Goal: Task Accomplishment & Management: Use online tool/utility

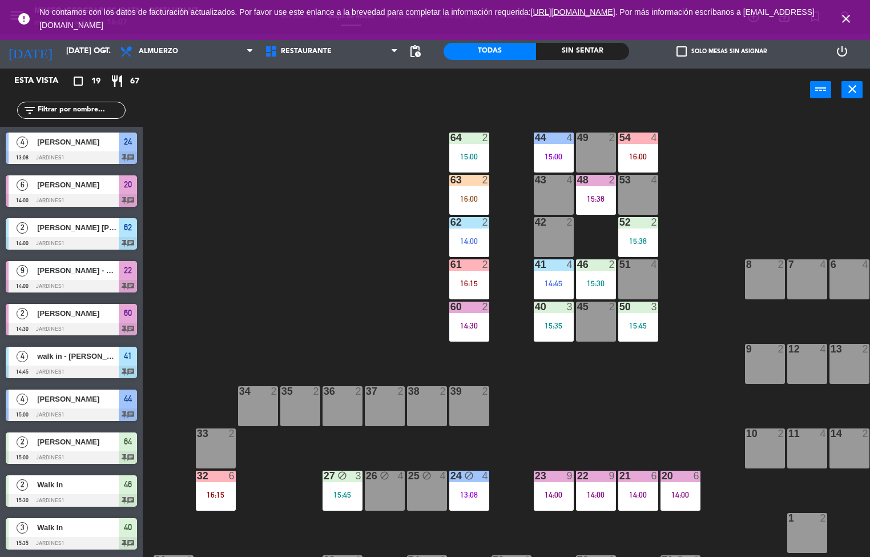
scroll to position [1, 0]
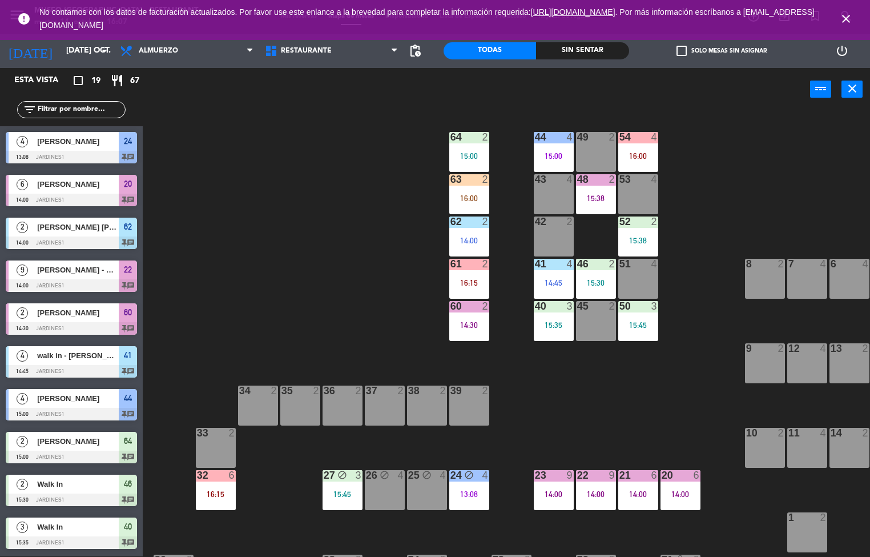
click at [336, 475] on div "block" at bounding box center [342, 475] width 19 height 11
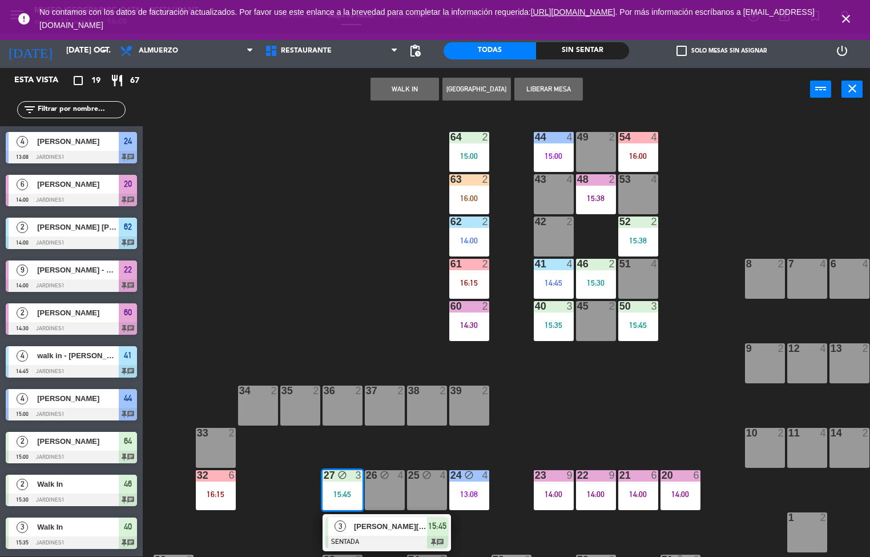
click at [545, 491] on div "14:00" at bounding box center [554, 494] width 40 height 8
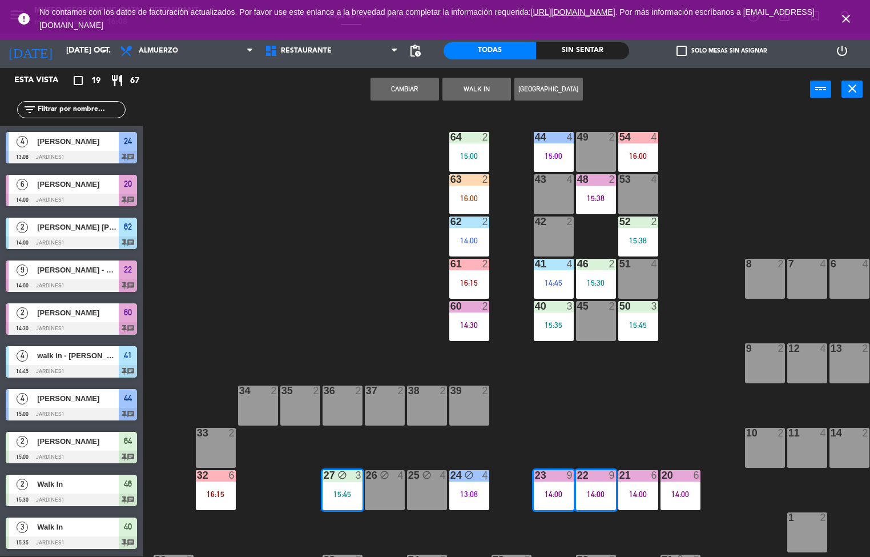
click at [604, 403] on div "44 4 15:00 49 2 54 4 16:00 64 2 15:00 48 2 15:38 53 4 63 2 16:00 43 4 62 2 14:0…" at bounding box center [510, 333] width 719 height 445
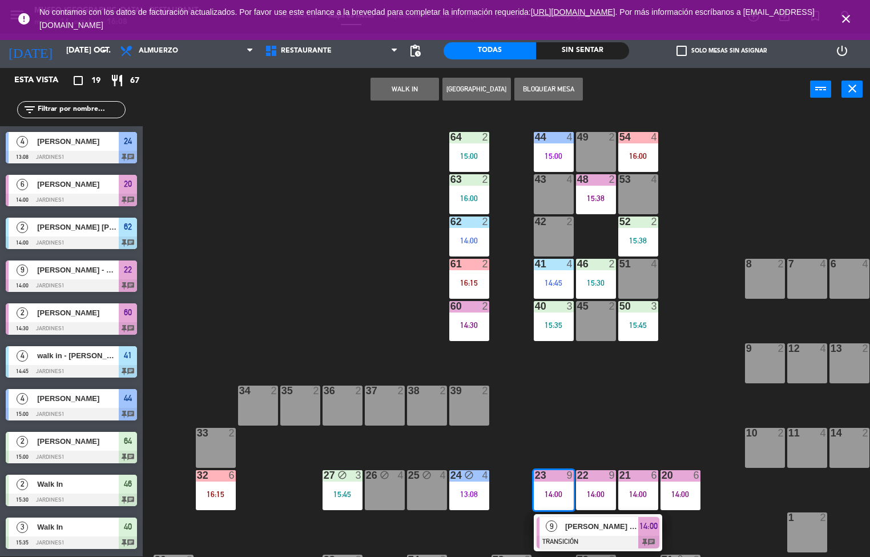
click at [552, 526] on span "9" at bounding box center [551, 525] width 11 height 11
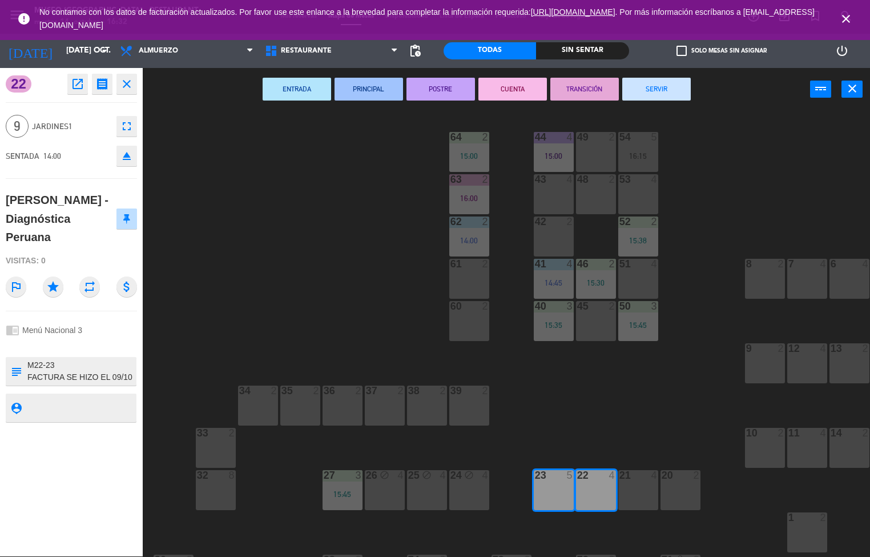
click at [612, 410] on div "44 4 15:00 49 2 54 5 16:15 64 2 15:00 48 2 53 4 63 2 16:00 43 4 62 2 14:00 42 2…" at bounding box center [510, 333] width 719 height 445
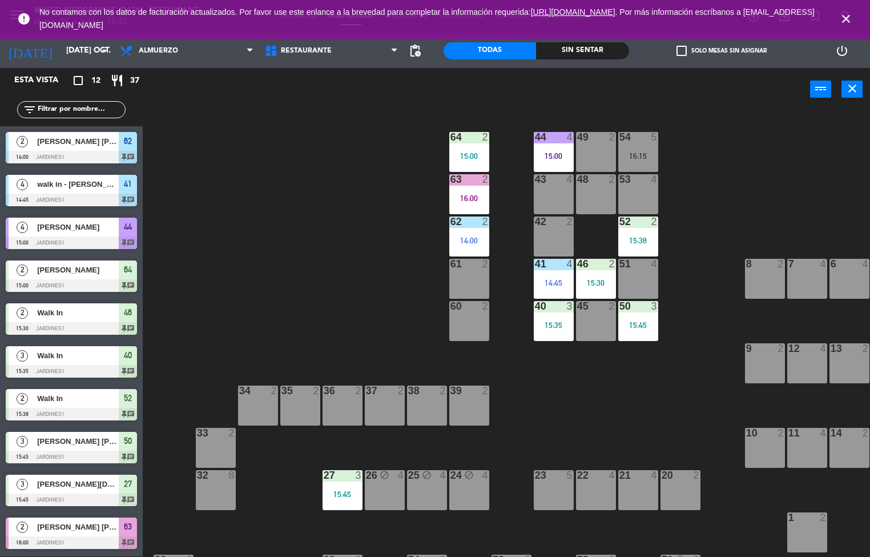
click at [645, 146] on div "54 5 16:15" at bounding box center [638, 152] width 40 height 40
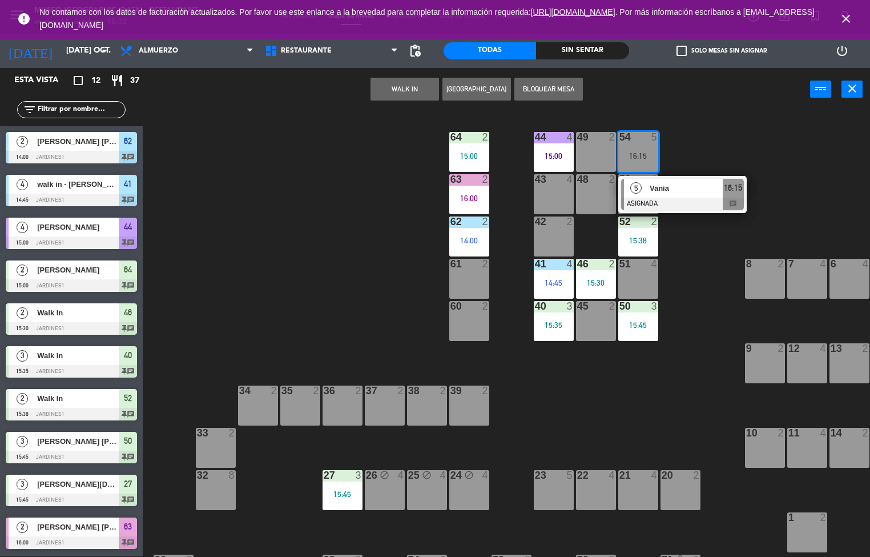
click at [682, 187] on span "Vania" at bounding box center [686, 188] width 73 height 12
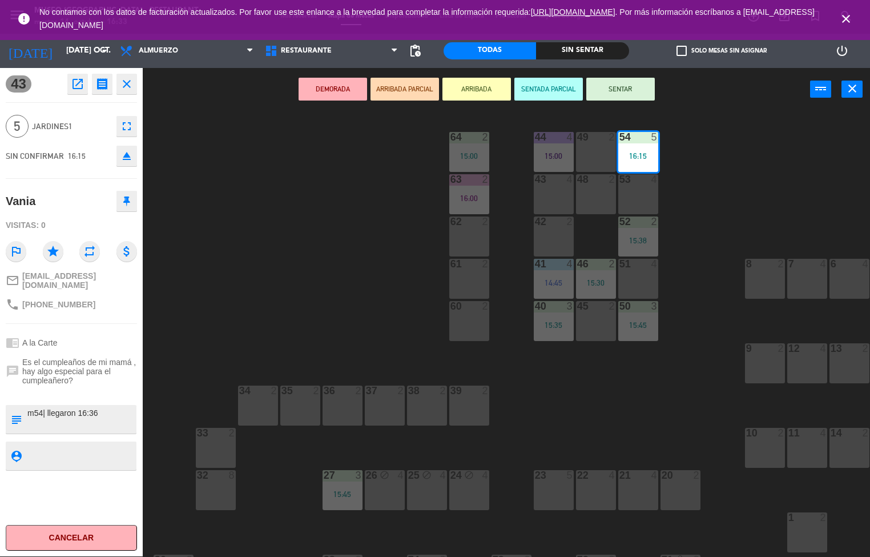
click at [616, 391] on div "44 4 15:00 49 2 54 5 16:15 64 2 15:00 48 2 53 4 63 2 16:00 43 4 62 2 42 2 52 2 …" at bounding box center [510, 333] width 719 height 445
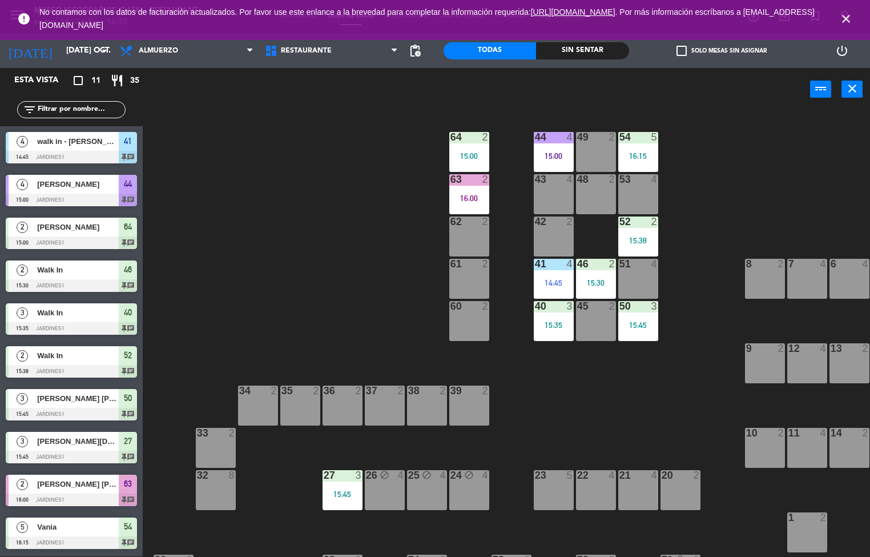
scroll to position [42, 0]
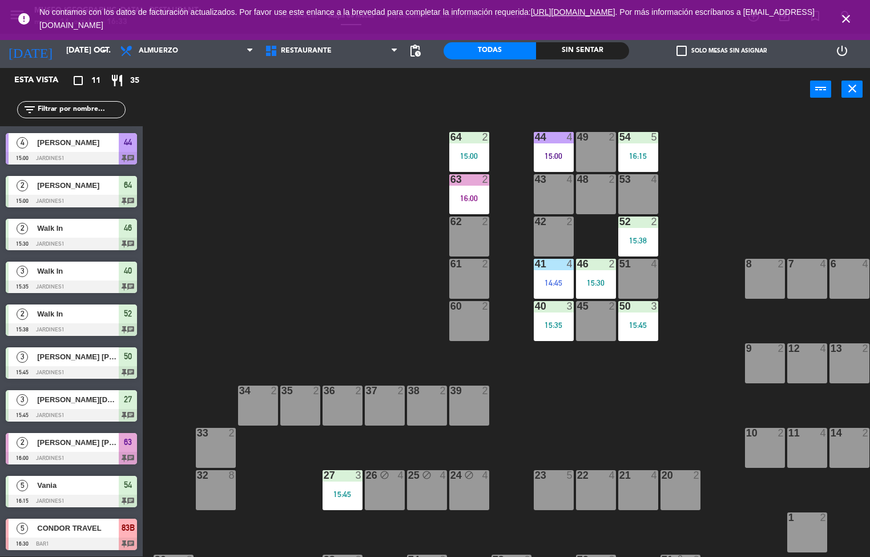
click at [642, 149] on div "54 5 16:15" at bounding box center [638, 152] width 40 height 40
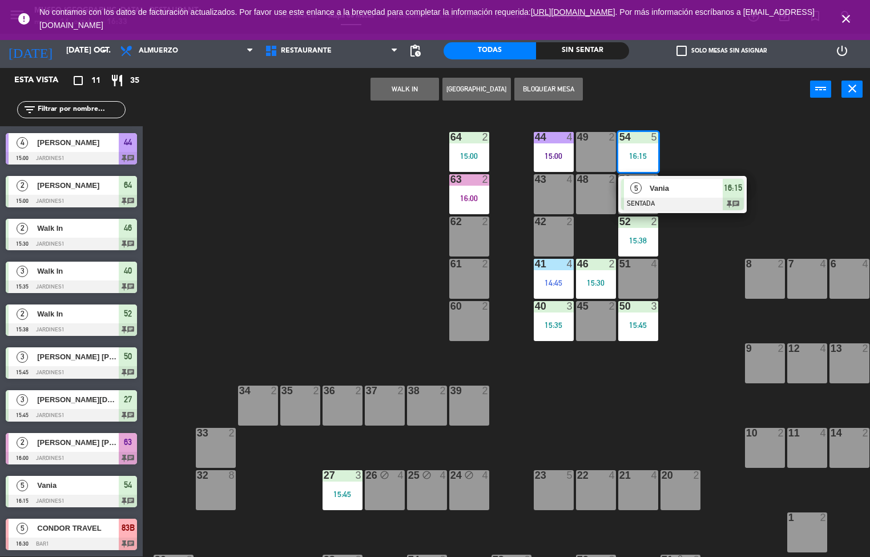
click at [686, 192] on span "Vania" at bounding box center [686, 188] width 73 height 12
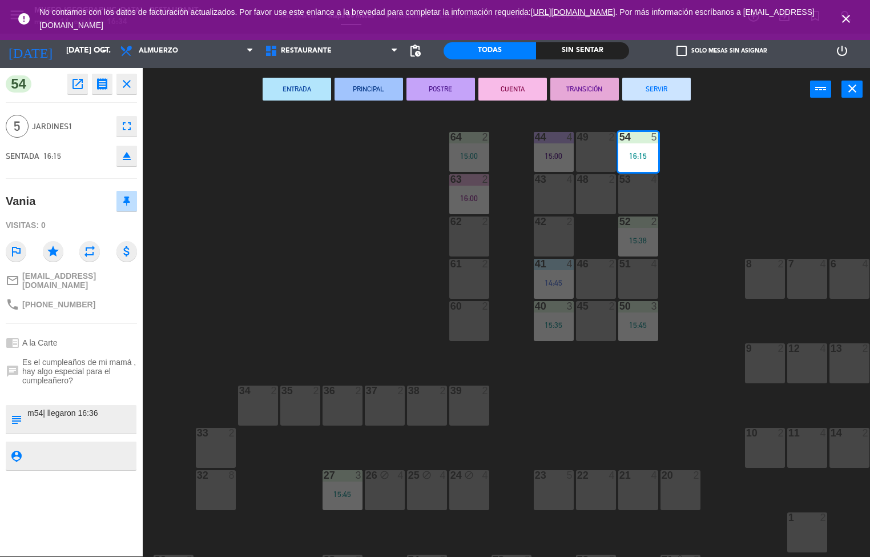
click at [302, 219] on div "44 4 15:00 49 2 54 5 16:15 64 2 15:00 48 2 53 4 63 2 16:00 43 4 62 2 42 2 52 2 …" at bounding box center [510, 333] width 719 height 445
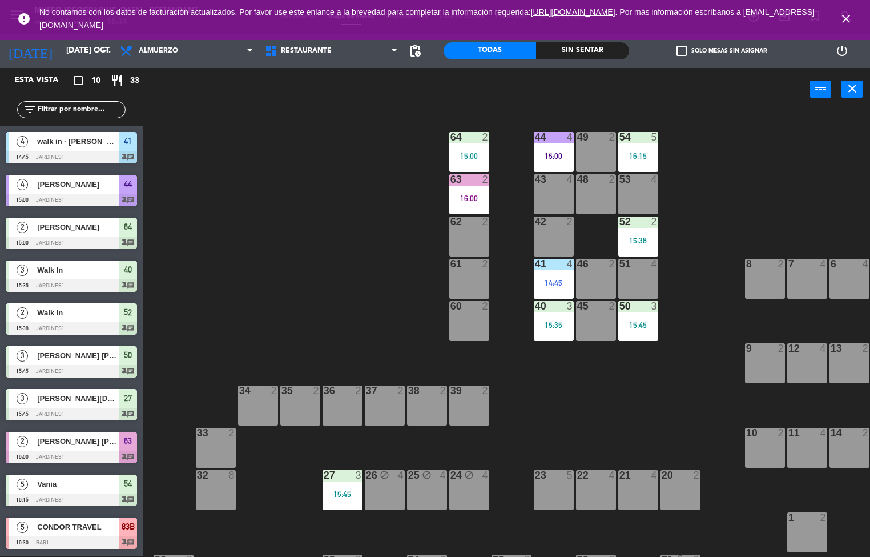
click at [348, 487] on div "27 3 15:45" at bounding box center [343, 490] width 40 height 40
click at [545, 411] on div "44 4 15:00 49 2 54 5 16:15 64 2 15:00 48 2 53 4 63 2 16:00 43 4 62 2 42 2 52 2 …" at bounding box center [510, 333] width 719 height 445
click at [469, 199] on div "16:00" at bounding box center [469, 198] width 40 height 8
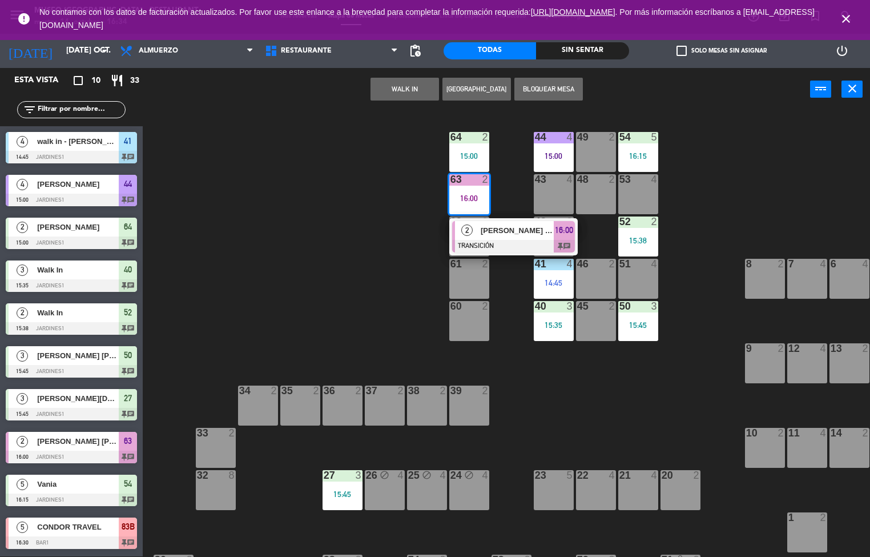
click at [350, 266] on div "44 4 15:00 49 2 54 5 16:15 64 2 15:00 48 2 53 4 63 2 16:00 2 [PERSON_NAME] [PER…" at bounding box center [510, 333] width 719 height 445
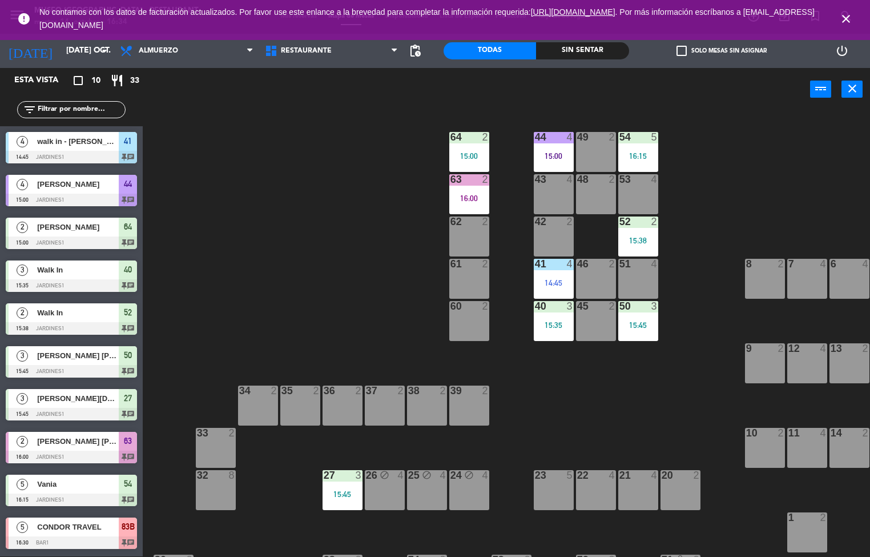
click at [472, 202] on div "63 2 16:00" at bounding box center [469, 194] width 40 height 40
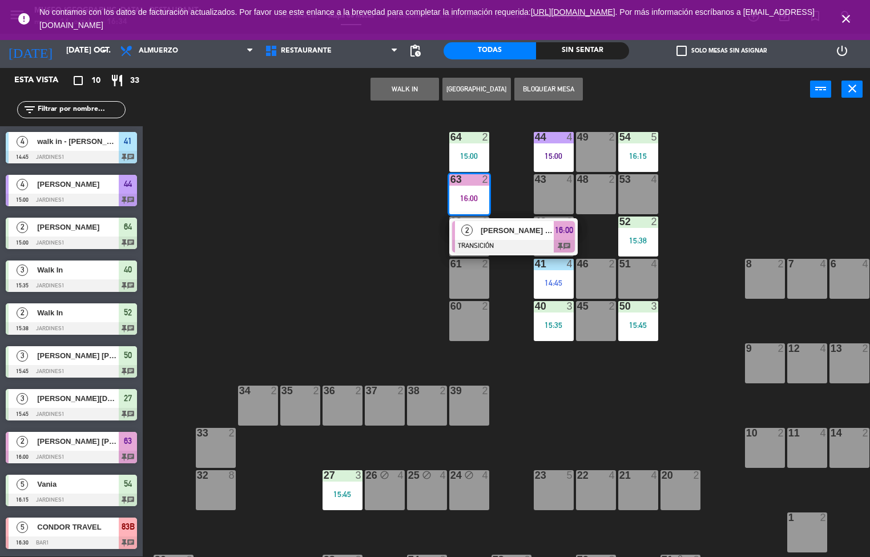
click at [519, 230] on span "[PERSON_NAME] [PERSON_NAME]" at bounding box center [517, 230] width 73 height 12
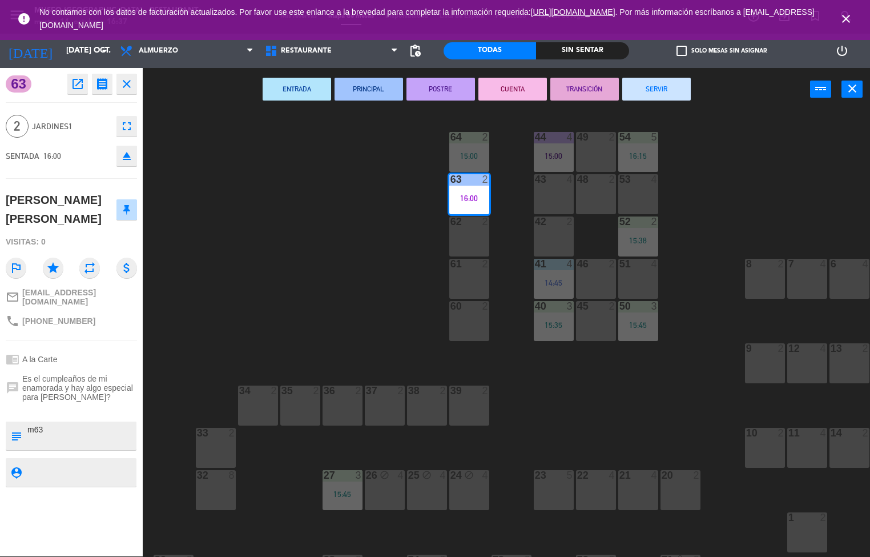
click at [614, 472] on div "4" at bounding box center [612, 475] width 7 height 10
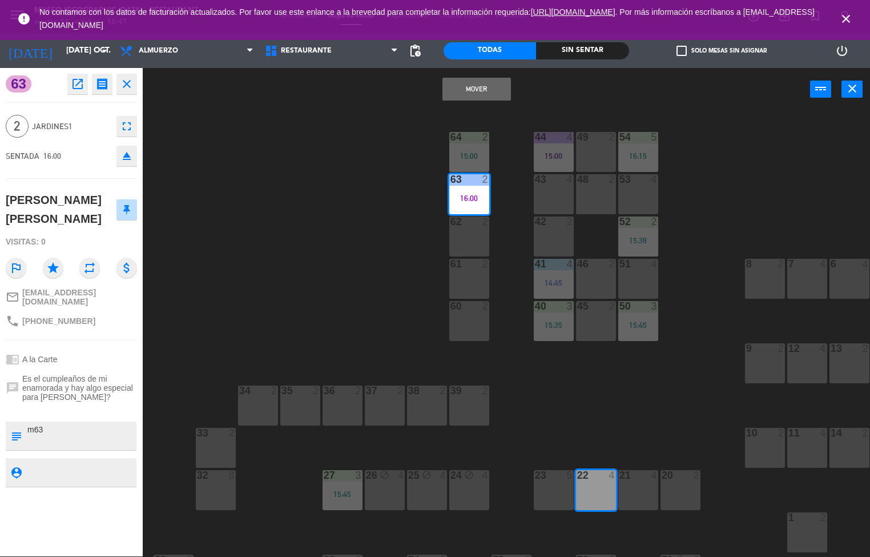
click at [342, 503] on div "27 3 15:45" at bounding box center [343, 490] width 40 height 40
click at [272, 489] on div "44 4 15:00 49 2 54 5 16:15 64 2 15:00 48 2 53 4 63 2 16:00 43 4 62 2 42 2 52 2 …" at bounding box center [510, 333] width 719 height 445
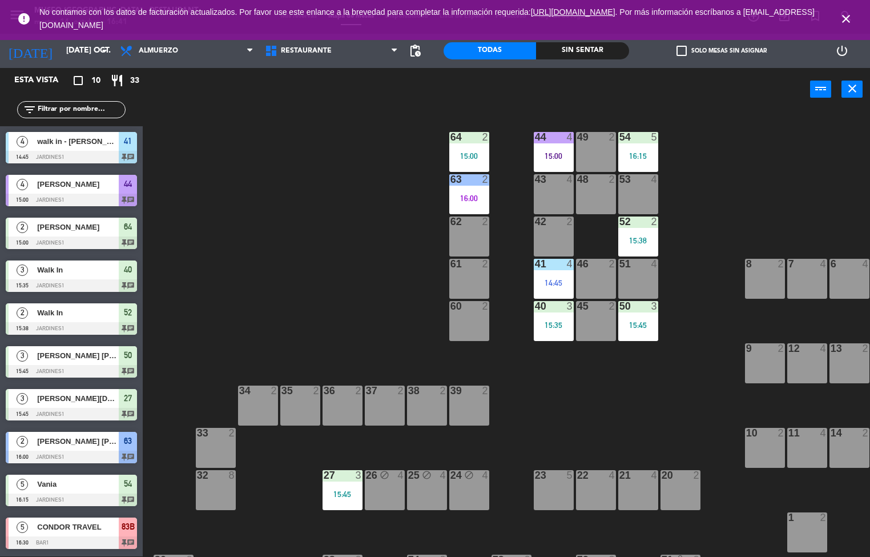
click at [299, 480] on div "44 4 15:00 49 2 54 5 16:15 64 2 15:00 48 2 53 4 63 2 16:00 43 4 62 2 42 2 52 2 …" at bounding box center [510, 333] width 719 height 445
click at [759, 154] on div "44 4 15:00 49 2 54 5 16:15 64 2 15:00 48 2 53 4 63 2 16:00 43 4 62 2 42 2 52 2 …" at bounding box center [510, 333] width 719 height 445
click at [770, 143] on div "44 4 15:00 49 2 54 5 16:15 64 2 15:00 48 2 53 4 63 2 16:00 43 4 62 2 42 2 52 2 …" at bounding box center [510, 333] width 719 height 445
click at [772, 170] on div "44 4 15:00 49 2 54 5 16:15 64 2 15:00 48 2 53 4 63 2 16:00 43 4 62 2 42 2 52 2 …" at bounding box center [510, 333] width 719 height 445
click at [272, 259] on div "44 4 15:00 49 2 54 5 16:15 64 2 15:00 48 2 53 4 63 2 16:00 43 4 62 2 42 2 52 2 …" at bounding box center [510, 333] width 719 height 445
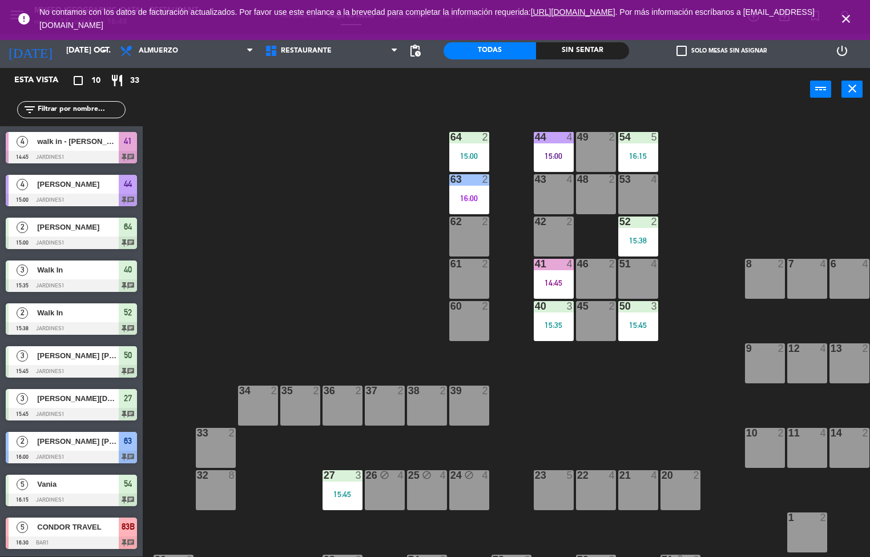
click at [274, 278] on div "44 4 15:00 49 2 54 5 16:15 64 2 15:00 48 2 53 4 63 2 16:00 43 4 62 2 42 2 52 2 …" at bounding box center [510, 333] width 719 height 445
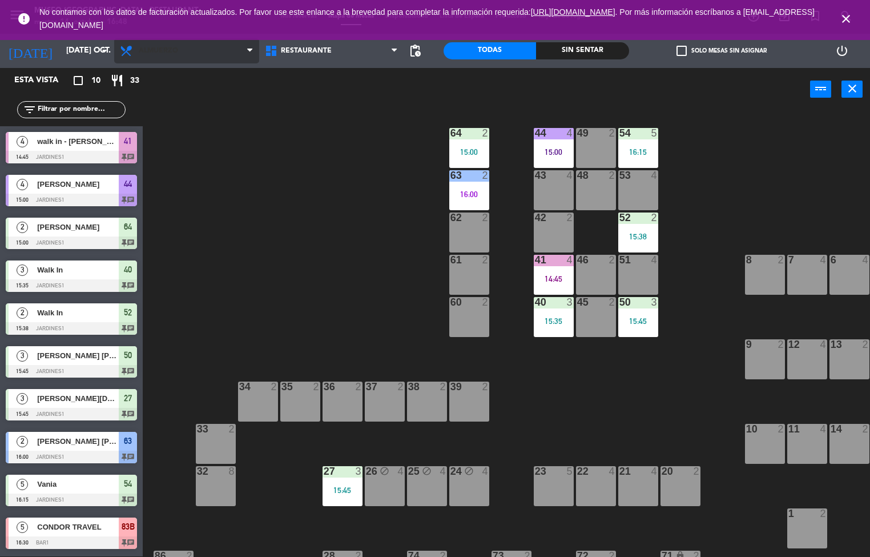
click at [168, 57] on span "Almuerzo" at bounding box center [186, 50] width 145 height 25
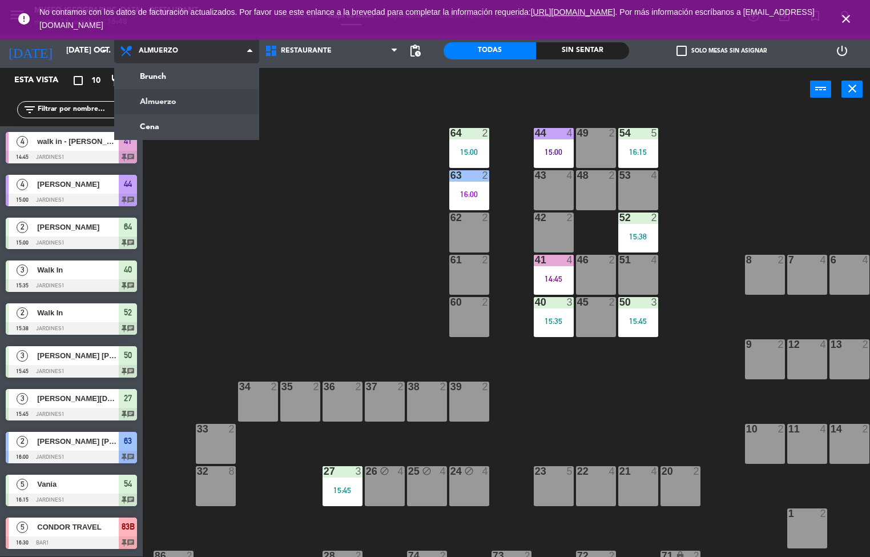
click at [149, 128] on ng-component "menu [GEOGRAPHIC_DATA] - Restaurant martes 14. octubre - 16:48 Mis reservas Map…" at bounding box center [435, 277] width 870 height 557
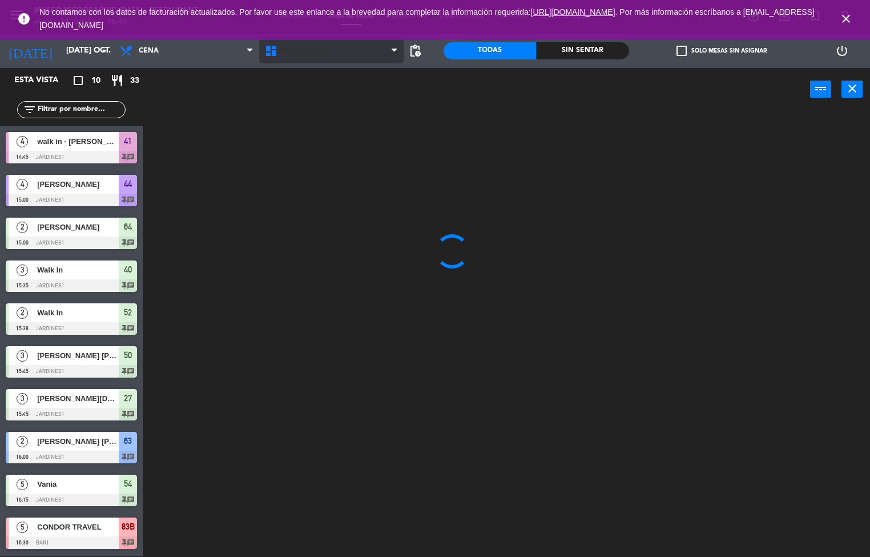
click at [317, 50] on span "Restaurante" at bounding box center [306, 51] width 51 height 8
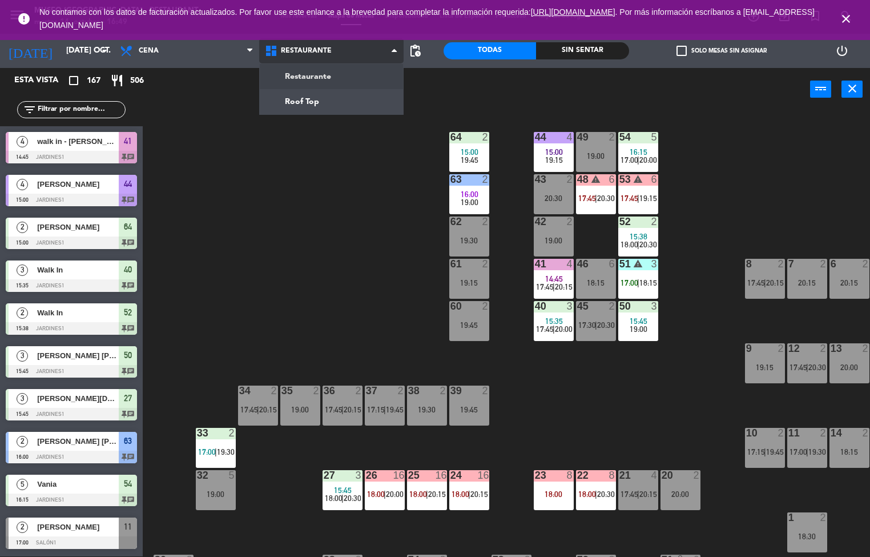
scroll to position [0, 93]
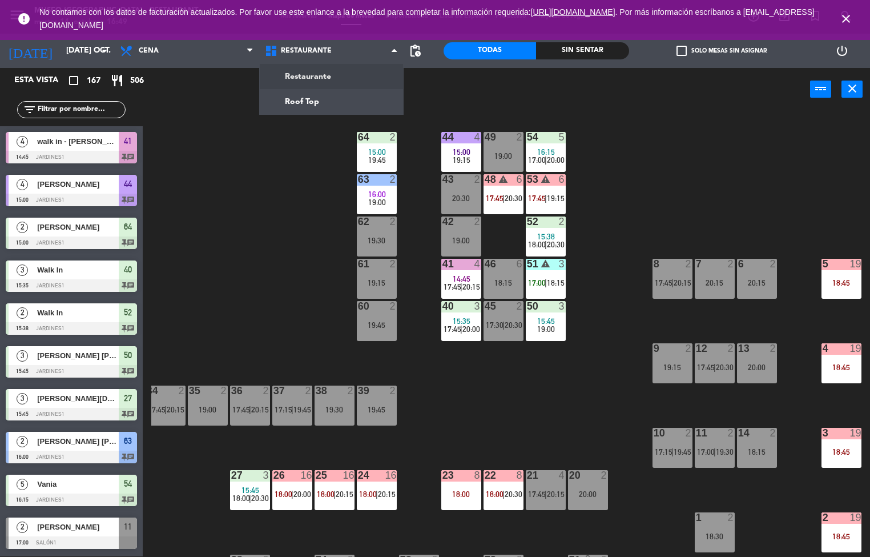
click at [838, 275] on div "5 19 18:45" at bounding box center [842, 279] width 40 height 40
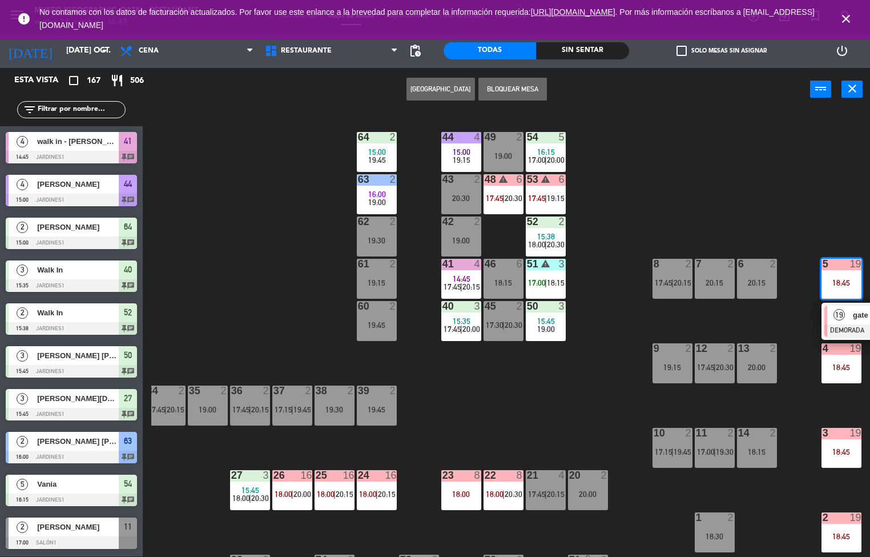
click at [842, 321] on div "19" at bounding box center [839, 315] width 25 height 19
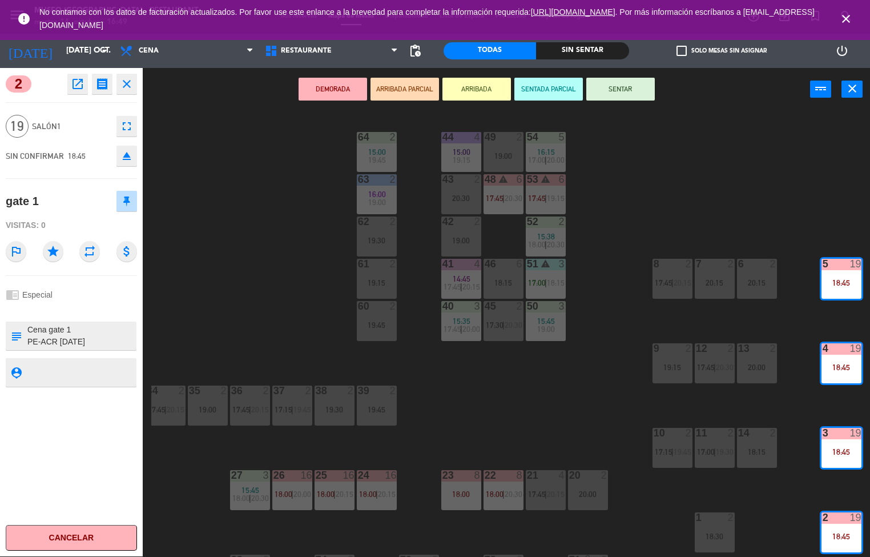
click at [77, 84] on icon "open_in_new" at bounding box center [78, 84] width 14 height 14
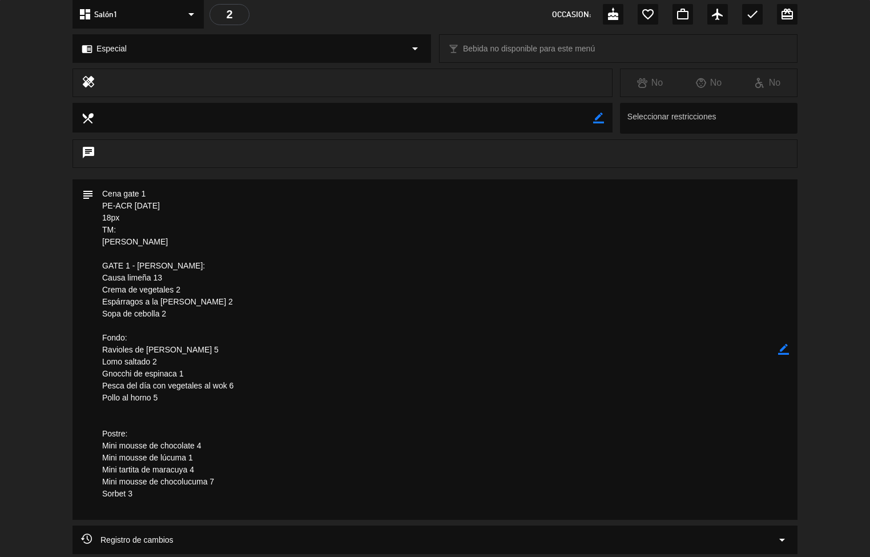
scroll to position [0, 0]
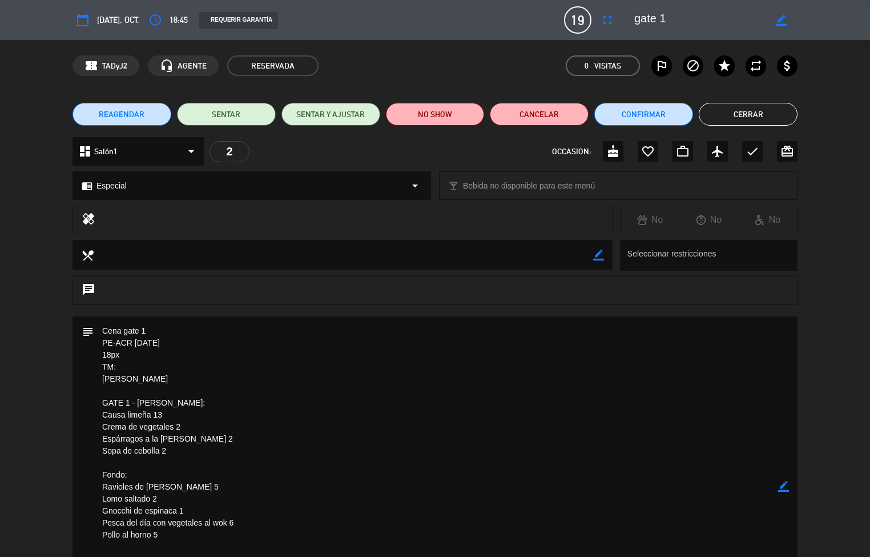
click at [725, 119] on button "Cerrar" at bounding box center [748, 114] width 99 height 23
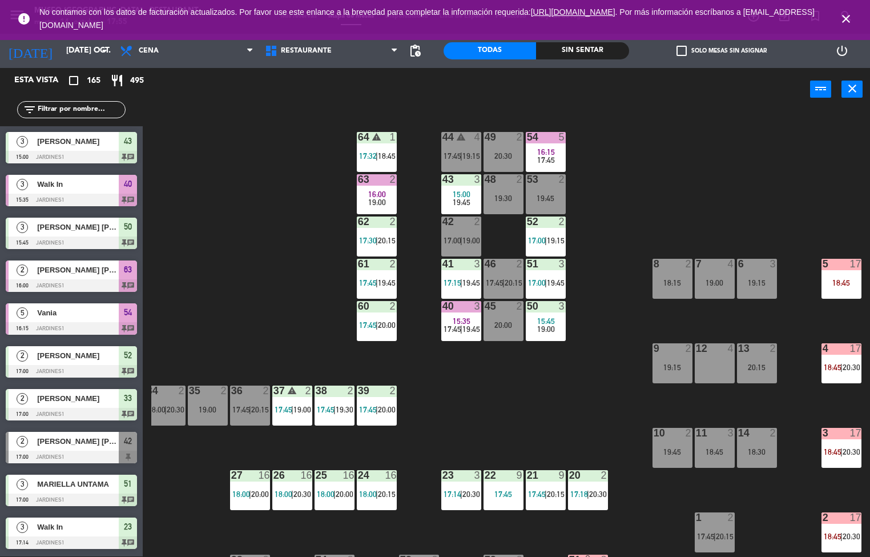
scroll to position [1, 0]
click at [588, 50] on div "Sin sentar" at bounding box center [582, 50] width 93 height 17
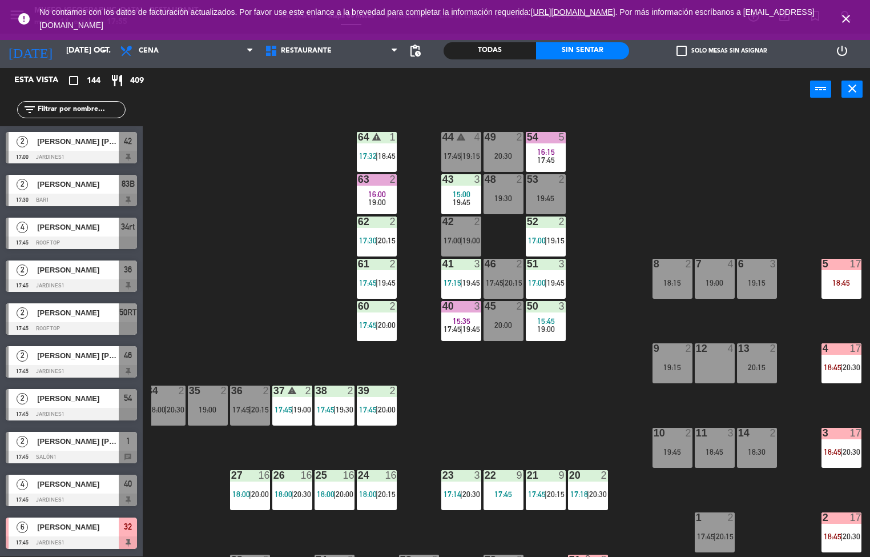
click at [841, 19] on icon "close" at bounding box center [846, 19] width 14 height 14
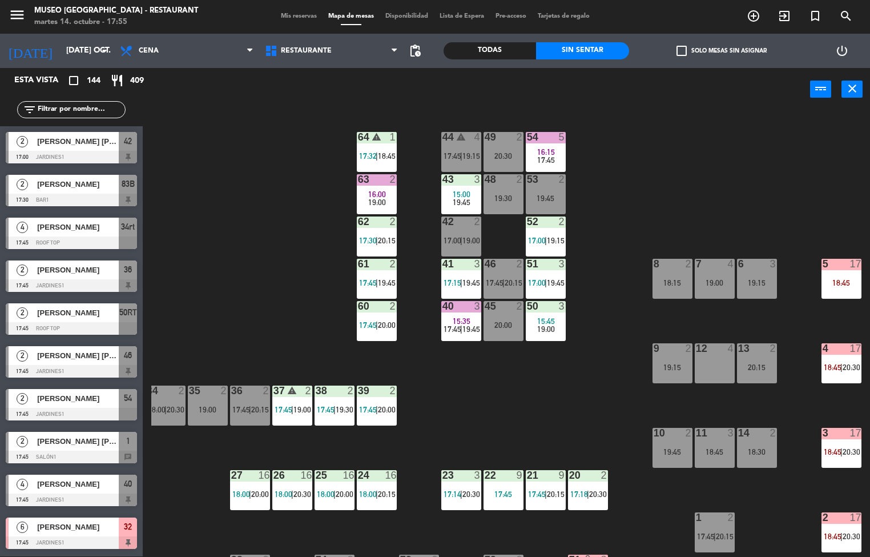
click at [544, 406] on div "44 warning 4 17:45 | 19:15 49 2 20:30 54 5 16:15 17:45 64 warning 1 17:32 | 18:…" at bounding box center [510, 333] width 719 height 445
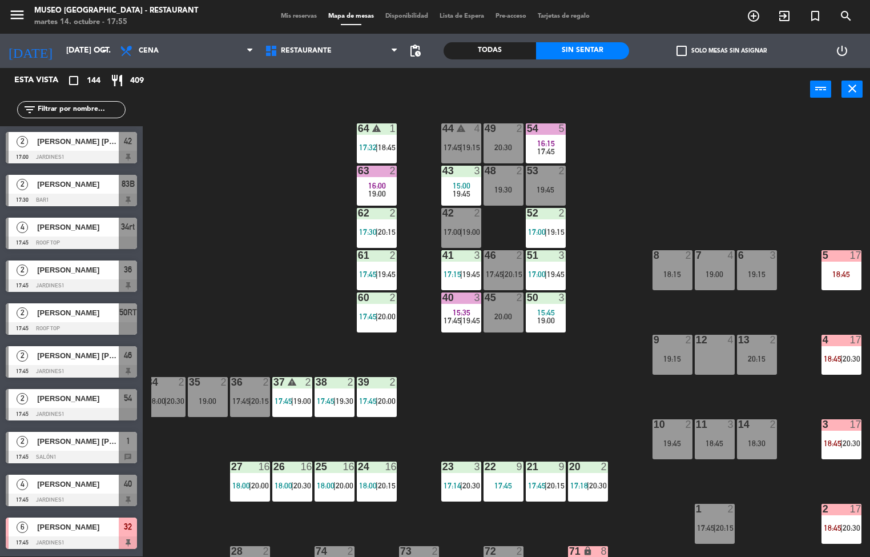
click at [545, 316] on span "19:00" at bounding box center [546, 320] width 18 height 9
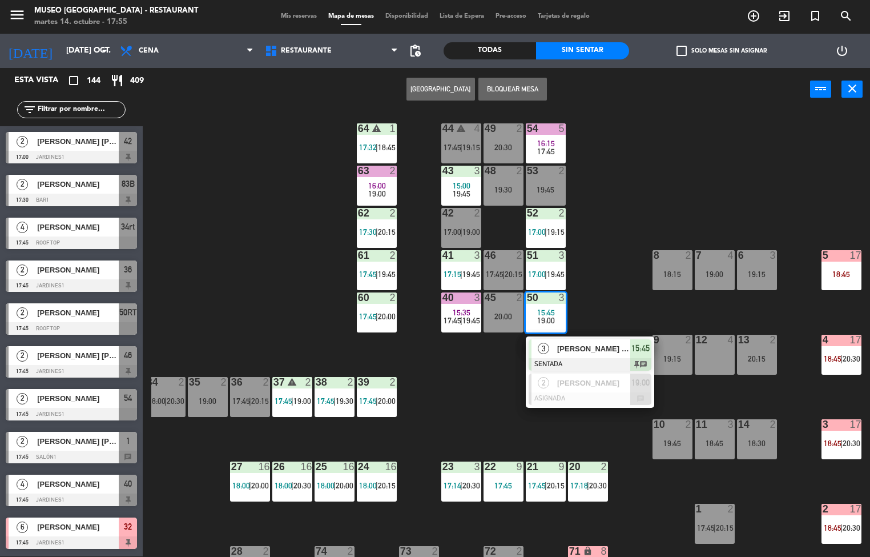
click at [470, 392] on div "44 warning 4 17:45 | 19:15 49 2 20:30 54 5 16:15 17:45 64 warning 1 17:32 | 18:…" at bounding box center [510, 333] width 719 height 445
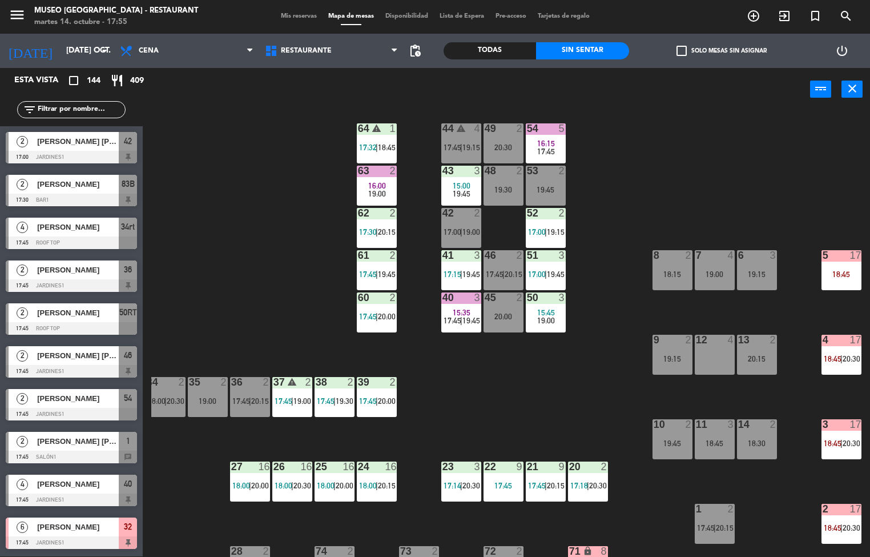
click at [457, 308] on span "15:35" at bounding box center [462, 312] width 18 height 9
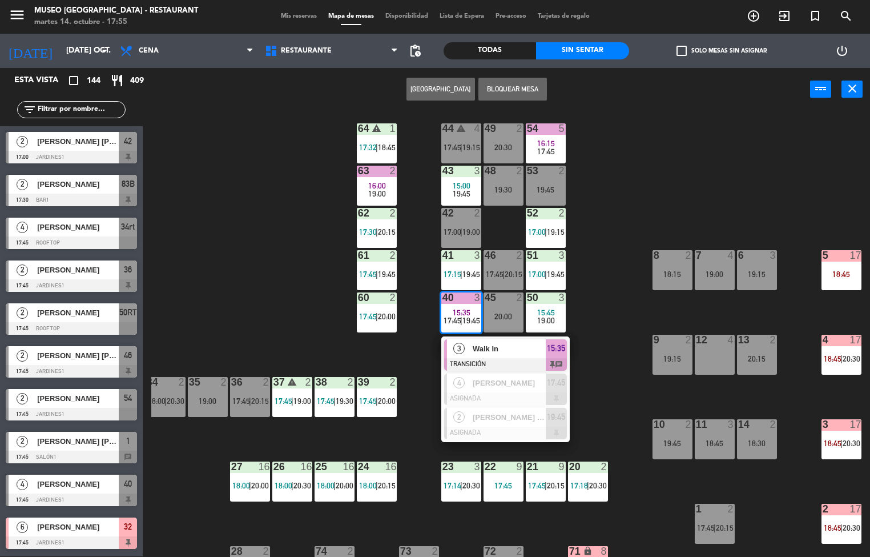
click at [503, 344] on span "Walk In" at bounding box center [509, 349] width 73 height 12
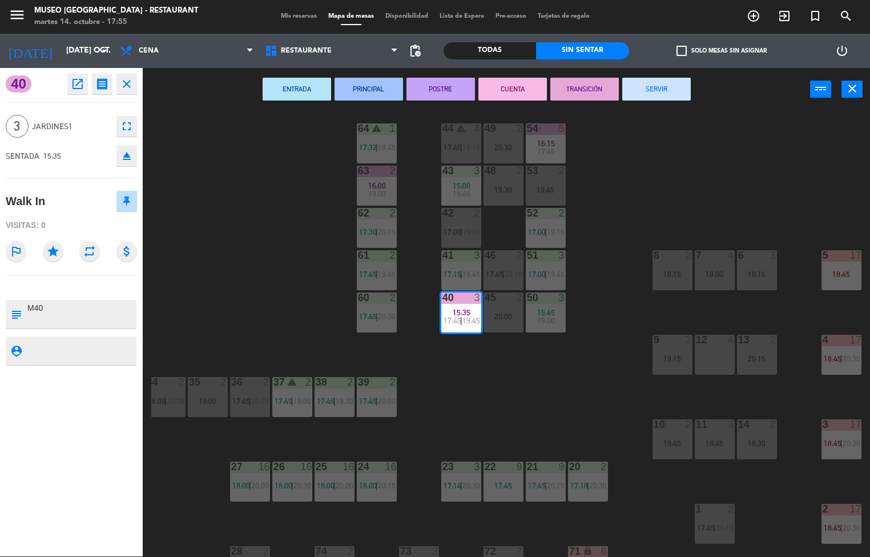
click at [615, 336] on div "44 warning 4 17:45 | 19:15 49 2 20:30 54 5 16:15 17:45 64 warning 1 17:32 | 18:…" at bounding box center [510, 333] width 719 height 445
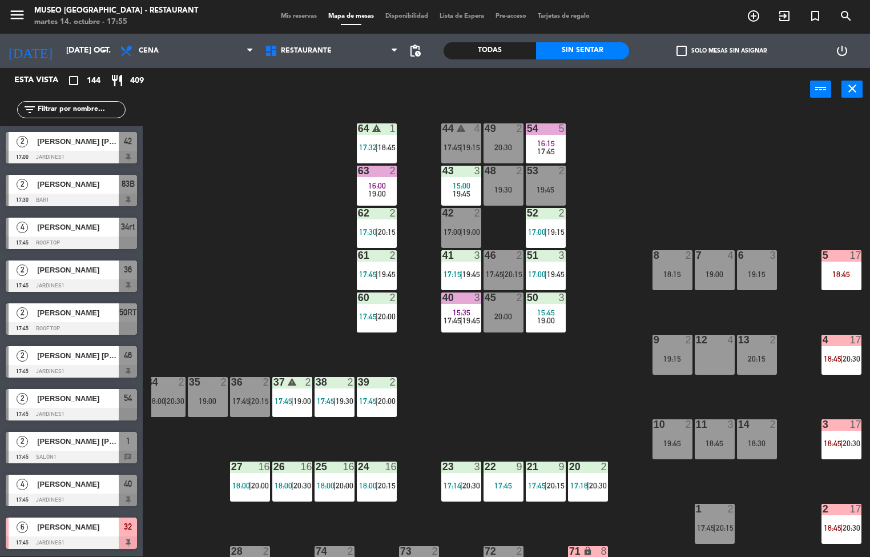
click at [488, 463] on div "3" at bounding box center [480, 466] width 19 height 10
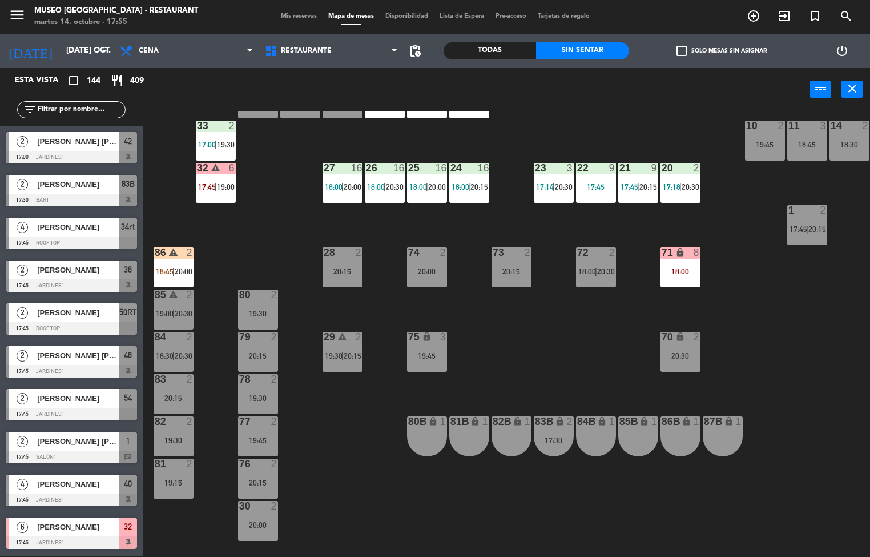
scroll to position [0, 93]
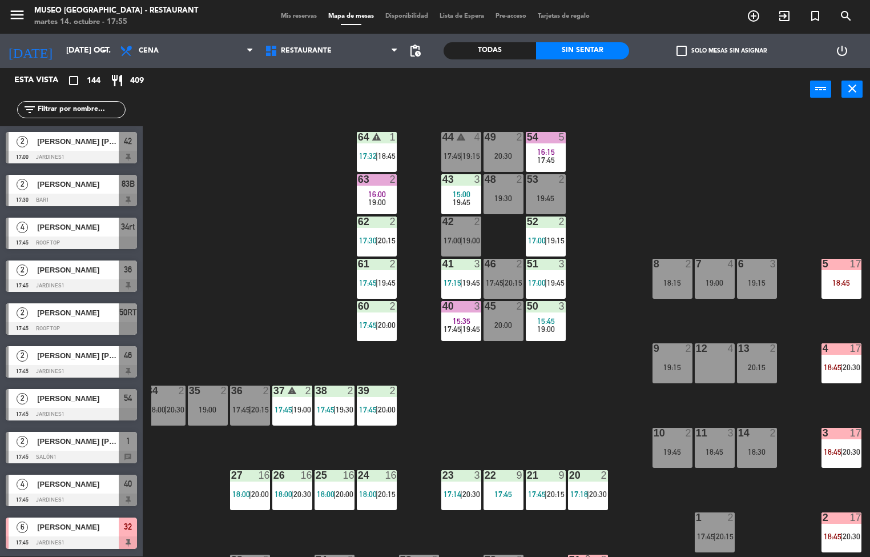
click at [547, 139] on div at bounding box center [545, 137] width 19 height 10
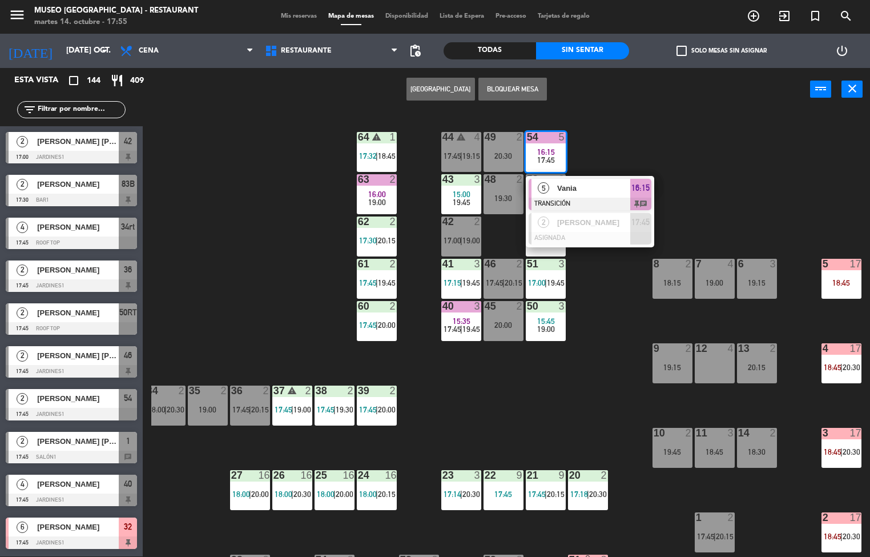
click at [591, 187] on span "Vania" at bounding box center [593, 188] width 73 height 12
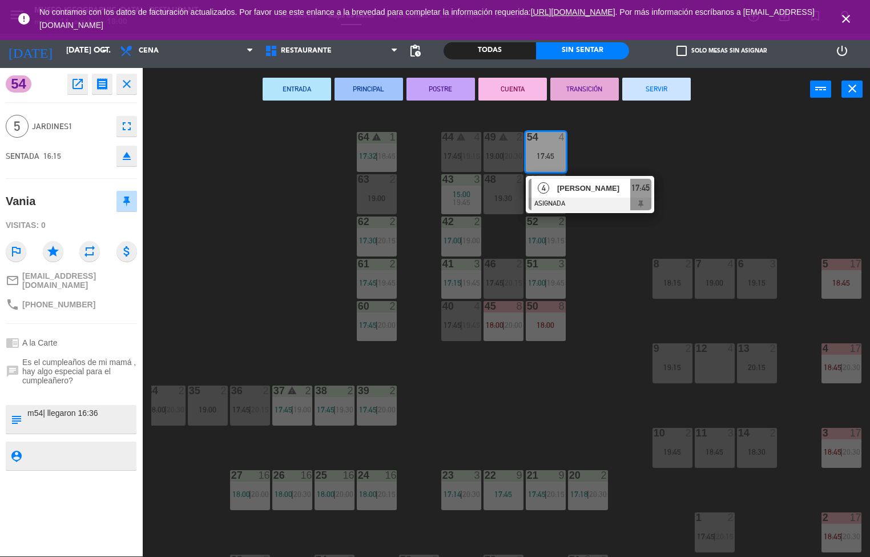
click at [252, 260] on div "44 warning 4 17:45 | 19:15 49 warning 2 19:00 | 20:30 54 4 17:45 4 [PERSON_NAME…" at bounding box center [510, 333] width 719 height 445
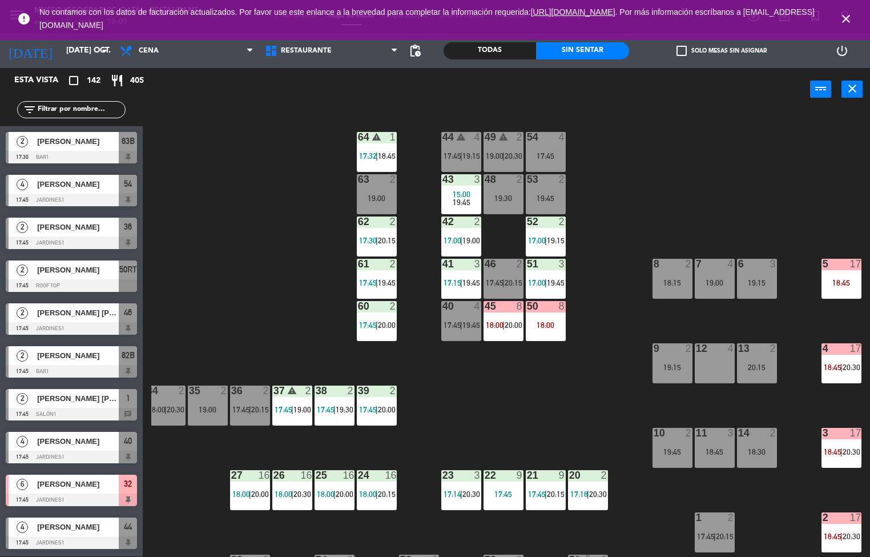
click at [372, 318] on div "60 2 17:45 | 20:00" at bounding box center [377, 321] width 40 height 40
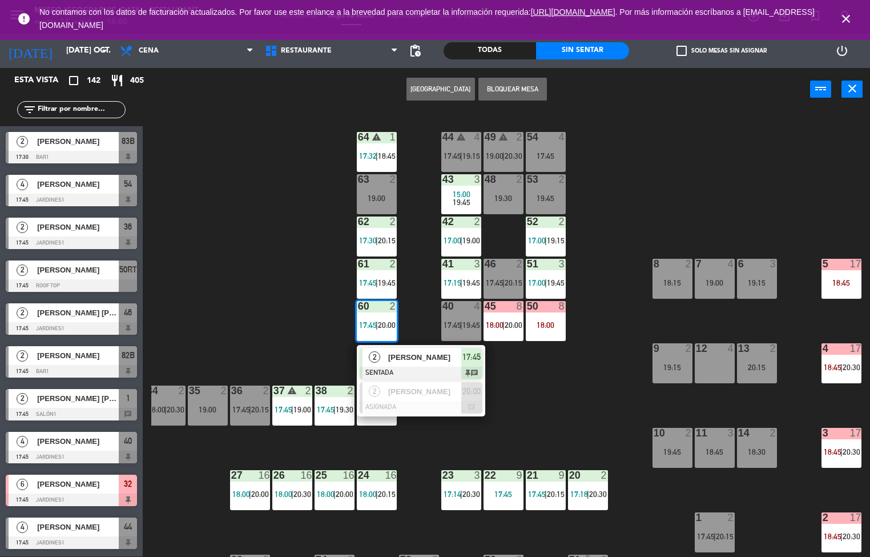
click at [441, 355] on span "[PERSON_NAME]" at bounding box center [424, 357] width 73 height 12
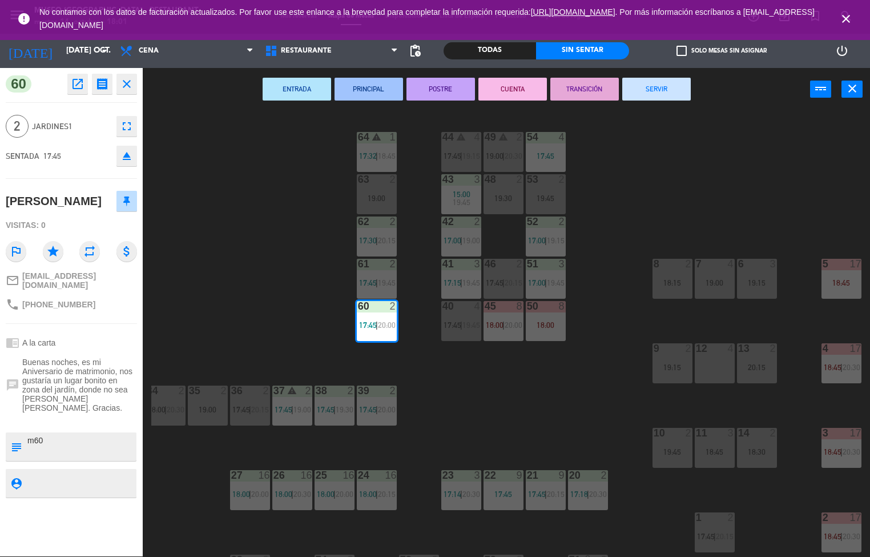
click at [274, 292] on div "44 warning 4 17:45 | 19:15 49 warning 2 19:00 | 20:30 54 4 17:45 64 warning 1 1…" at bounding box center [510, 333] width 719 height 445
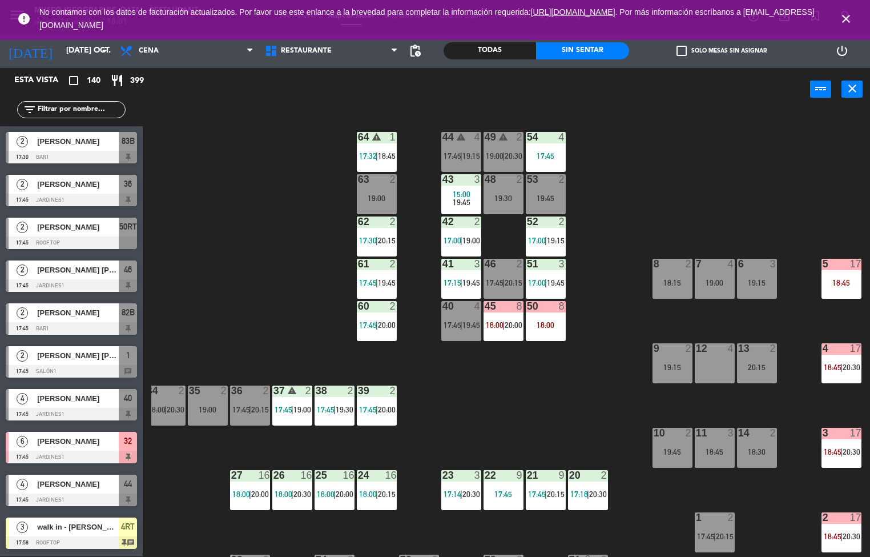
click at [377, 319] on div "60 2 17:45 | 20:00" at bounding box center [377, 321] width 40 height 40
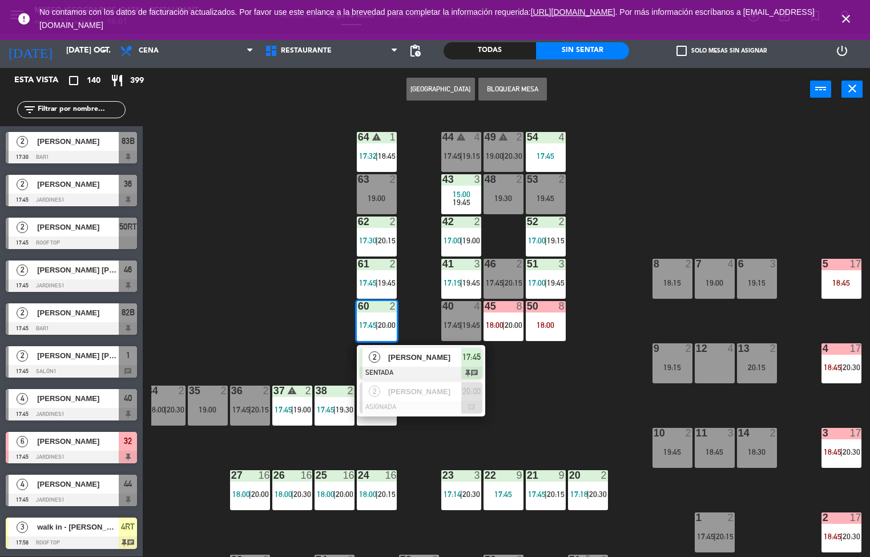
click at [424, 369] on div at bounding box center [421, 373] width 123 height 13
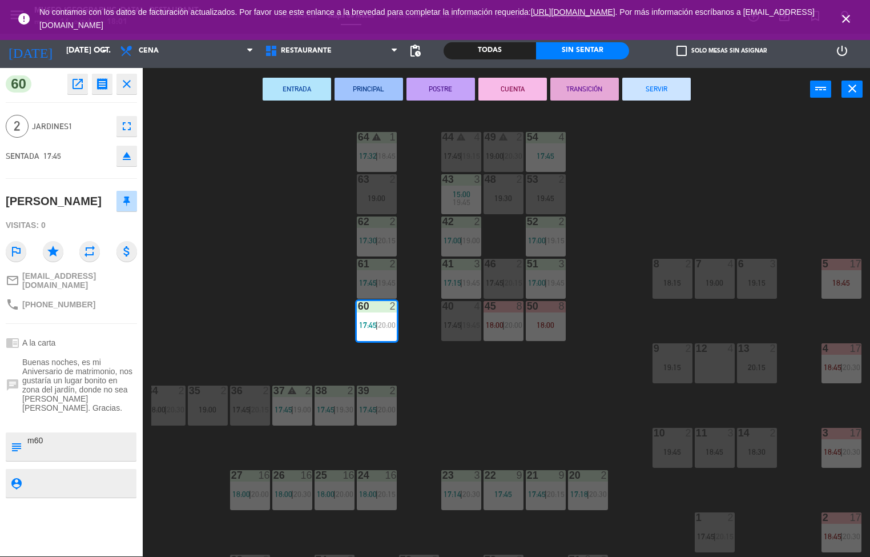
click at [233, 324] on div "44 warning 4 17:45 | 19:15 49 warning 2 19:00 | 20:30 54 4 17:45 64 warning 1 1…" at bounding box center [510, 333] width 719 height 445
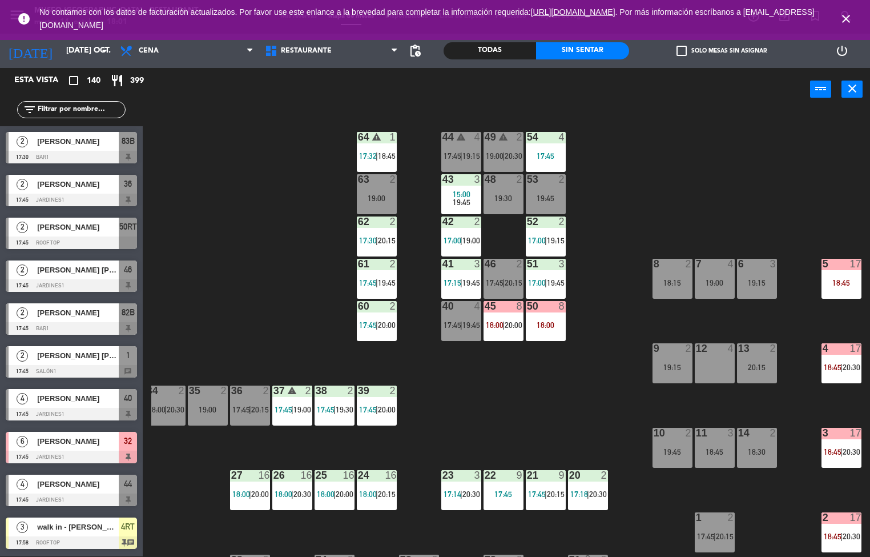
click at [381, 275] on div "61 2 17:45 | 19:45" at bounding box center [377, 279] width 40 height 40
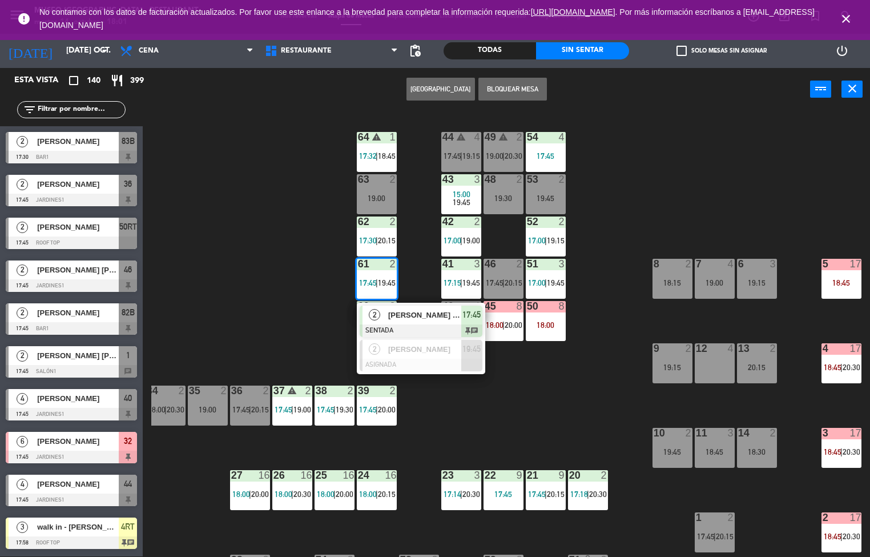
click at [440, 322] on div "[PERSON_NAME] [PERSON_NAME]" at bounding box center [424, 315] width 74 height 19
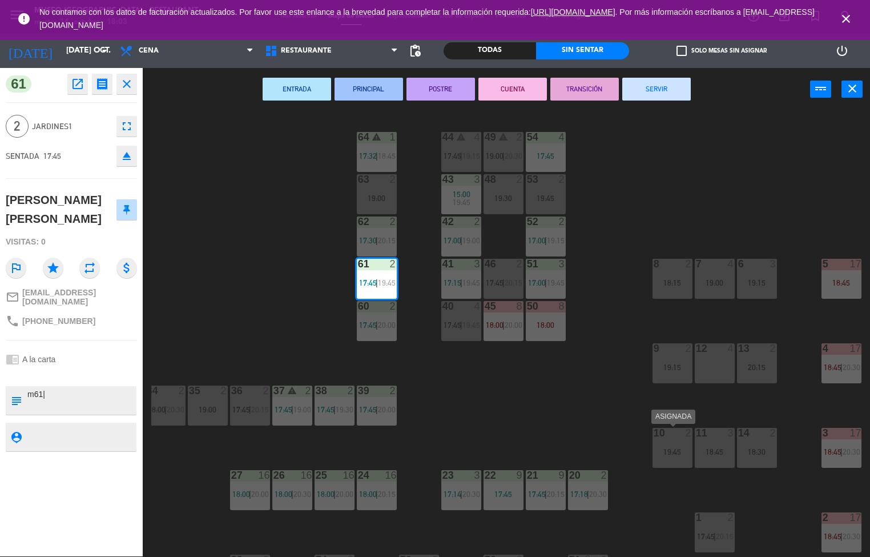
click at [543, 411] on div "44 warning 4 17:45 | 19:15 49 warning 2 19:00 | 20:30 54 4 17:45 64 warning 1 1…" at bounding box center [510, 333] width 719 height 445
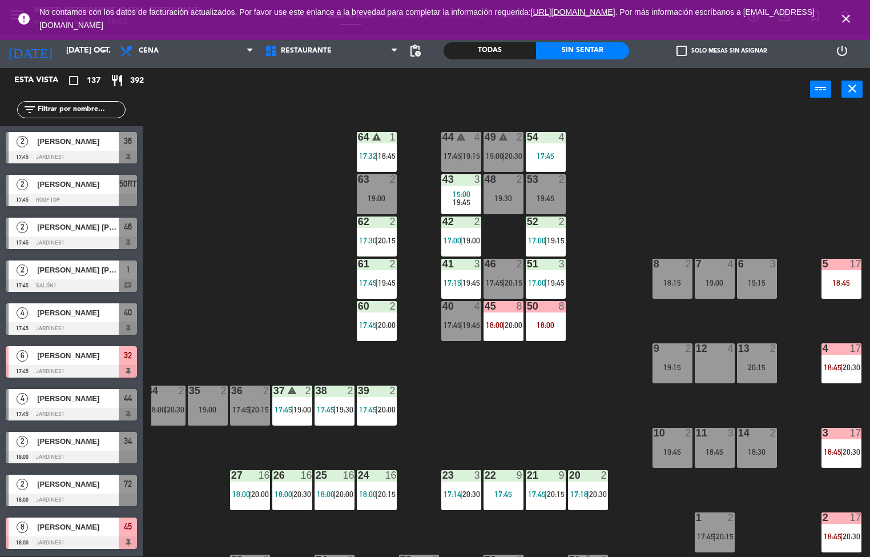
click at [517, 189] on div "48 2 19:30" at bounding box center [504, 194] width 40 height 40
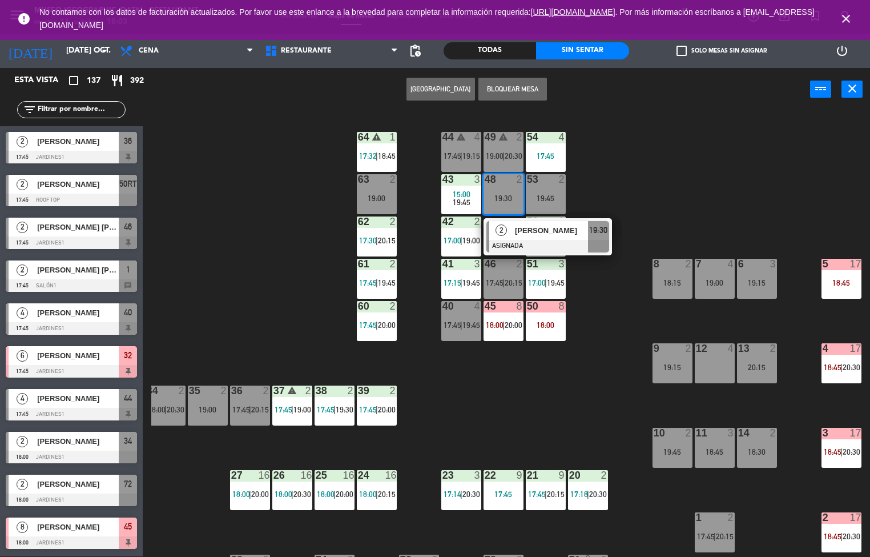
click at [564, 434] on div "44 warning 4 17:45 | 19:15 49 warning 2 19:00 | 20:30 54 4 17:45 64 warning 1 1…" at bounding box center [510, 333] width 719 height 445
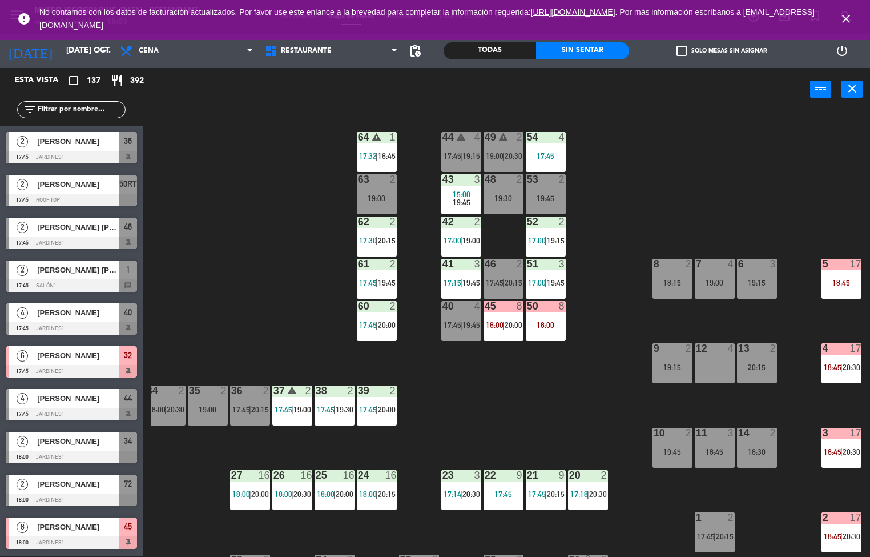
click at [557, 178] on div "2" at bounding box center [564, 179] width 19 height 10
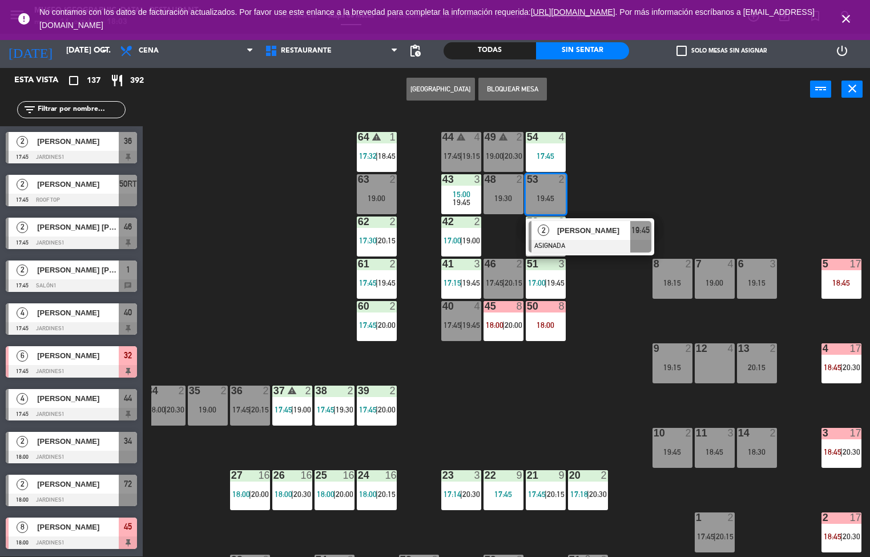
click at [693, 183] on div "44 warning 4 17:45 | 19:15 49 warning 2 19:00 | 20:30 54 4 17:45 64 warning 1 1…" at bounding box center [510, 333] width 719 height 445
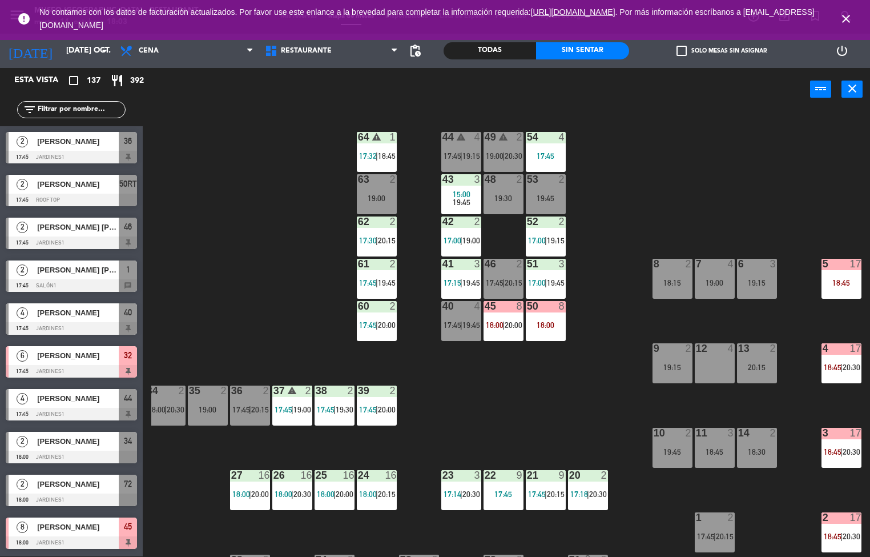
click at [464, 187] on div "43 3 15:00 19:45" at bounding box center [461, 194] width 40 height 40
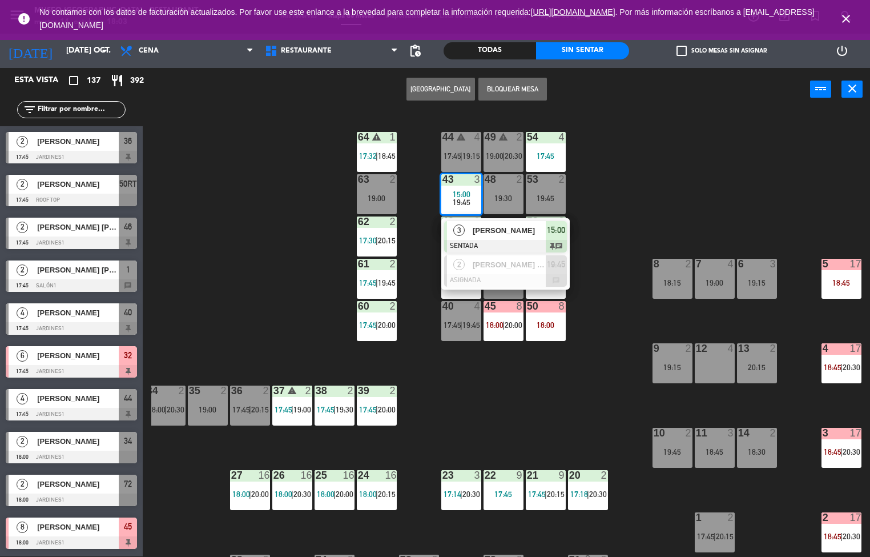
click at [515, 415] on div "44 warning 4 17:45 | 19:15 49 warning 2 19:00 | 20:30 54 4 17:45 64 warning 1 1…" at bounding box center [510, 333] width 719 height 445
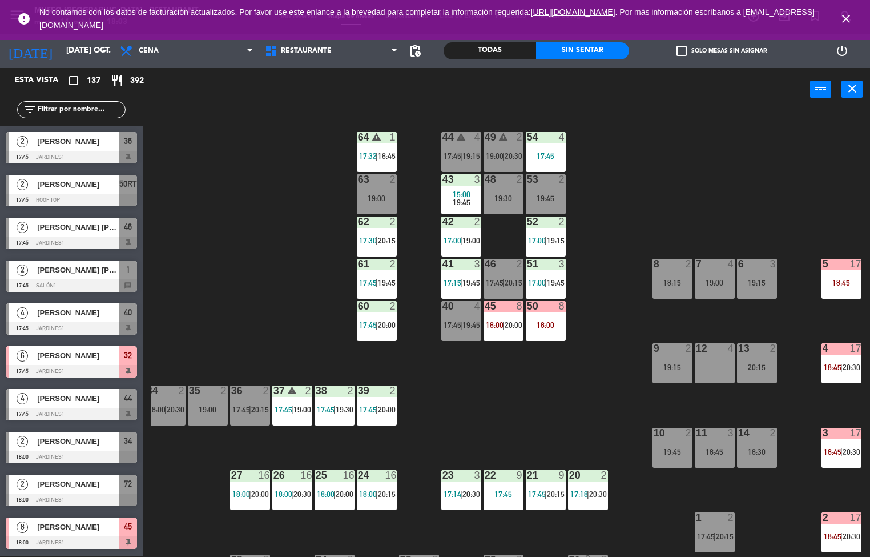
click at [552, 146] on div "54 4 17:45" at bounding box center [546, 152] width 40 height 40
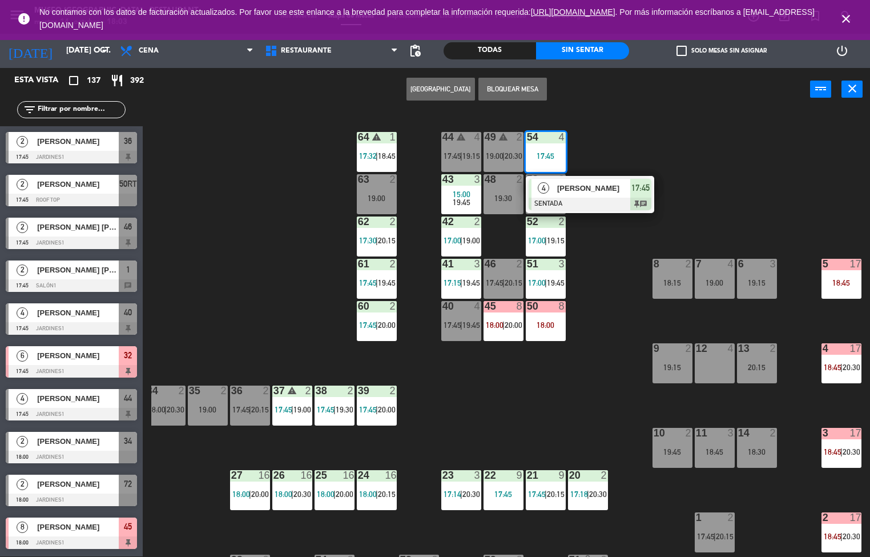
click at [540, 396] on div "44 warning 4 17:45 | 19:15 49 warning 2 19:00 | 20:30 54 4 17:45 4 [PERSON_NAME…" at bounding box center [510, 333] width 719 height 445
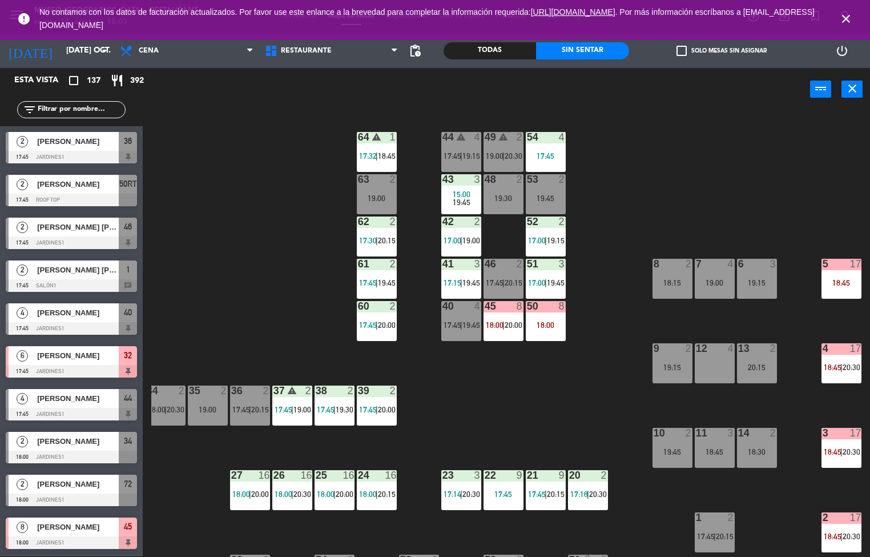
click at [519, 440] on div "44 warning 4 17:45 | 19:15 49 warning 2 19:00 | 20:30 54 4 17:45 64 warning 1 1…" at bounding box center [510, 333] width 719 height 445
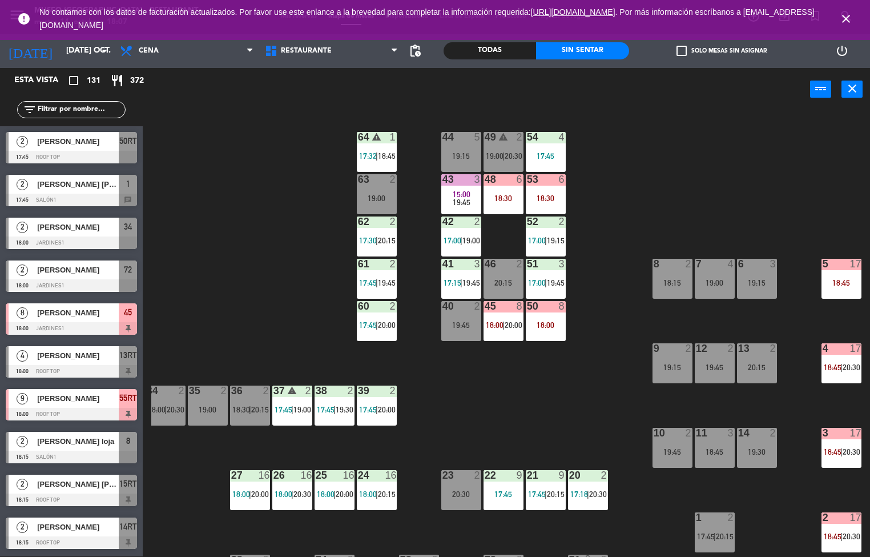
click at [545, 136] on div at bounding box center [545, 137] width 19 height 10
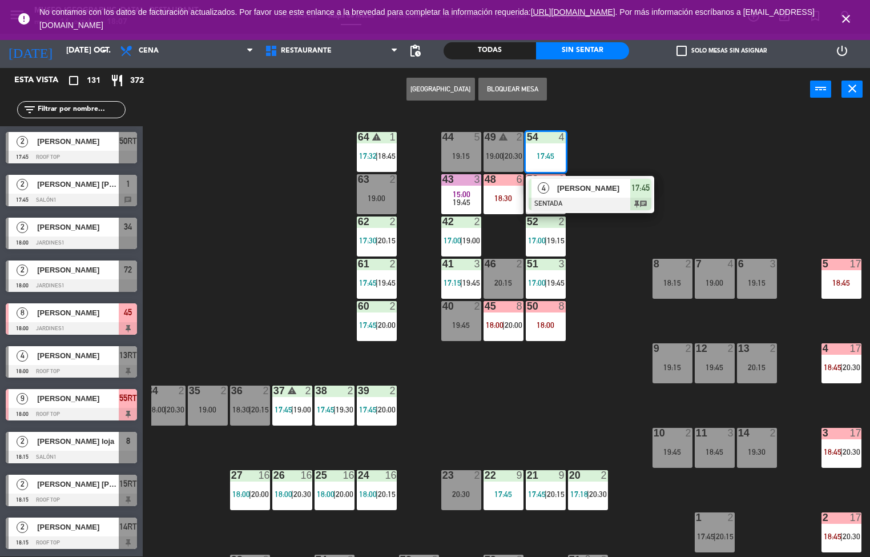
click at [435, 136] on div "44" at bounding box center [442, 137] width 19 height 10
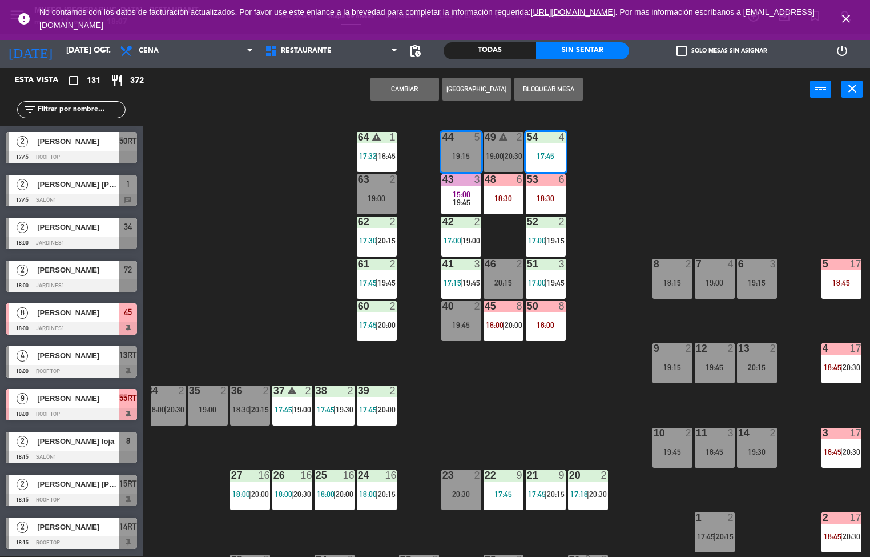
click at [374, 140] on icon "warning" at bounding box center [377, 137] width 10 height 10
click at [319, 201] on div "44 5 19:15 49 warning 2 19:00 | 20:30 54 4 17:45 64 warning 1 17:32 | 18:45 48 …" at bounding box center [510, 333] width 719 height 445
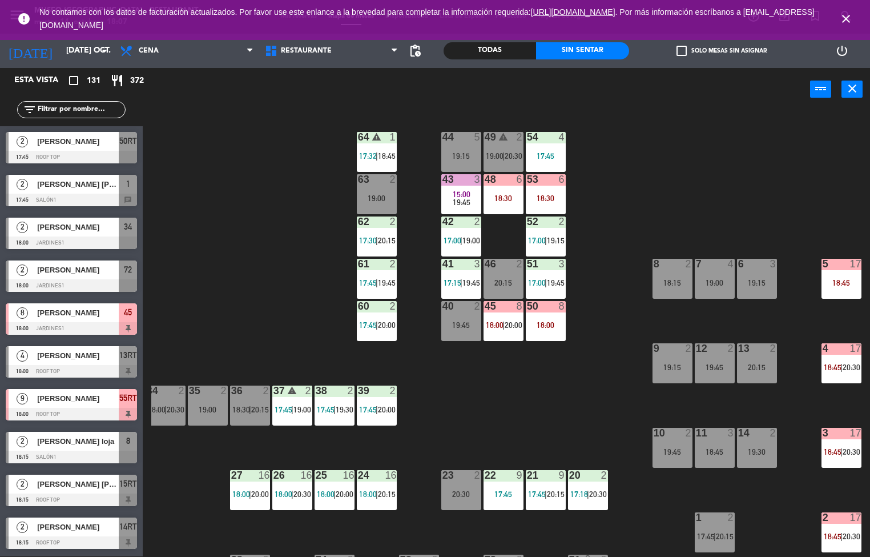
click at [380, 153] on span "18:45" at bounding box center [387, 155] width 18 height 9
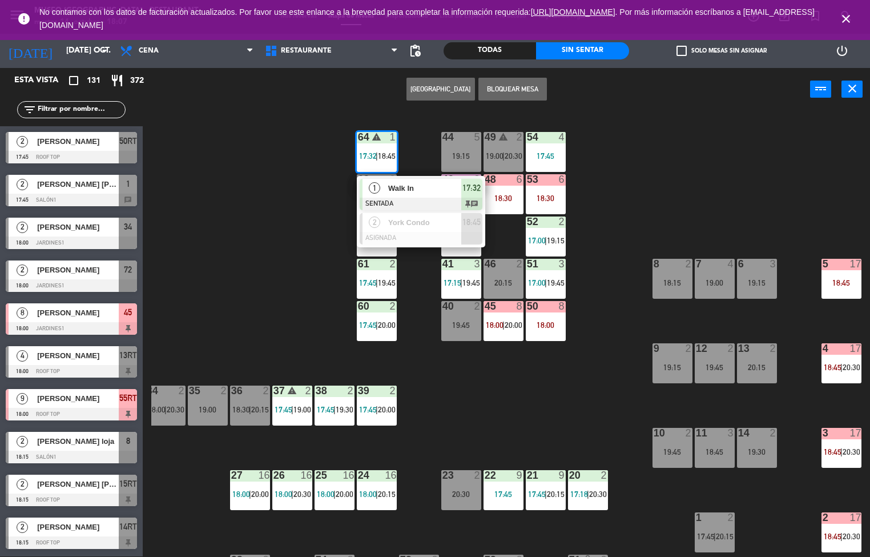
click at [399, 194] on span "Walk In" at bounding box center [424, 188] width 73 height 12
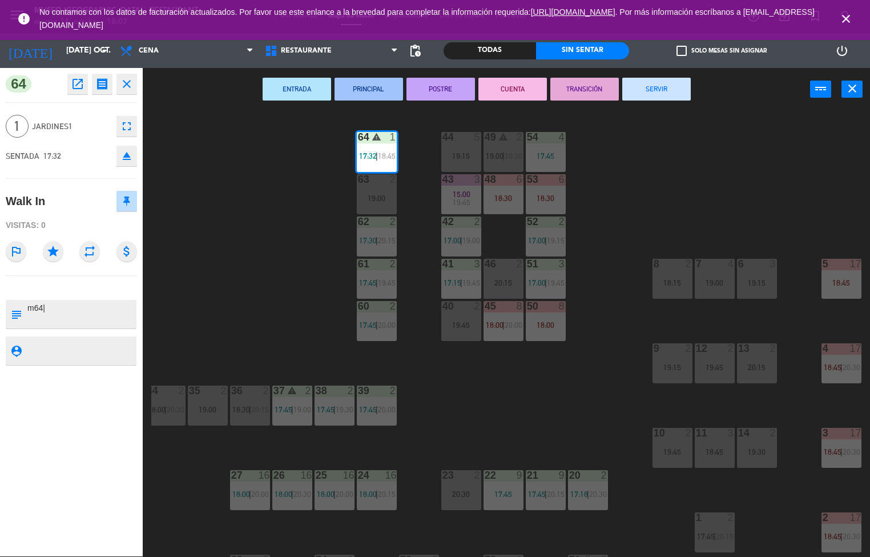
click at [451, 93] on button "POSTRE" at bounding box center [441, 89] width 69 height 23
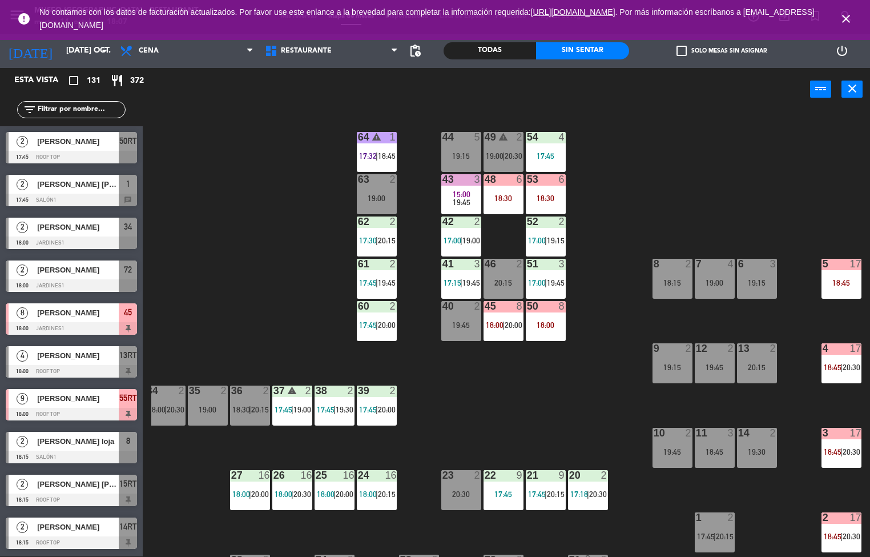
click at [463, 179] on div at bounding box center [461, 179] width 19 height 10
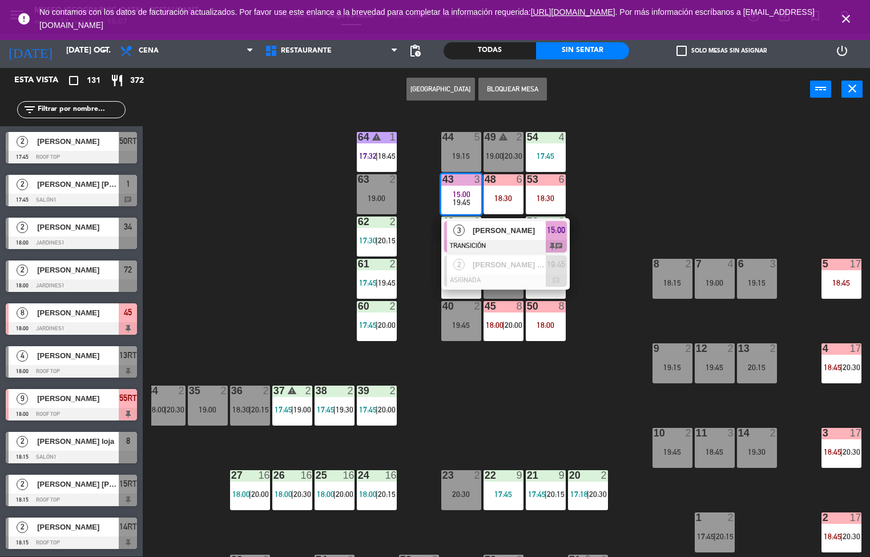
click at [496, 226] on span "[PERSON_NAME]" at bounding box center [509, 230] width 73 height 12
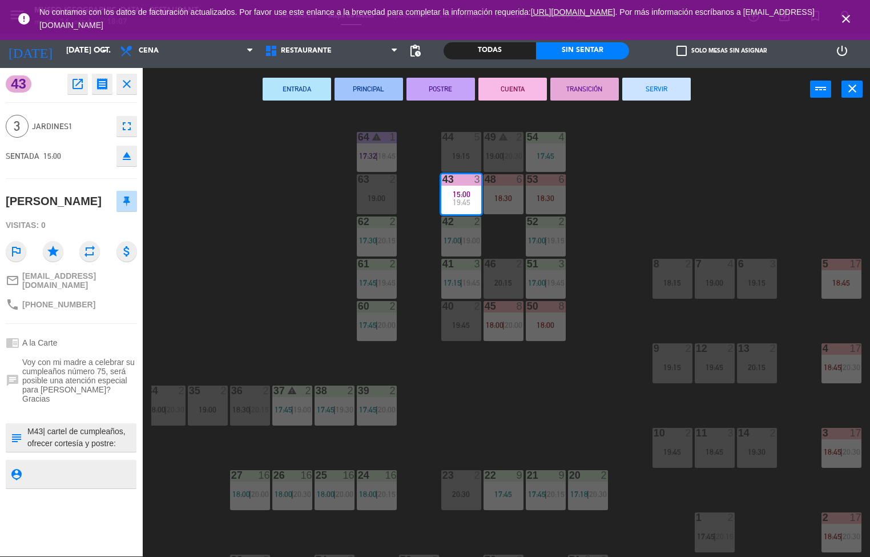
click at [644, 86] on button "SERVIR" at bounding box center [656, 89] width 69 height 23
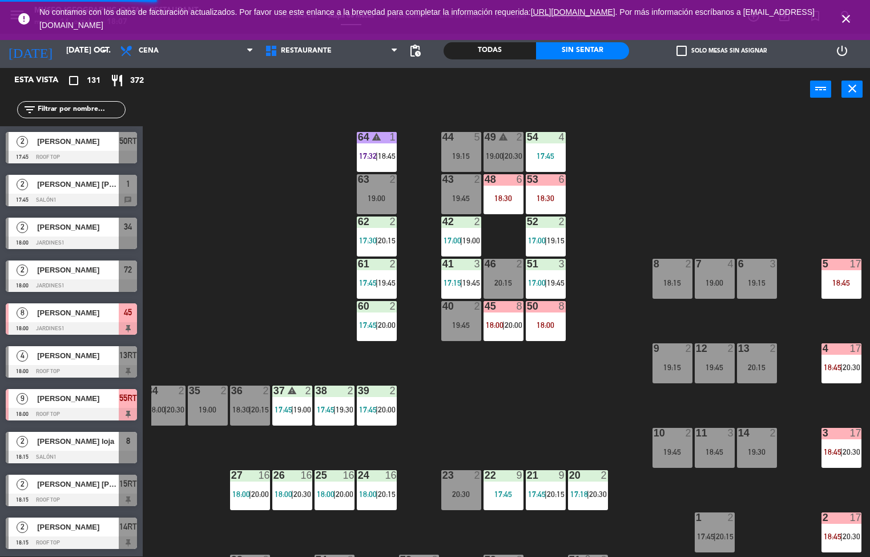
click at [461, 234] on div "42 2 17:00 | 19:00" at bounding box center [461, 236] width 40 height 40
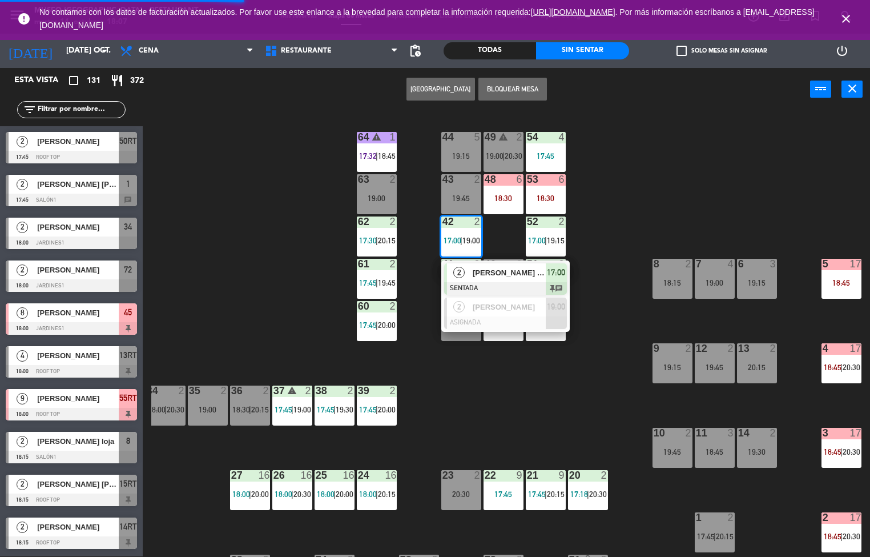
click at [495, 272] on span "[PERSON_NAME] [PERSON_NAME]" at bounding box center [509, 273] width 73 height 12
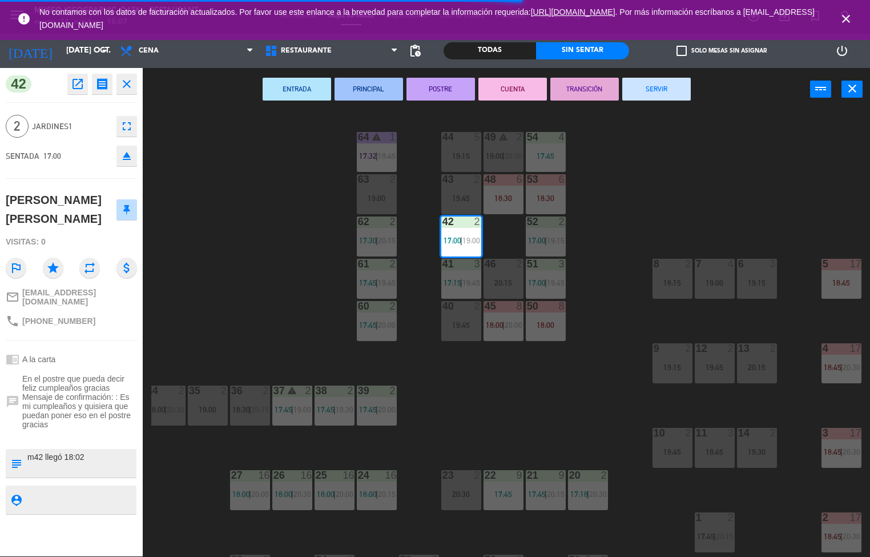
click at [493, 384] on div "44 5 19:15 49 warning 2 19:00 | 20:30 54 4 17:45 64 warning 1 17:32 | 18:45 48 …" at bounding box center [510, 333] width 719 height 445
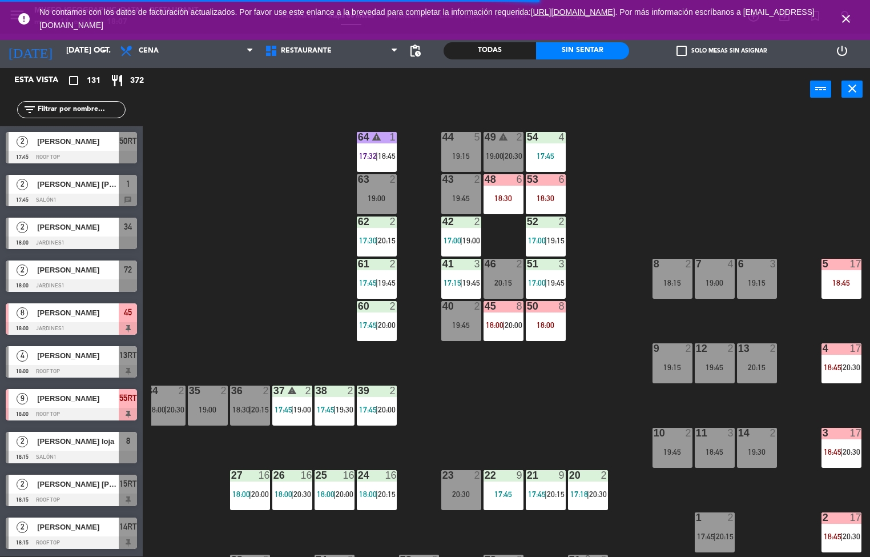
click at [536, 239] on span "17:00" at bounding box center [537, 240] width 18 height 9
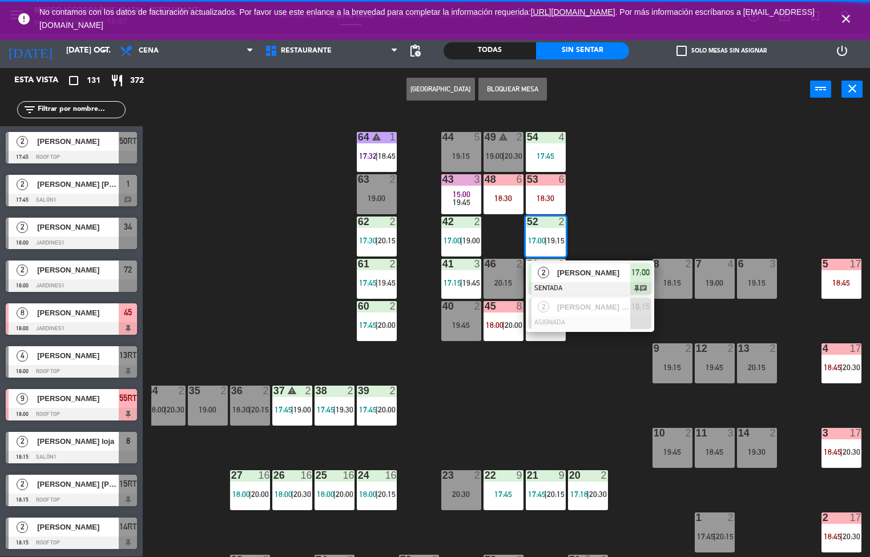
click at [569, 292] on div at bounding box center [590, 288] width 123 height 13
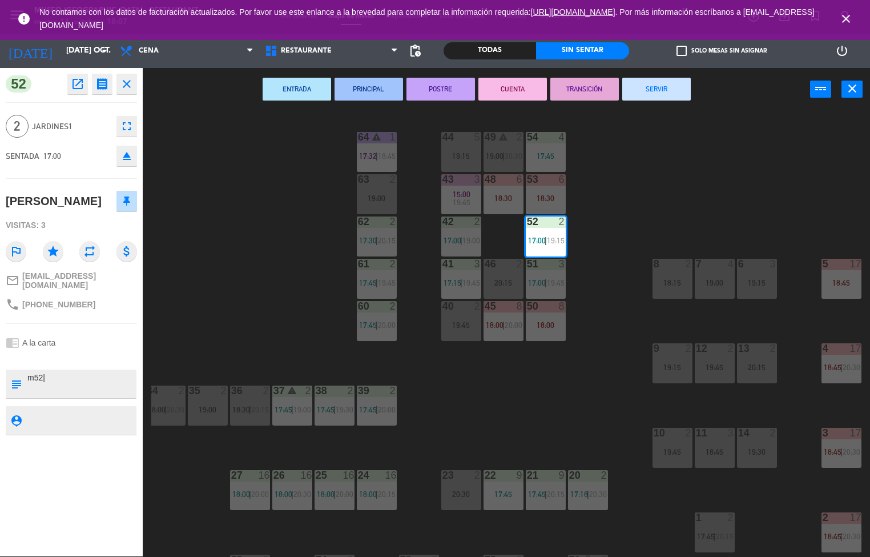
click at [356, 90] on button "PRINCIPAL" at bounding box center [369, 89] width 69 height 23
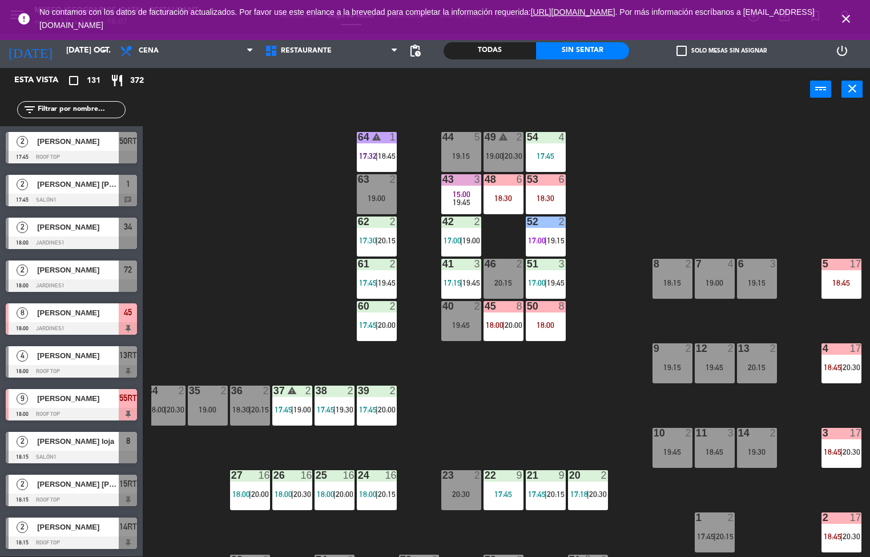
click at [545, 286] on span "|" at bounding box center [546, 282] width 2 height 9
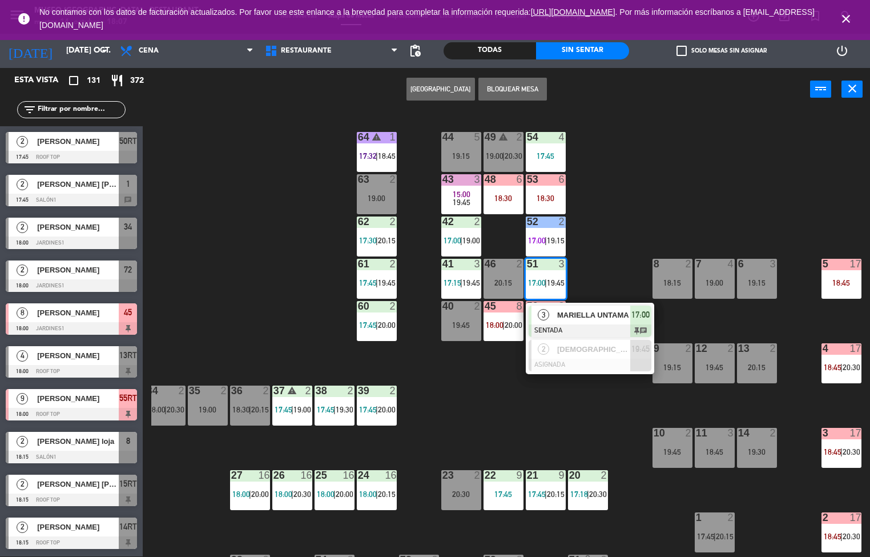
click at [579, 326] on div at bounding box center [590, 330] width 123 height 13
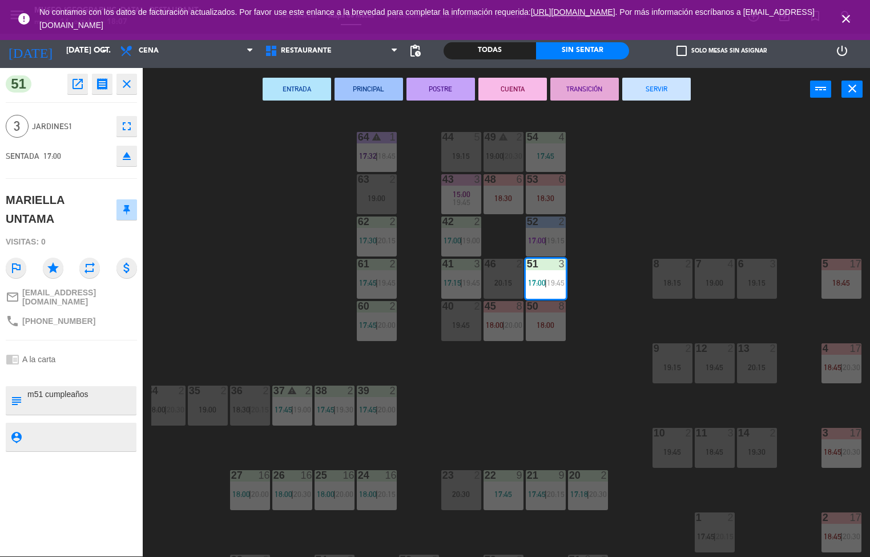
click at [441, 86] on button "POSTRE" at bounding box center [441, 89] width 69 height 23
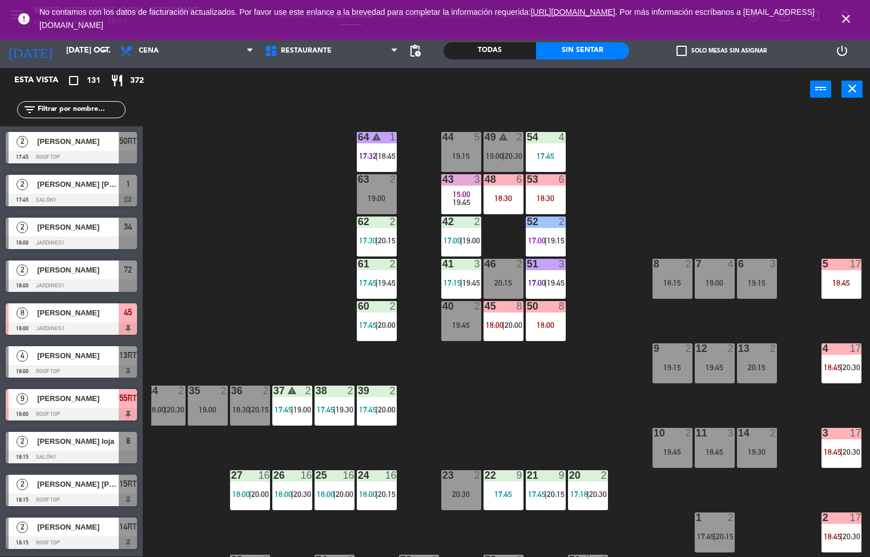
click at [533, 373] on div "44 5 19:15 49 warning 2 19:00 | 20:30 54 4 17:45 64 warning 1 17:32 | 18:45 48 …" at bounding box center [510, 333] width 719 height 445
click at [465, 276] on div "41 3 17:15 | 19:45" at bounding box center [461, 279] width 40 height 40
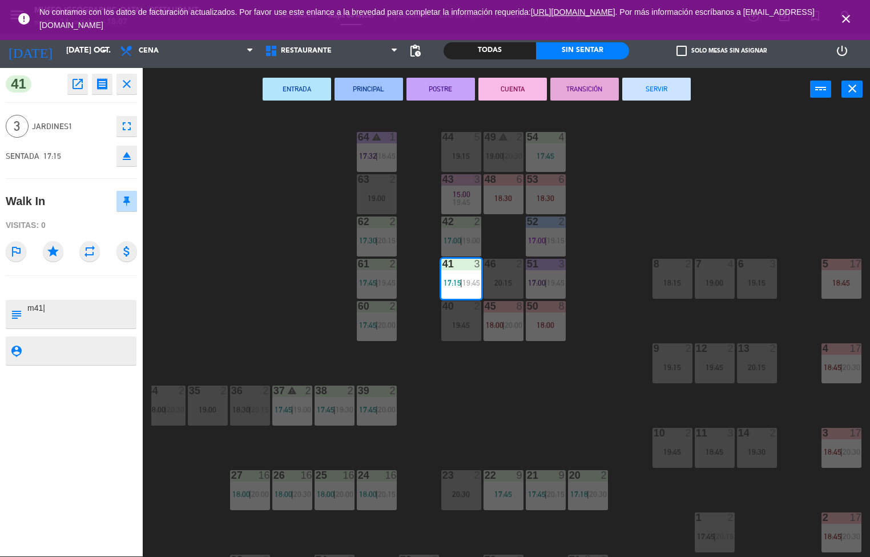
click at [377, 89] on button "PRINCIPAL" at bounding box center [369, 89] width 69 height 23
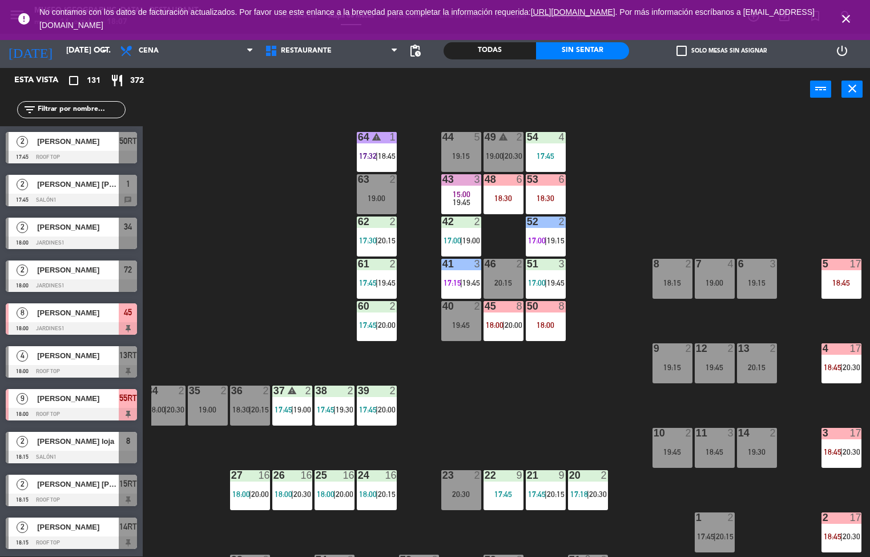
click at [464, 230] on div "42 2 17:00 | 19:00" at bounding box center [461, 236] width 40 height 40
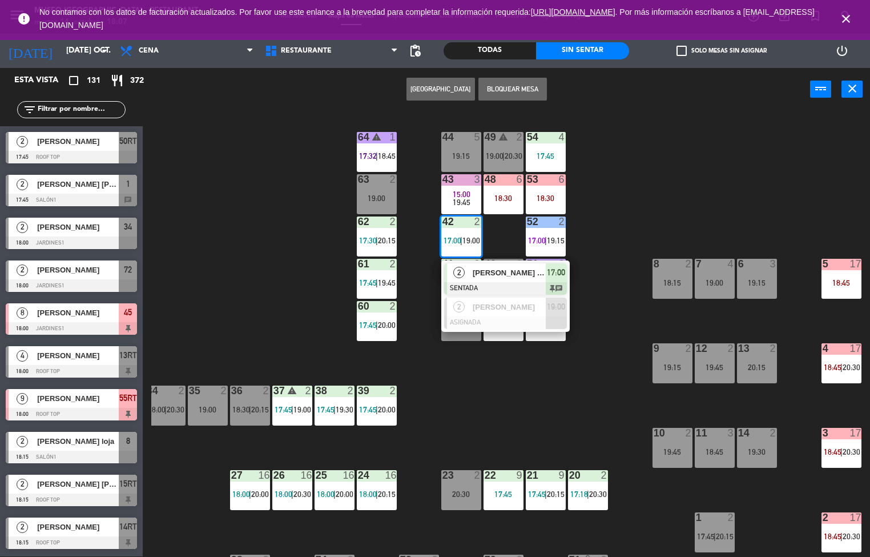
click at [280, 251] on div "44 5 19:15 49 warning 2 19:00 | 20:30 54 4 17:45 64 warning 1 17:32 | 18:45 48 …" at bounding box center [510, 333] width 719 height 445
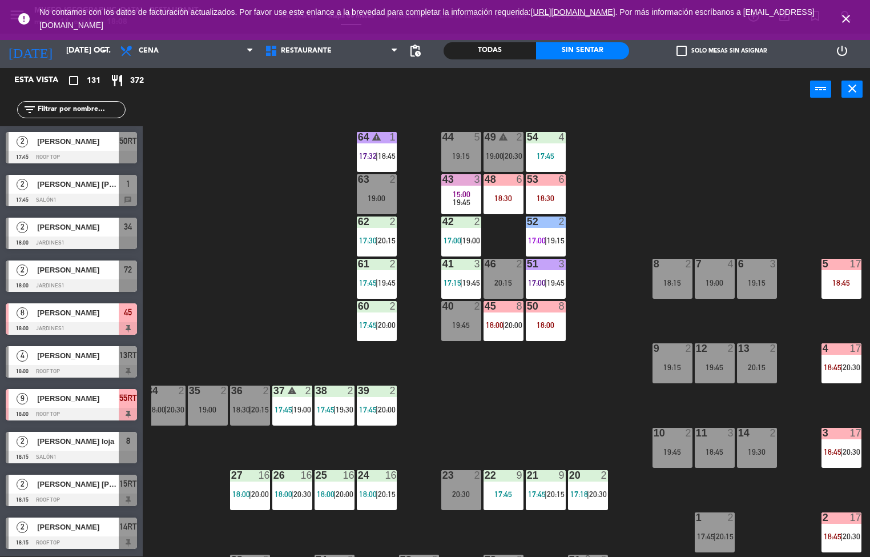
click at [377, 232] on div "62 2 17:30 | 20:15" at bounding box center [377, 236] width 40 height 40
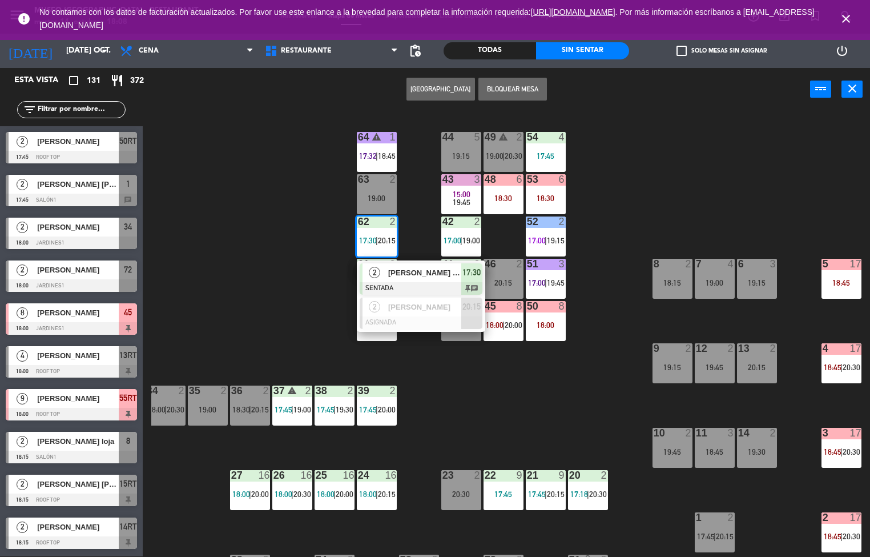
click at [295, 278] on div "44 5 19:15 49 warning 2 19:00 | 20:30 54 4 17:45 64 warning 1 17:32 | 18:45 48 …" at bounding box center [510, 333] width 719 height 445
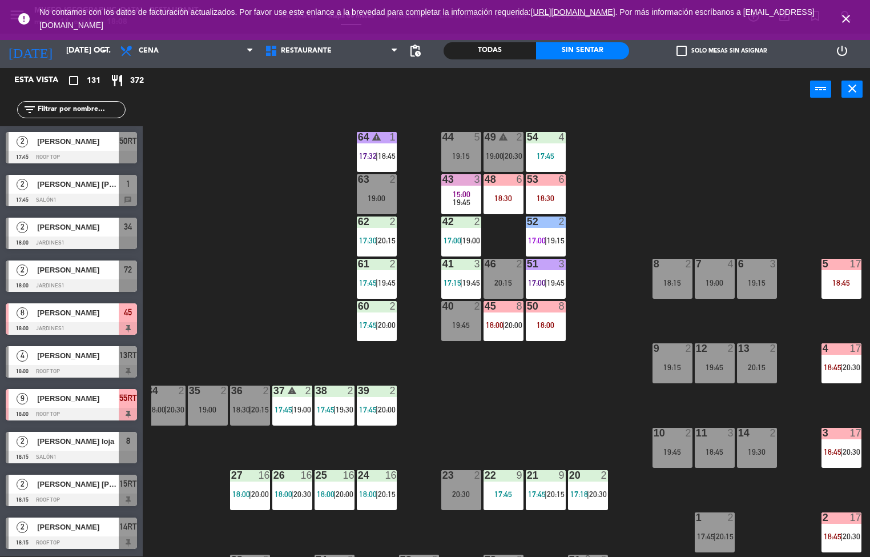
click at [376, 236] on span "17:30" at bounding box center [368, 240] width 18 height 9
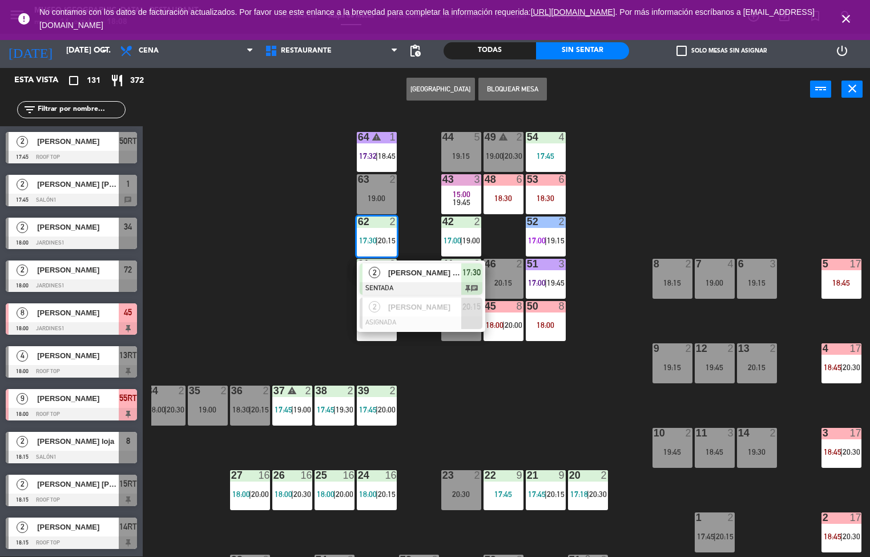
click at [396, 274] on span "[PERSON_NAME] [PERSON_NAME]" at bounding box center [424, 273] width 73 height 12
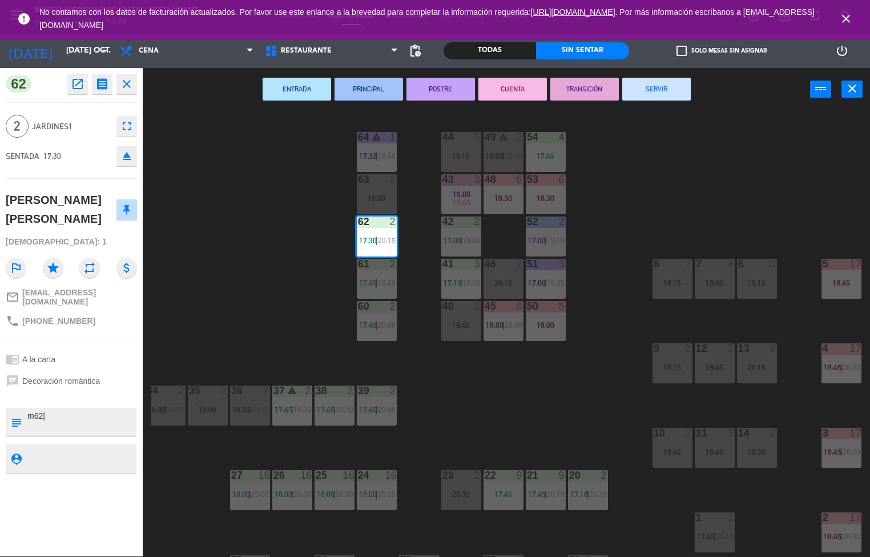
click at [244, 173] on div "44 5 19:15 49 warning 2 19:00 | 20:30 54 4 17:45 64 warning 1 17:32 | 18:45 48 …" at bounding box center [510, 333] width 719 height 445
click at [304, 94] on div "ENTRADA PRINCIPAL POSTRE CUENTA TRANSICIÓN SERVIR power_input close" at bounding box center [477, 89] width 668 height 43
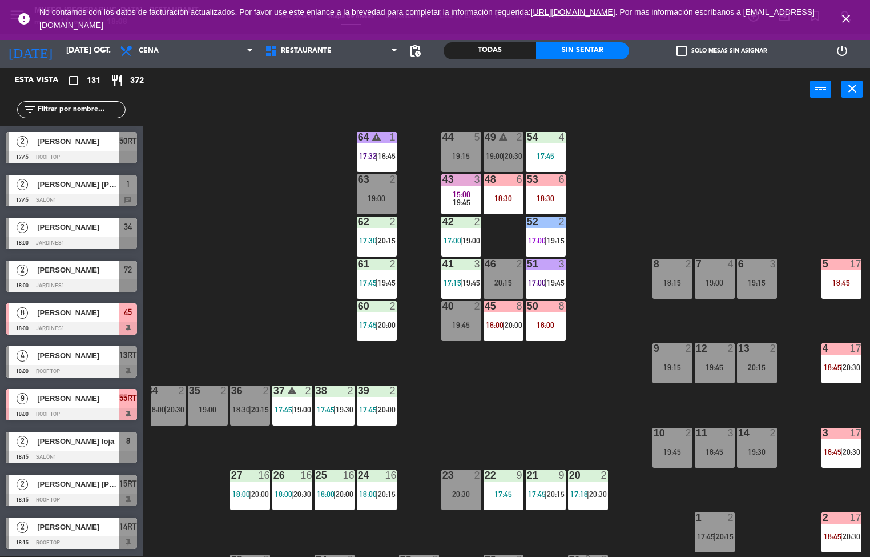
click at [376, 275] on div "61 2 17:45 | 19:45" at bounding box center [377, 279] width 40 height 40
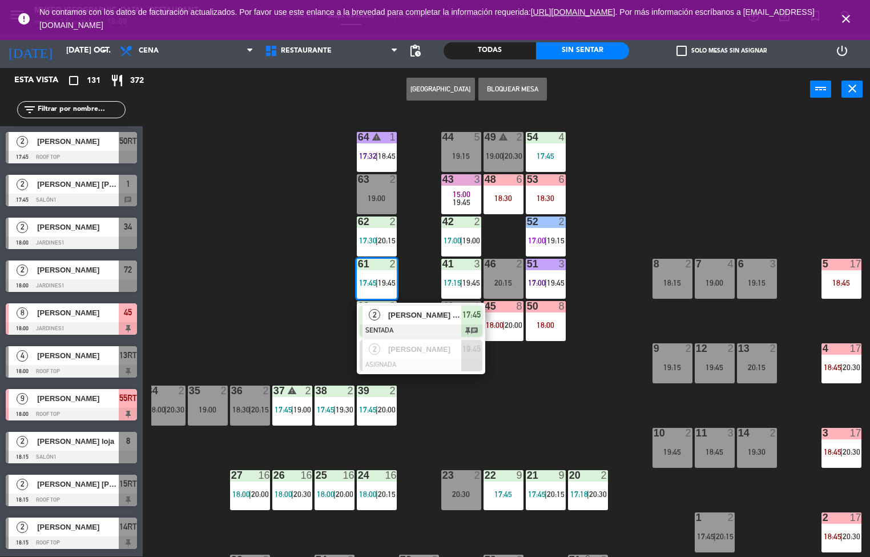
click at [399, 317] on span "[PERSON_NAME] [PERSON_NAME]" at bounding box center [424, 315] width 73 height 12
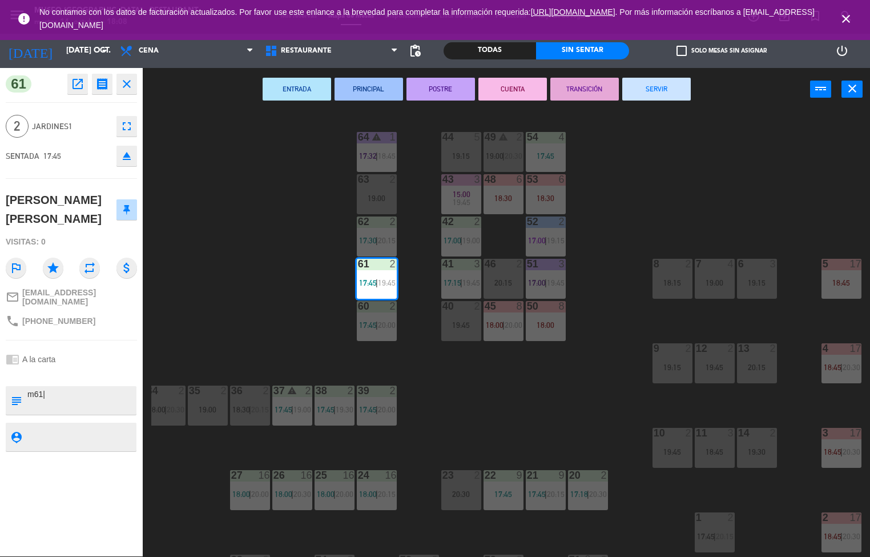
click at [302, 91] on button "ENTRADA" at bounding box center [297, 89] width 69 height 23
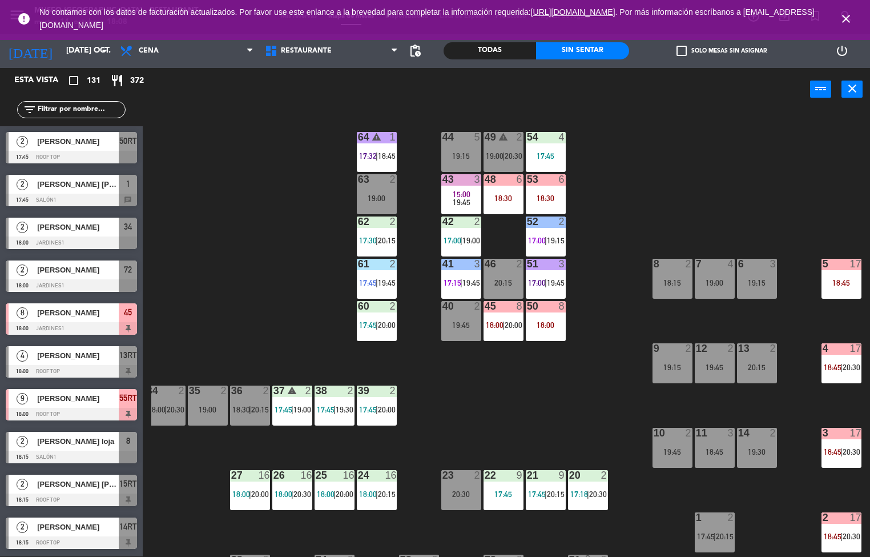
click at [381, 306] on div at bounding box center [376, 306] width 19 height 10
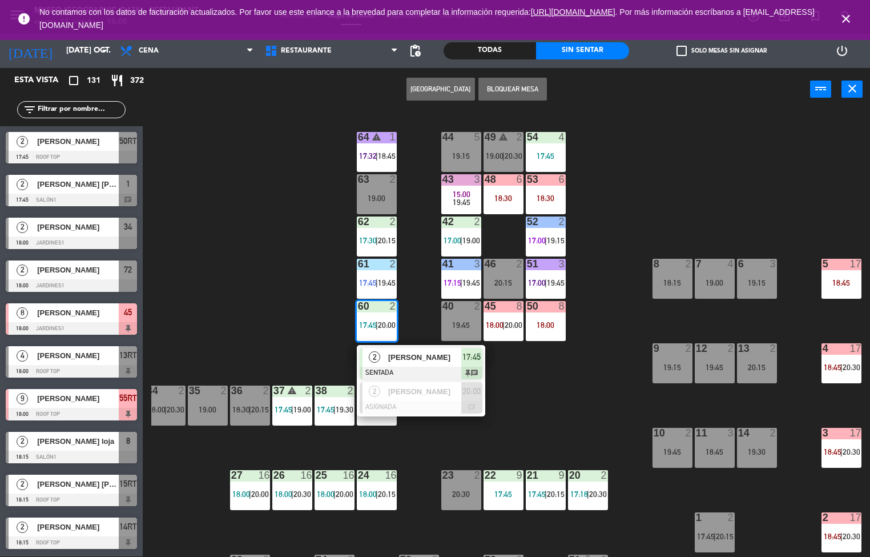
click at [398, 351] on span "[PERSON_NAME]" at bounding box center [424, 357] width 73 height 12
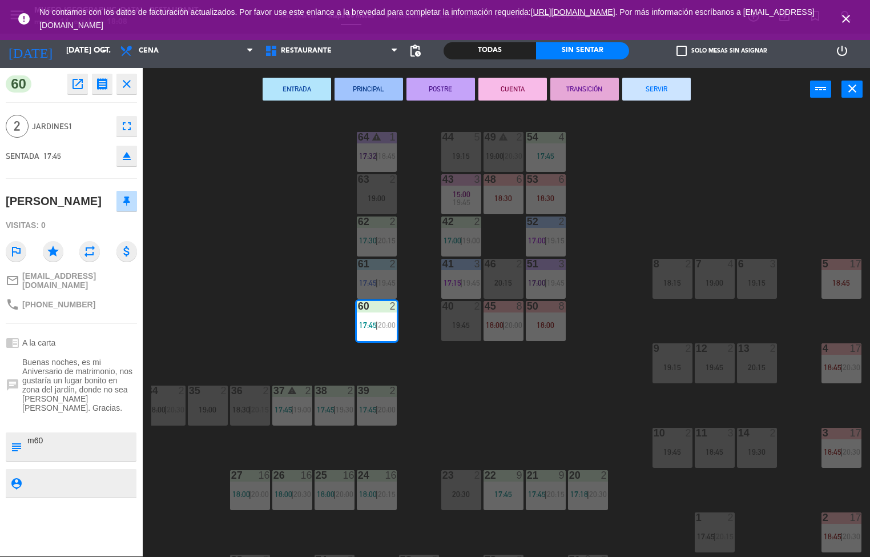
click at [306, 93] on button "ENTRADA" at bounding box center [297, 89] width 69 height 23
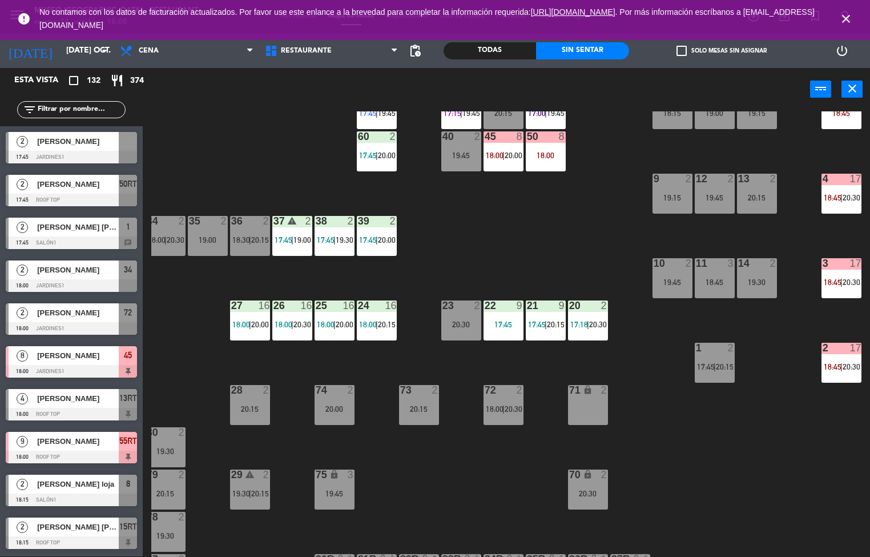
scroll to position [170, 0]
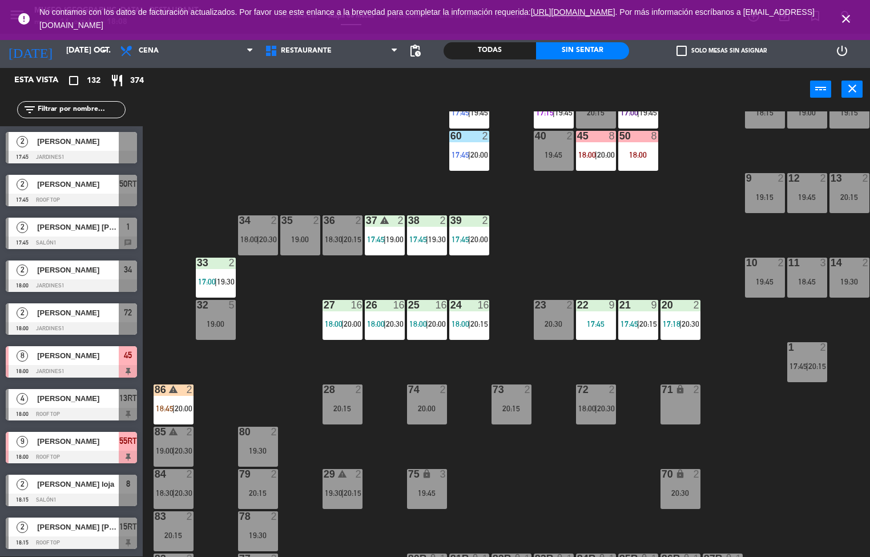
click at [359, 473] on div "2" at bounding box center [358, 474] width 7 height 10
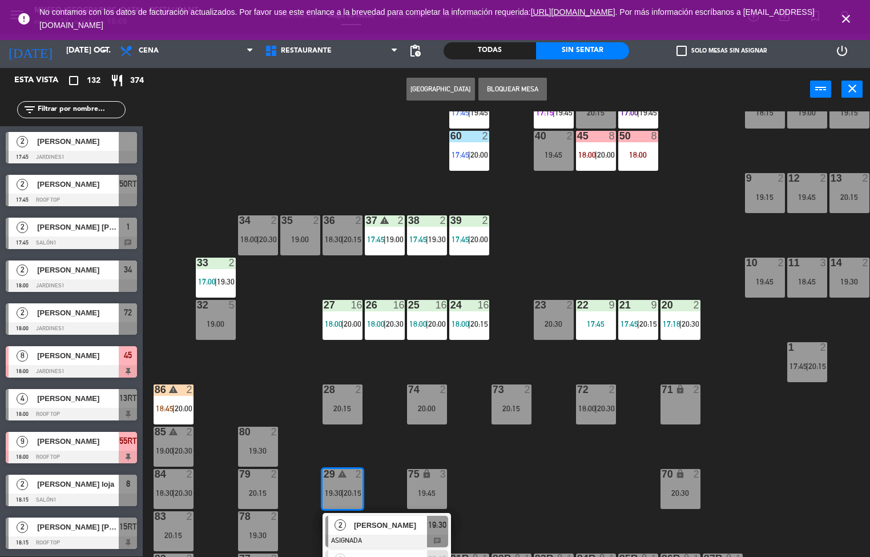
click at [294, 385] on div "44 5 19:15 49 warning 2 19:00 | 20:30 54 4 17:45 64 warning 1 17:32 | 18:45 48 …" at bounding box center [510, 333] width 719 height 445
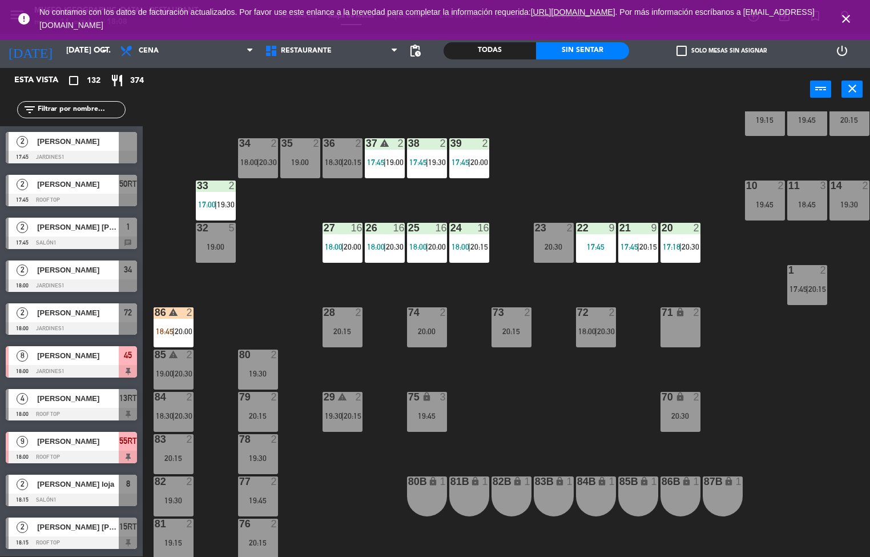
scroll to position [84, 0]
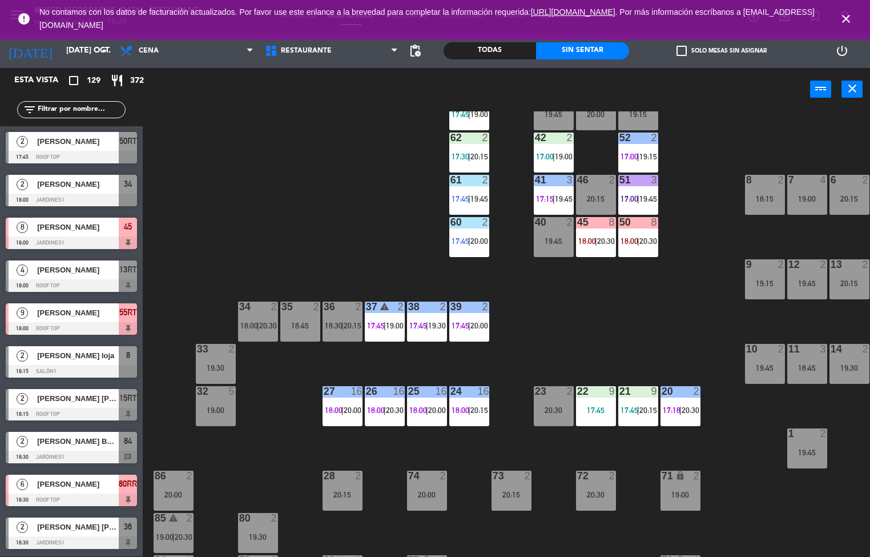
click at [648, 320] on div "44 5 19:15 49 warning 2 19:00 | 20:30 54 4 17:45 64 2 19:30 48 2 20:00 53 3 19:…" at bounding box center [510, 333] width 719 height 445
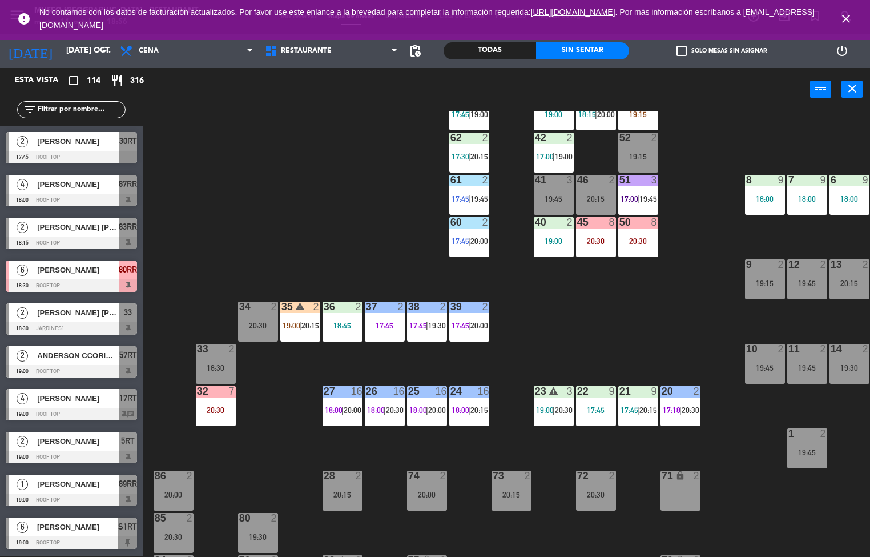
click at [592, 322] on div "44 5 19:00 49 2 20:30 54 4 17:45 64 2 19:30 48 2 18:15 | 20:00 53 3 19:15 63 wa…" at bounding box center [510, 333] width 719 height 445
click at [613, 319] on div "44 5 19:00 49 2 20:30 54 4 17:45 64 2 19:30 48 2 18:15 | 20:00 53 3 19:15 63 wa…" at bounding box center [510, 333] width 719 height 445
click at [544, 142] on div at bounding box center [553, 137] width 19 height 10
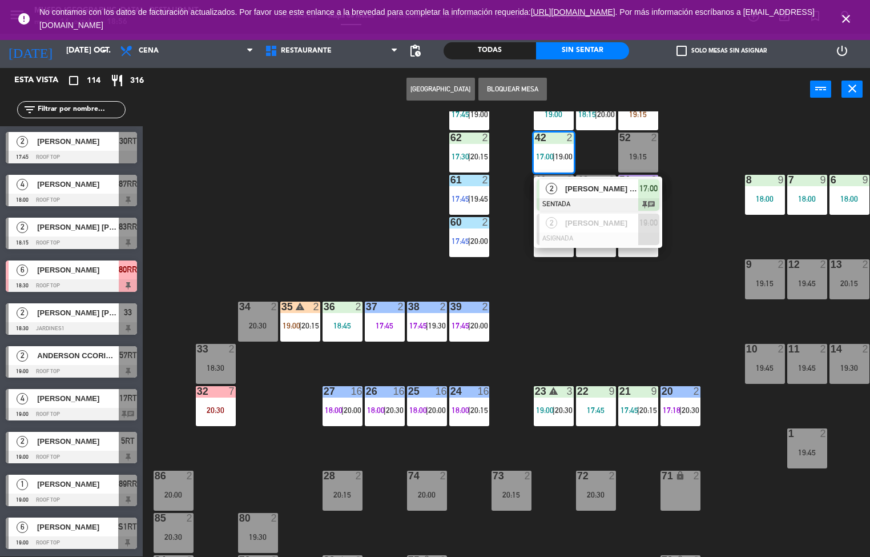
click at [551, 152] on span "17:00" at bounding box center [545, 156] width 18 height 9
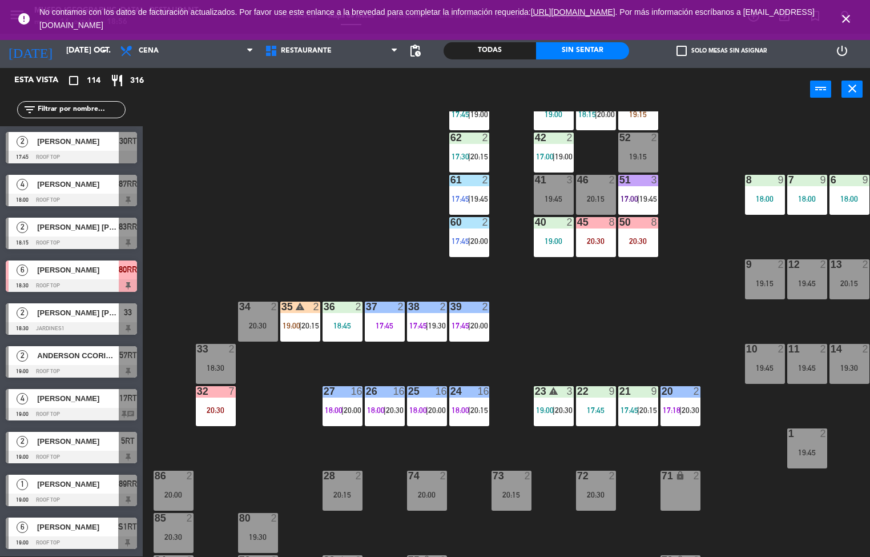
click at [551, 158] on span "17:00" at bounding box center [545, 156] width 18 height 9
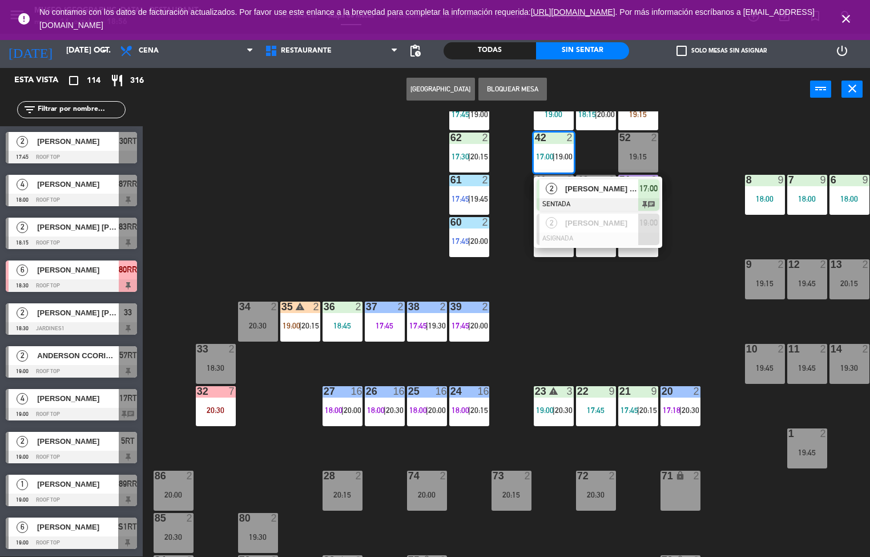
click at [581, 204] on div at bounding box center [598, 204] width 123 height 13
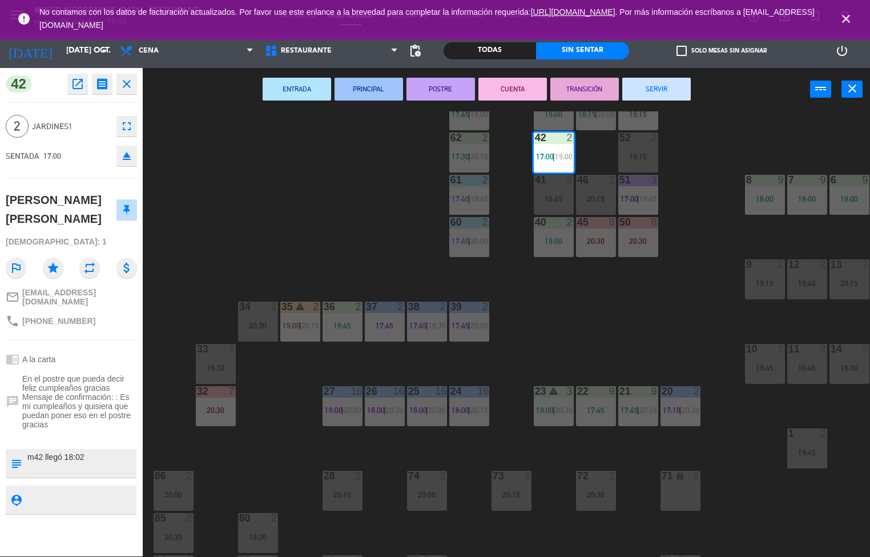
click at [328, 215] on div "44 5 19:00 49 2 20:30 54 4 17:45 64 2 19:30 48 2 18:15 | 20:00 53 3 19:15 63 wa…" at bounding box center [510, 333] width 719 height 445
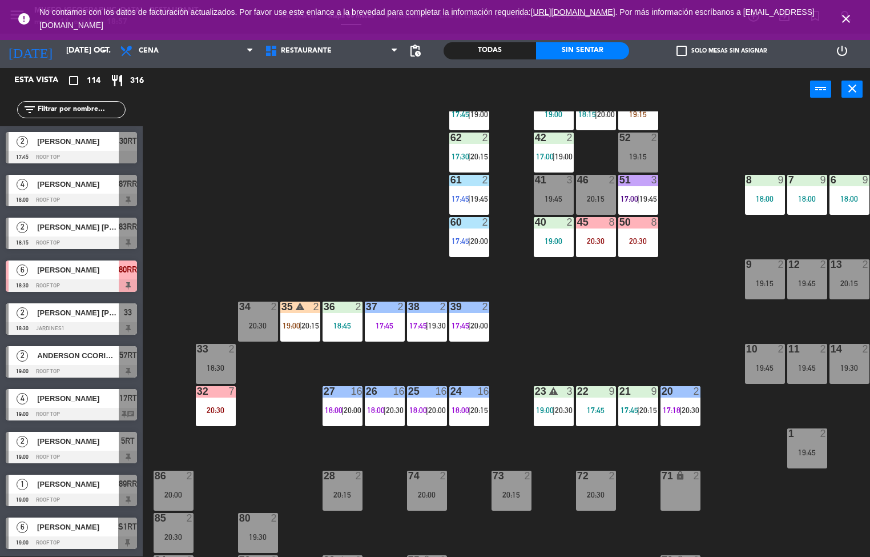
scroll to position [0, 0]
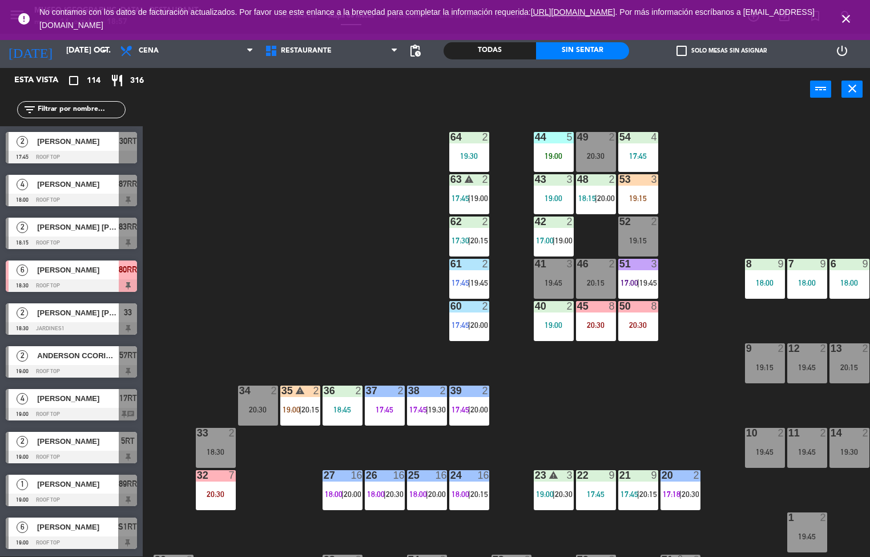
click at [555, 146] on div "44 5 19:00" at bounding box center [554, 152] width 40 height 40
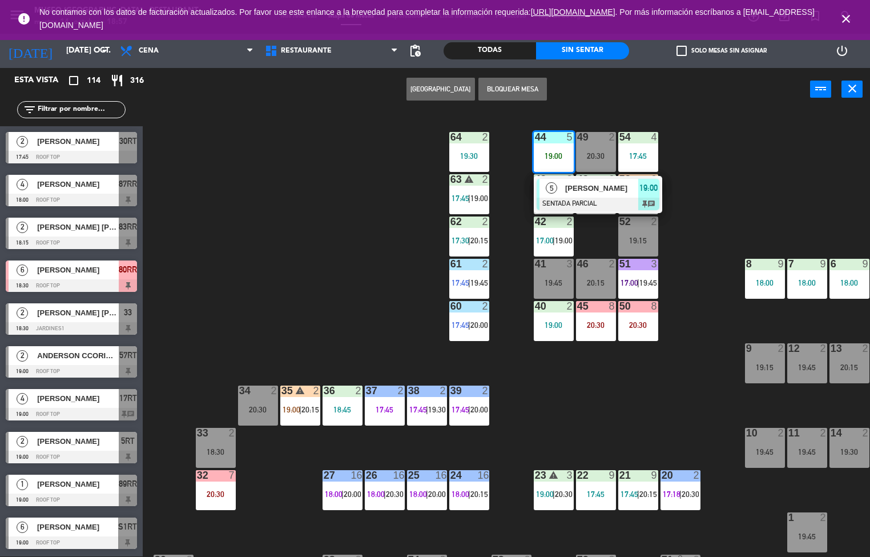
click at [591, 206] on div at bounding box center [598, 204] width 123 height 13
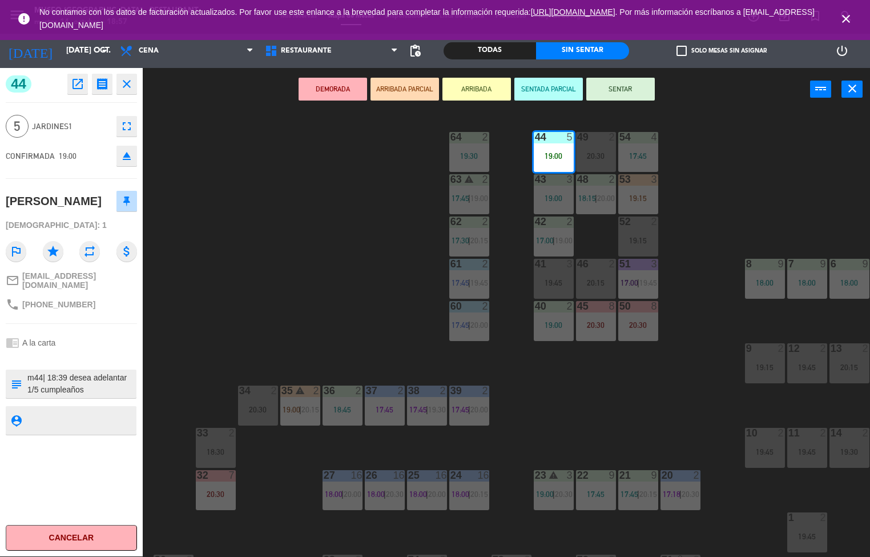
click at [622, 91] on button "SENTAR" at bounding box center [620, 89] width 69 height 23
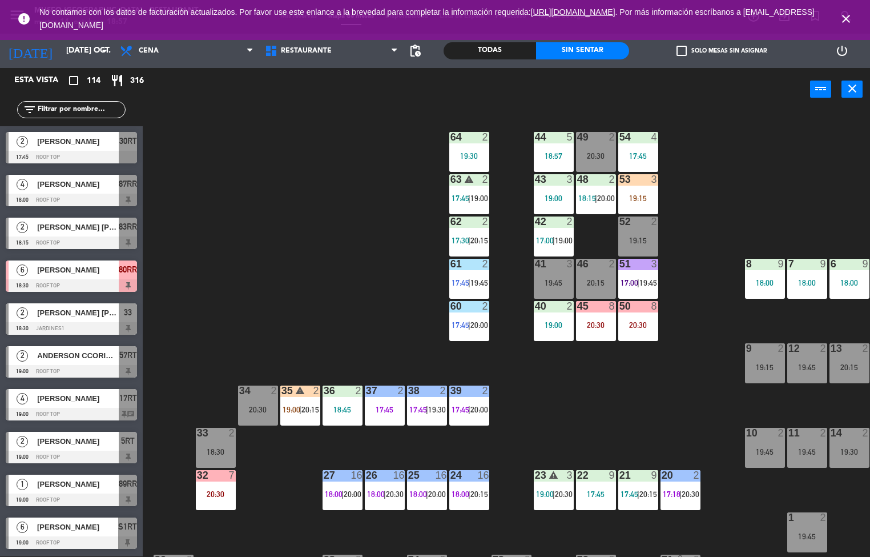
scroll to position [1, 0]
click at [548, 146] on div "44 5 18:57" at bounding box center [554, 152] width 40 height 40
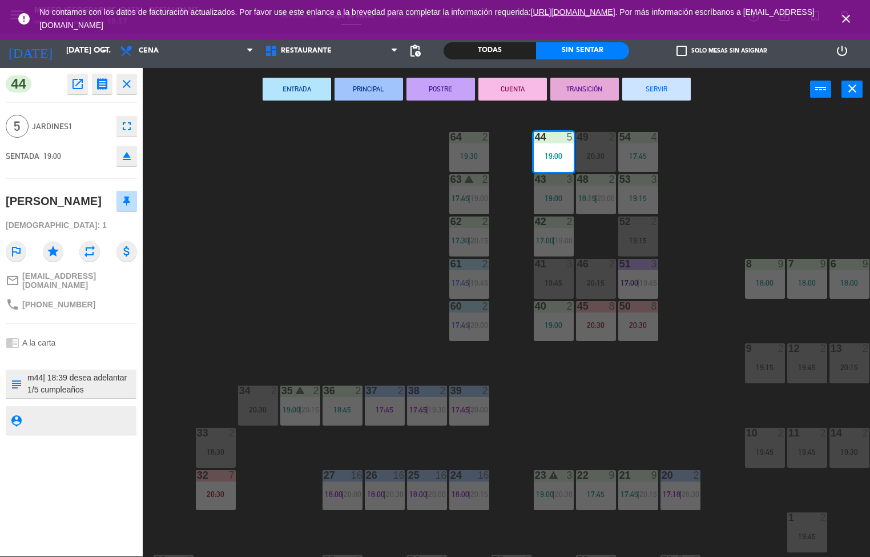
click at [300, 87] on button "ENTRADA" at bounding box center [297, 89] width 69 height 23
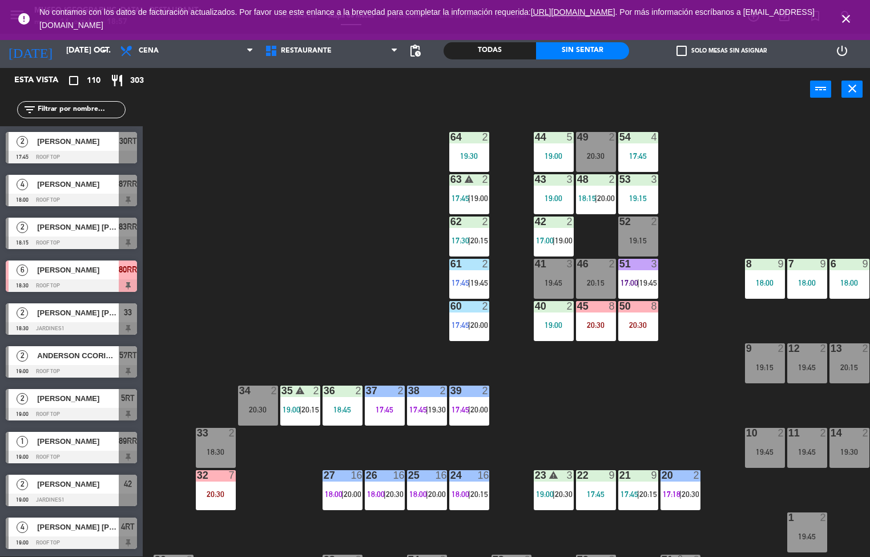
click at [548, 198] on div "19:00" at bounding box center [554, 198] width 40 height 8
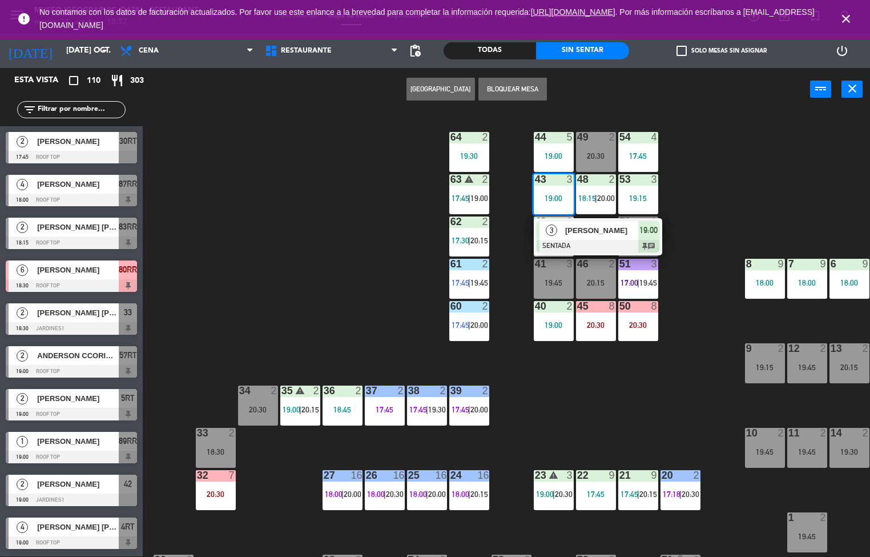
click at [740, 190] on div "44 5 19:00 49 2 20:30 54 4 17:45 64 2 19:30 48 2 18:15 | 20:00 53 3 19:15 63 wa…" at bounding box center [510, 333] width 719 height 445
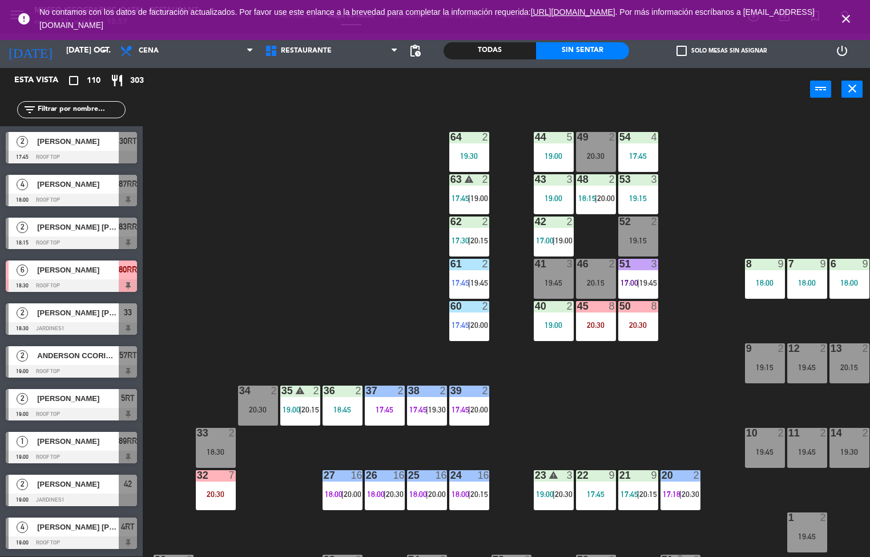
click at [545, 240] on span "17:00" at bounding box center [545, 240] width 18 height 9
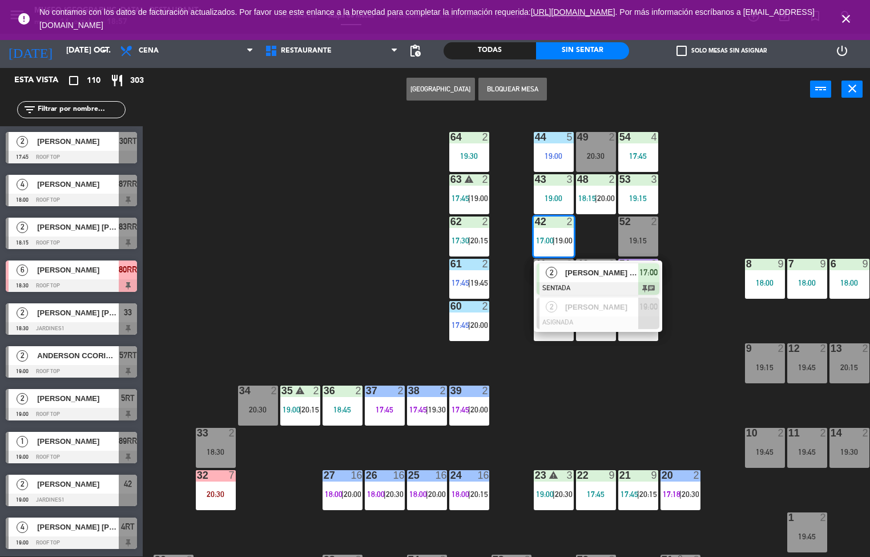
click at [564, 282] on div at bounding box center [598, 288] width 123 height 13
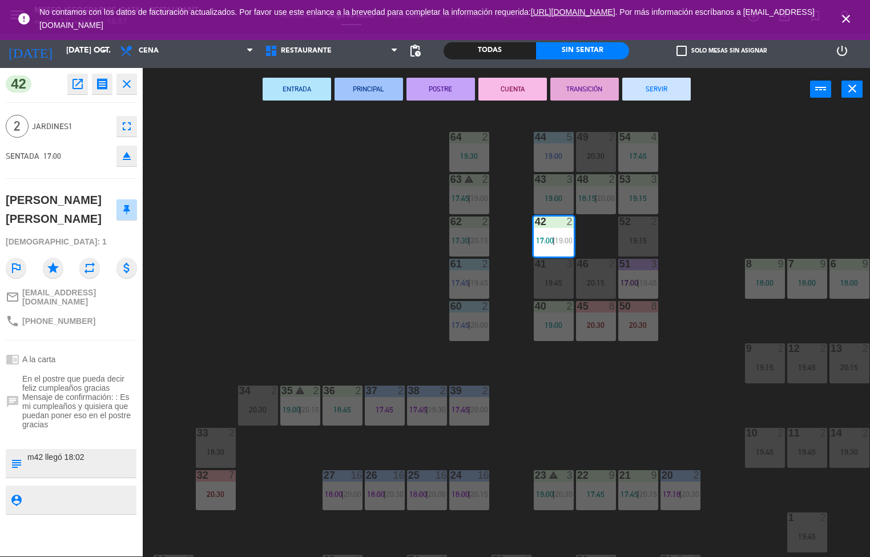
click at [373, 90] on button "PRINCIPAL" at bounding box center [369, 89] width 69 height 23
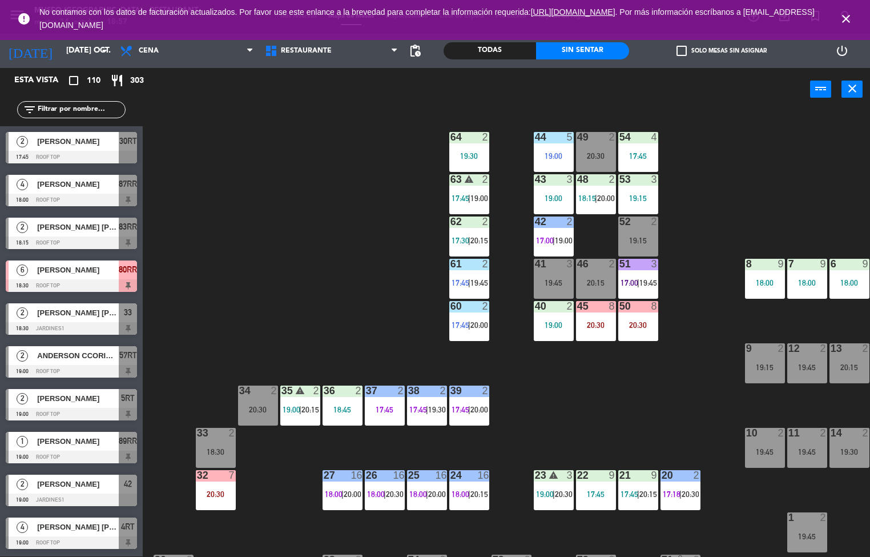
click at [348, 211] on div "44 5 19:00 49 2 20:30 54 4 17:45 64 2 19:30 48 2 18:15 | 20:00 53 3 19:15 63 wa…" at bounding box center [510, 333] width 719 height 445
click at [638, 281] on span "|" at bounding box center [638, 282] width 2 height 9
click at [637, 420] on div "44 5 19:00 49 2 20:30 54 4 17:45 64 2 19:30 48 2 18:15 | 20:00 53 3 19:15 63 wa…" at bounding box center [510, 333] width 719 height 445
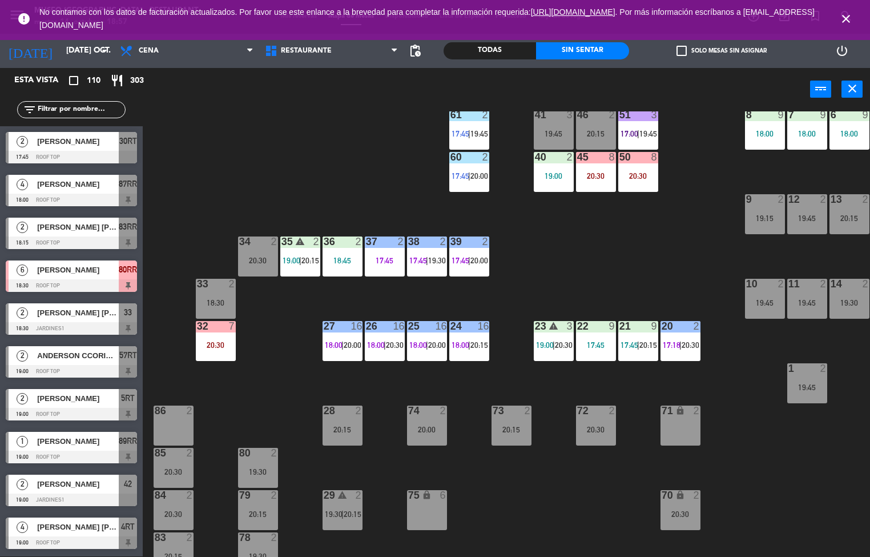
scroll to position [168, 0]
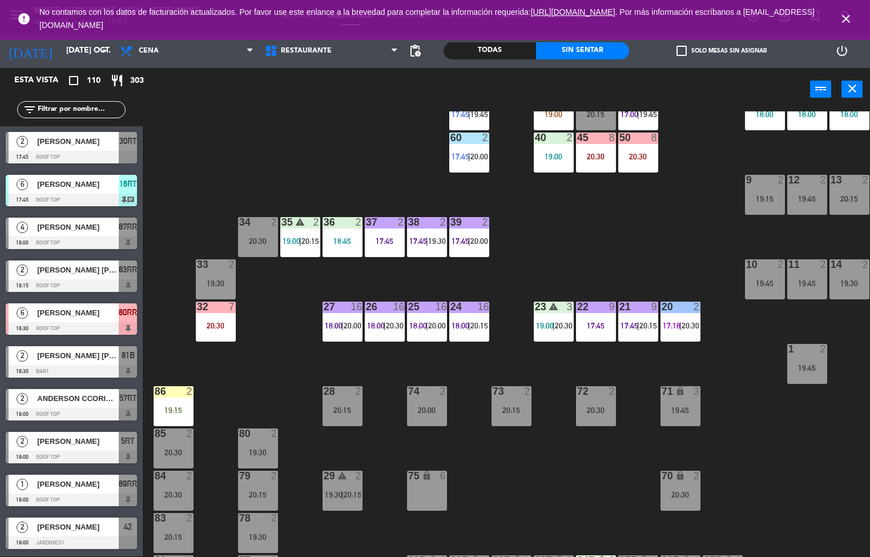
click at [565, 238] on div "44 5 19:00 49 2 20:30 54 4 17:45 64 2 19:30 48 2 18:15 | 20:00 53 3 19:15 63 wa…" at bounding box center [510, 333] width 719 height 445
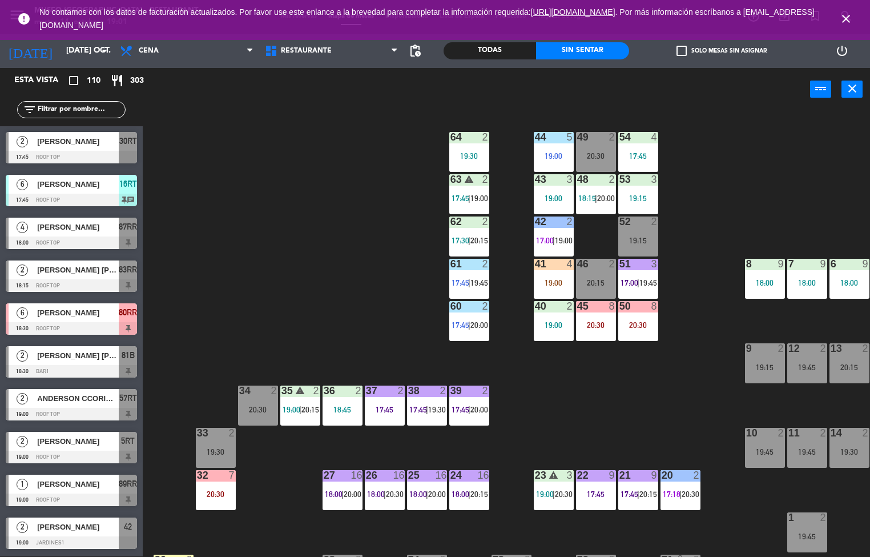
scroll to position [3, 0]
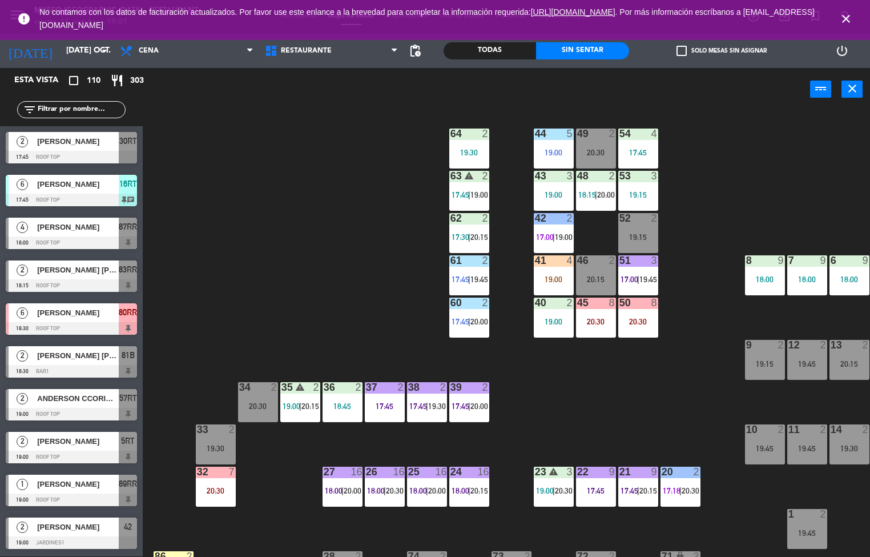
click at [466, 144] on div "64 2 19:30" at bounding box center [469, 148] width 40 height 40
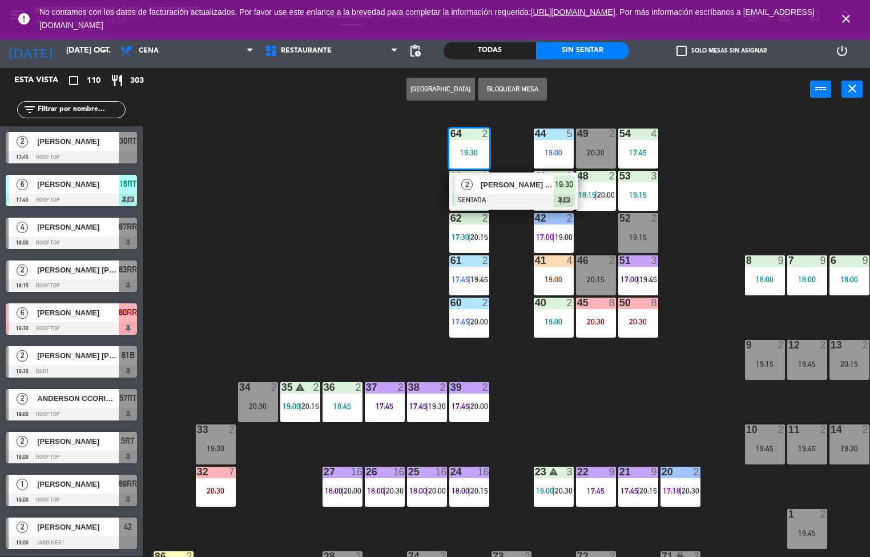
click at [512, 184] on span "[PERSON_NAME] [PERSON_NAME]" at bounding box center [517, 185] width 73 height 12
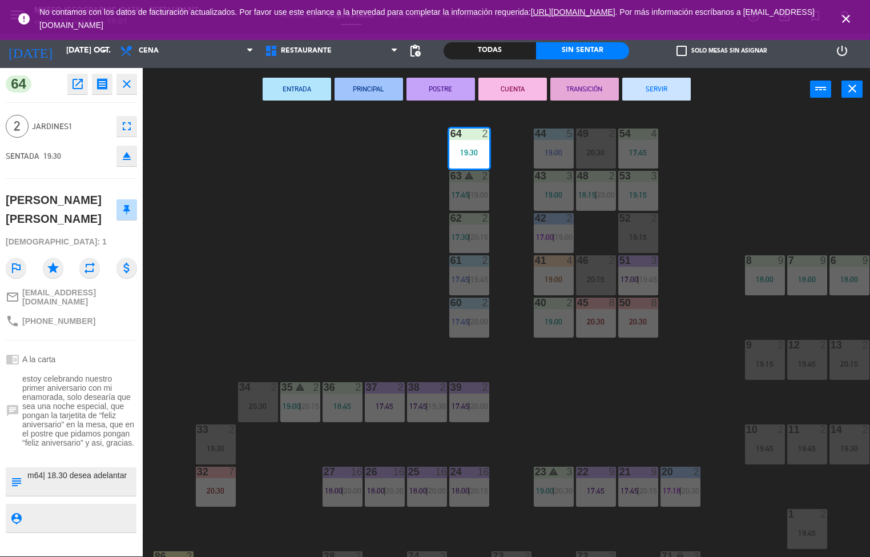
click at [641, 408] on div "44 5 19:00 49 2 20:30 54 4 17:45 64 2 19:30 48 2 18:15 | 20:00 53 3 19:15 63 wa…" at bounding box center [510, 333] width 719 height 445
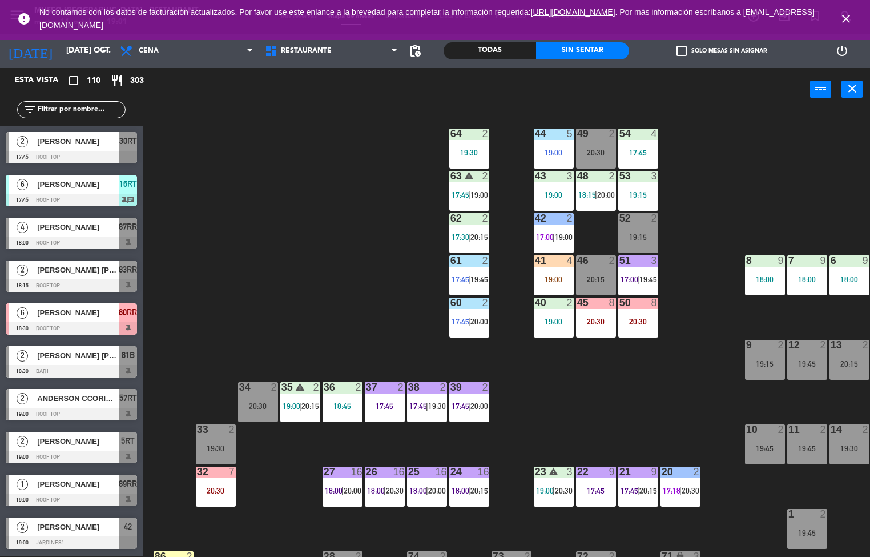
click at [549, 148] on div "19:00" at bounding box center [554, 152] width 40 height 8
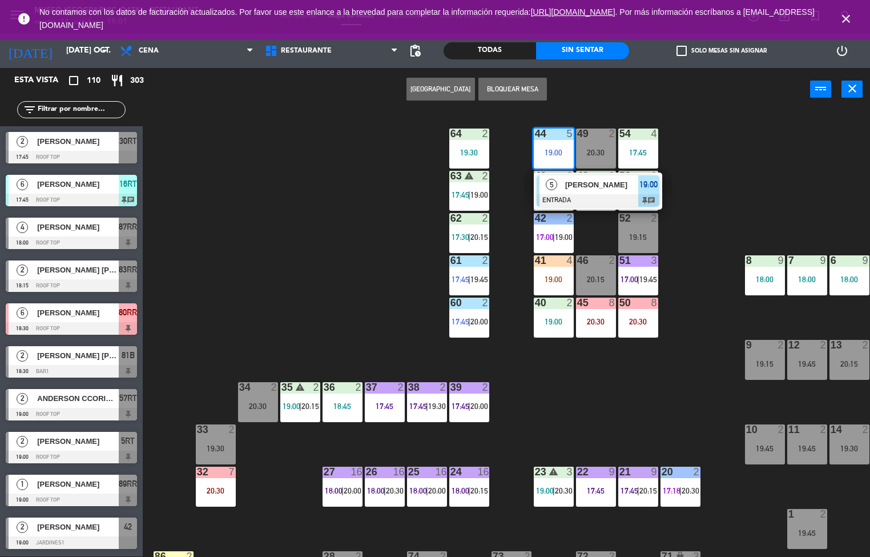
click at [598, 184] on span "[PERSON_NAME]" at bounding box center [601, 185] width 73 height 12
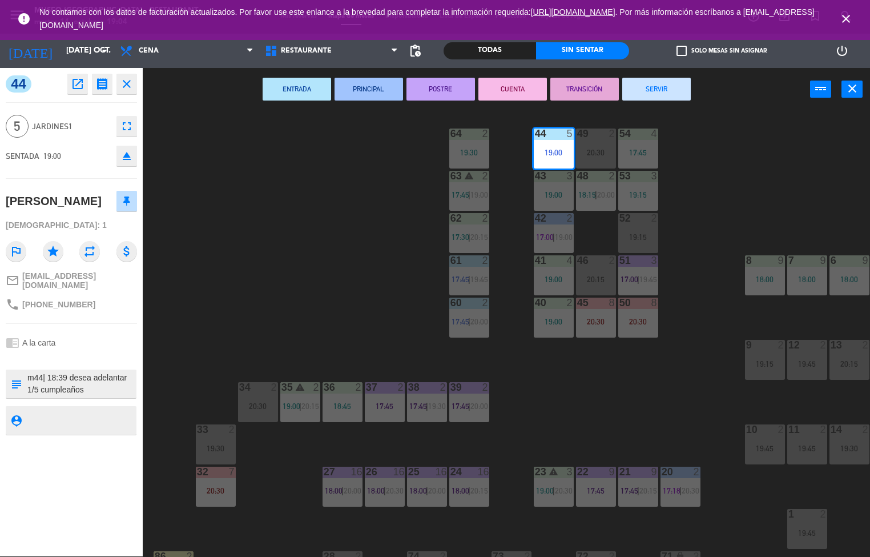
click at [357, 487] on span "20:00" at bounding box center [353, 490] width 18 height 9
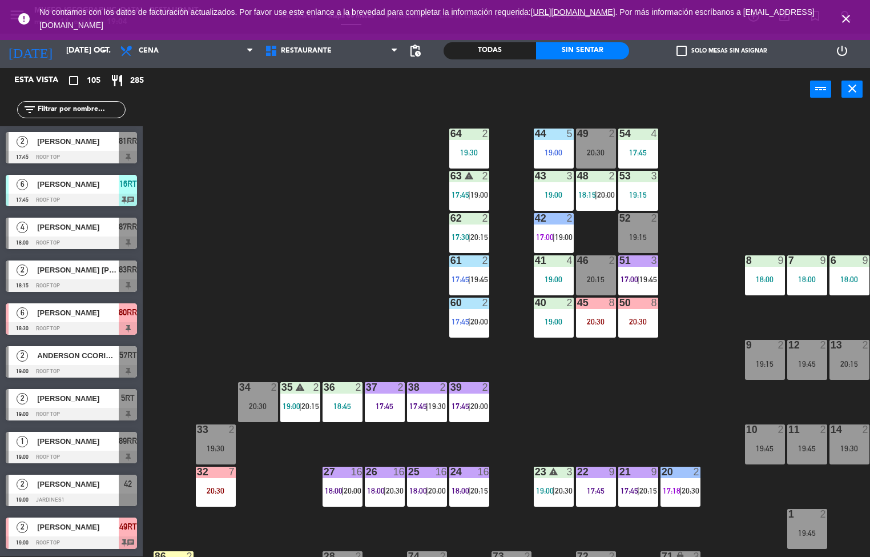
click at [593, 393] on div "44 5 19:00 49 2 20:30 54 4 17:45 64 2 19:30 48 2 18:15 | 20:00 53 3 19:15 63 wa…" at bounding box center [510, 333] width 719 height 445
click at [459, 405] on span "17:45" at bounding box center [461, 405] width 18 height 9
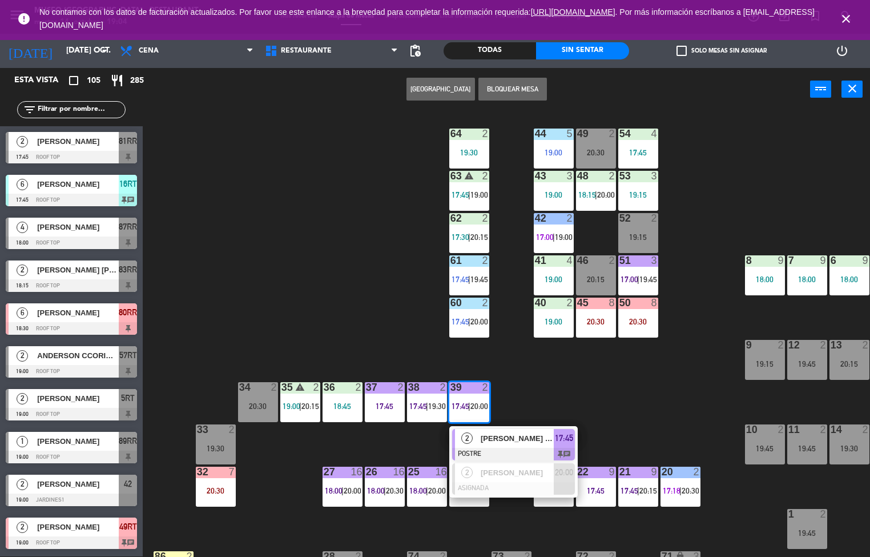
click at [499, 444] on span "[PERSON_NAME] [PERSON_NAME]" at bounding box center [517, 438] width 73 height 12
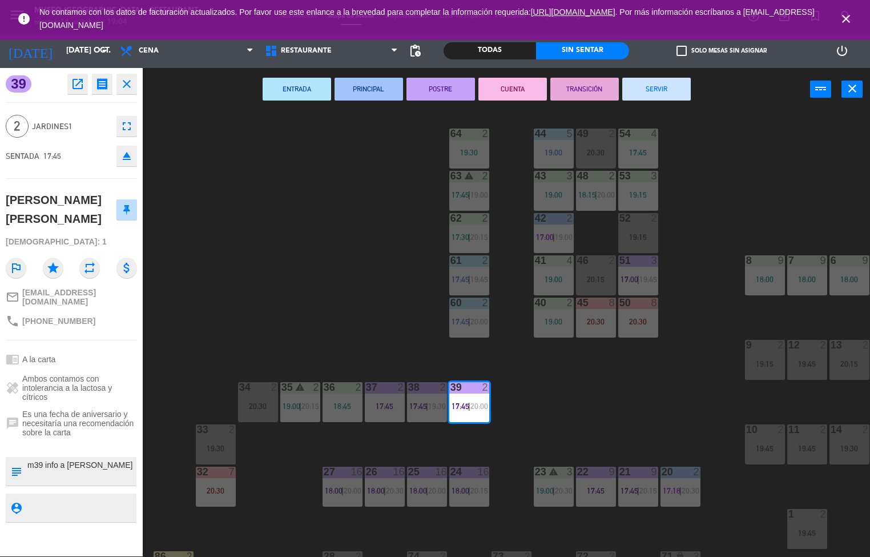
click at [298, 87] on button "ENTRADA" at bounding box center [297, 89] width 69 height 23
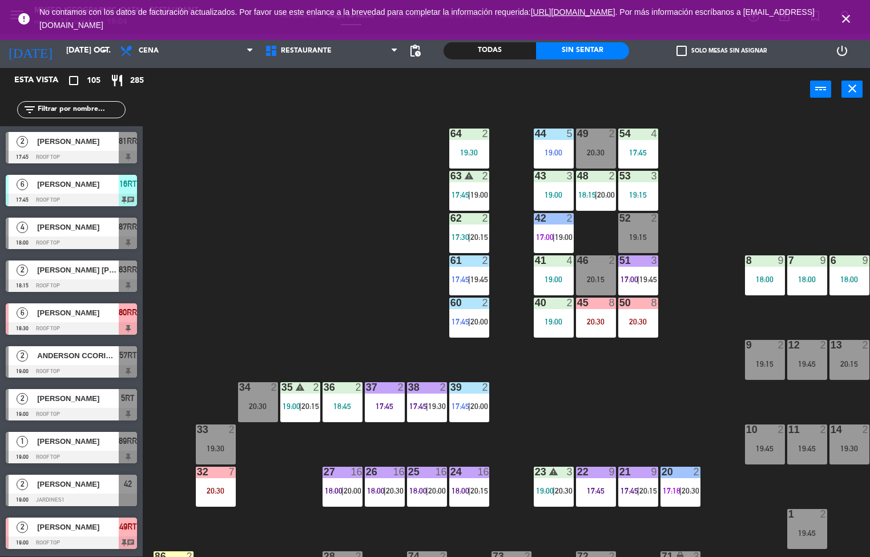
click at [422, 404] on span "17:45" at bounding box center [418, 405] width 18 height 9
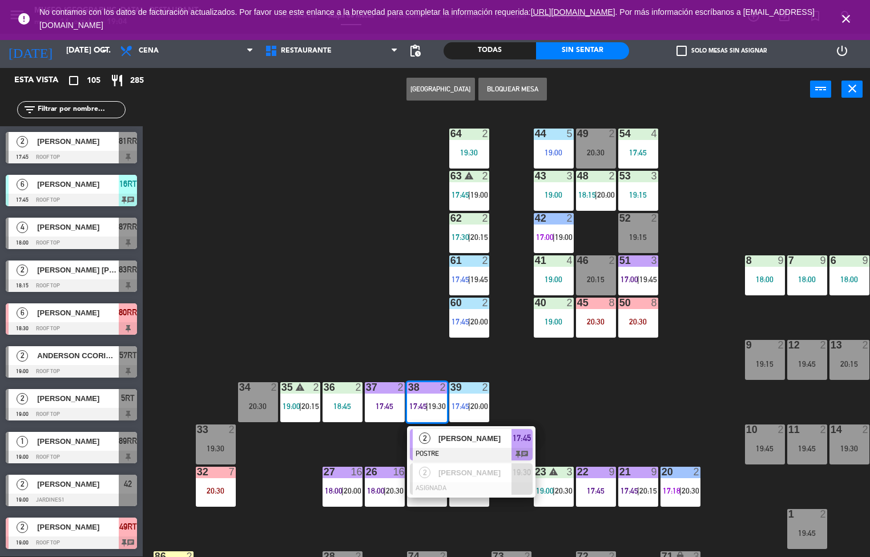
click at [442, 444] on span "[PERSON_NAME]" at bounding box center [475, 438] width 73 height 12
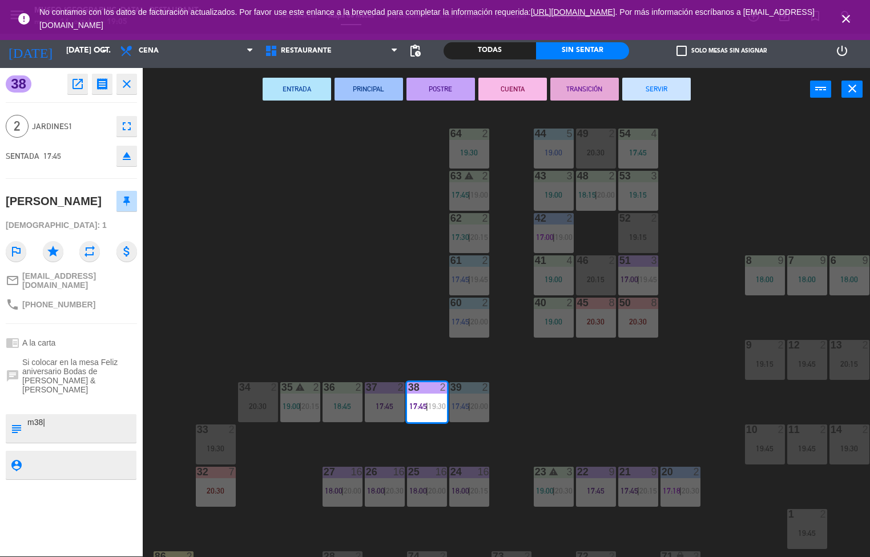
click at [494, 95] on button "CUENTA" at bounding box center [513, 89] width 69 height 23
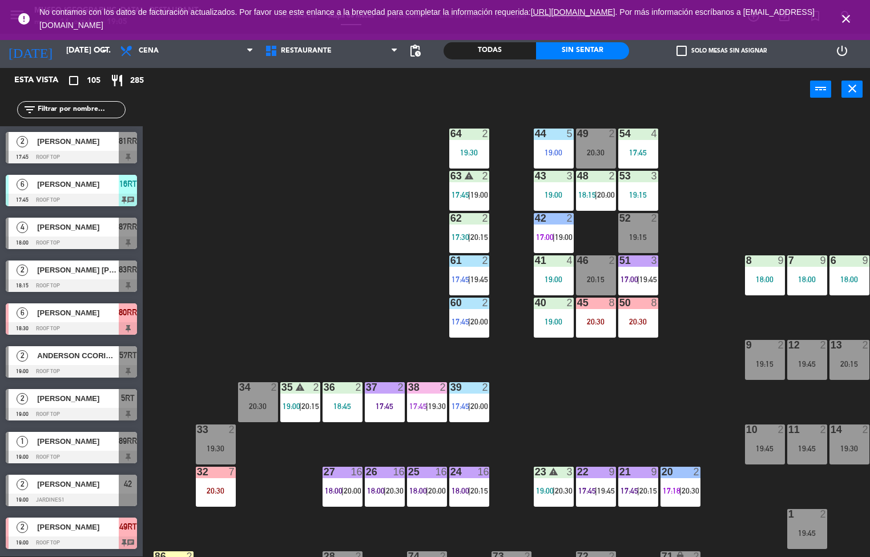
click at [621, 396] on div "44 5 19:00 49 2 20:30 54 4 17:45 64 2 19:30 48 2 18:15 | 20:00 53 3 19:15 63 wa…" at bounding box center [510, 333] width 719 height 445
click at [545, 270] on div "41 4 19:00" at bounding box center [554, 275] width 40 height 40
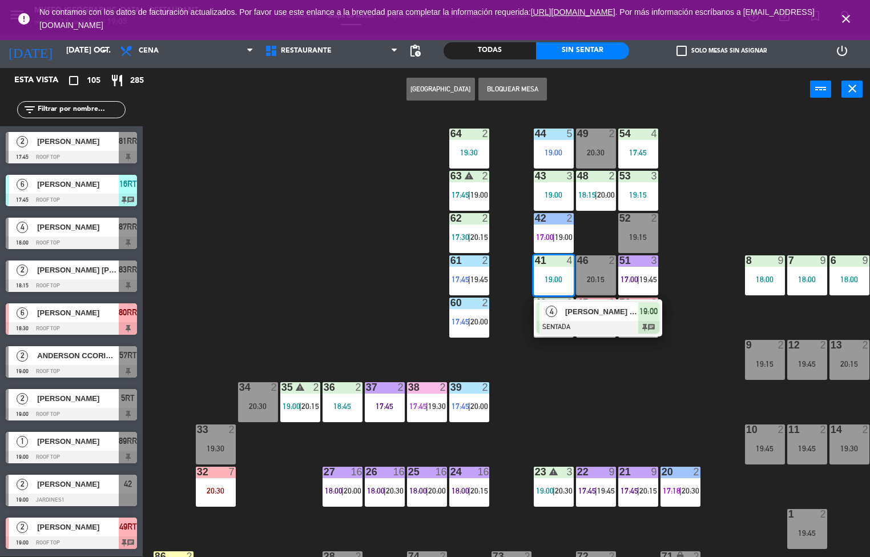
click at [561, 273] on div "41 4 19:00" at bounding box center [554, 275] width 40 height 40
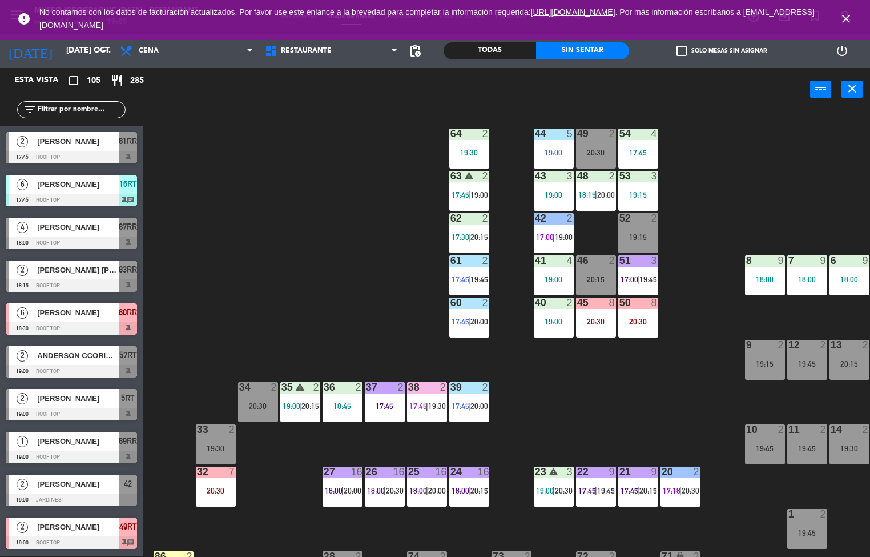
click at [550, 268] on div "41 4 19:00" at bounding box center [554, 275] width 40 height 40
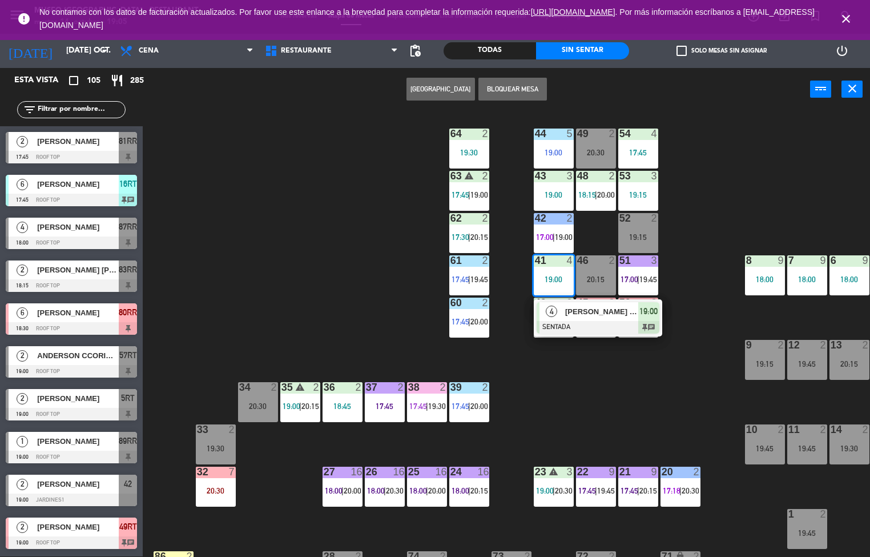
click at [576, 326] on div at bounding box center [598, 327] width 123 height 13
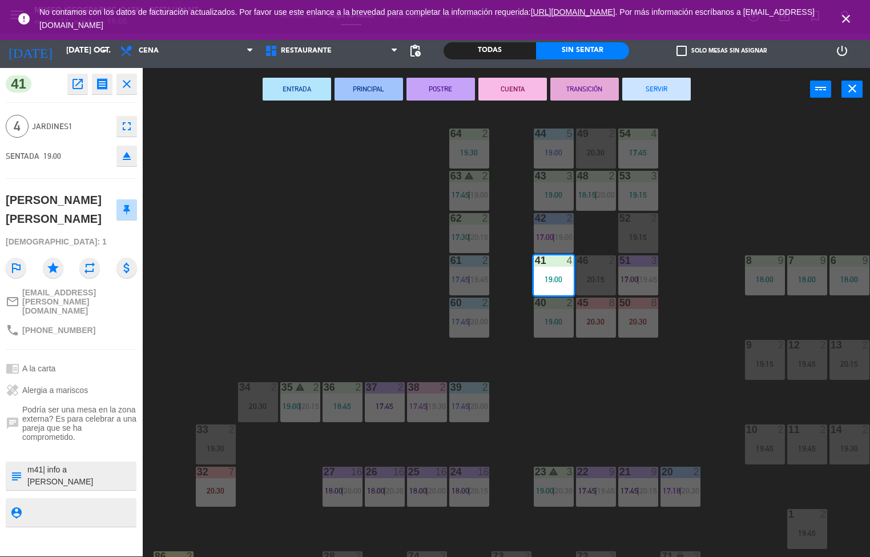
click at [77, 84] on icon "open_in_new" at bounding box center [78, 84] width 14 height 14
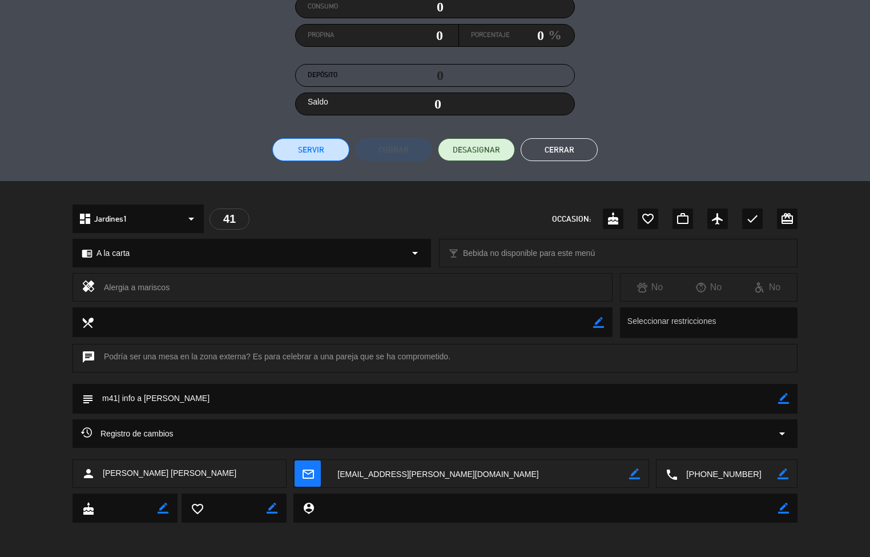
scroll to position [0, 0]
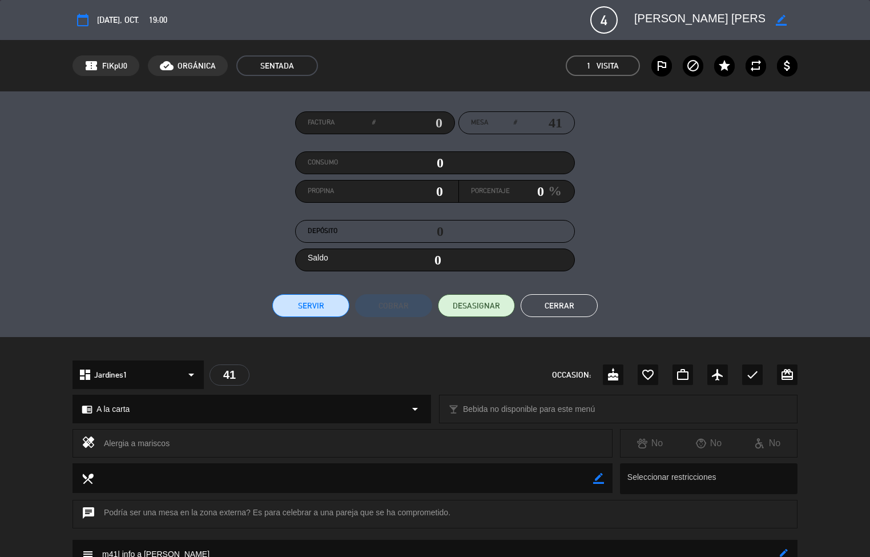
click at [548, 315] on button "Cerrar" at bounding box center [559, 305] width 77 height 23
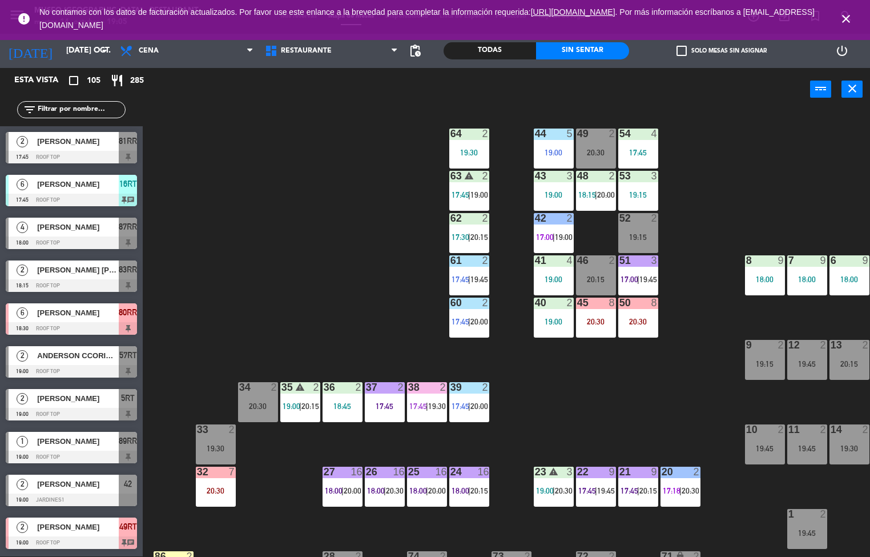
click at [549, 230] on div "42 2 17:00 | 19:00" at bounding box center [554, 233] width 40 height 40
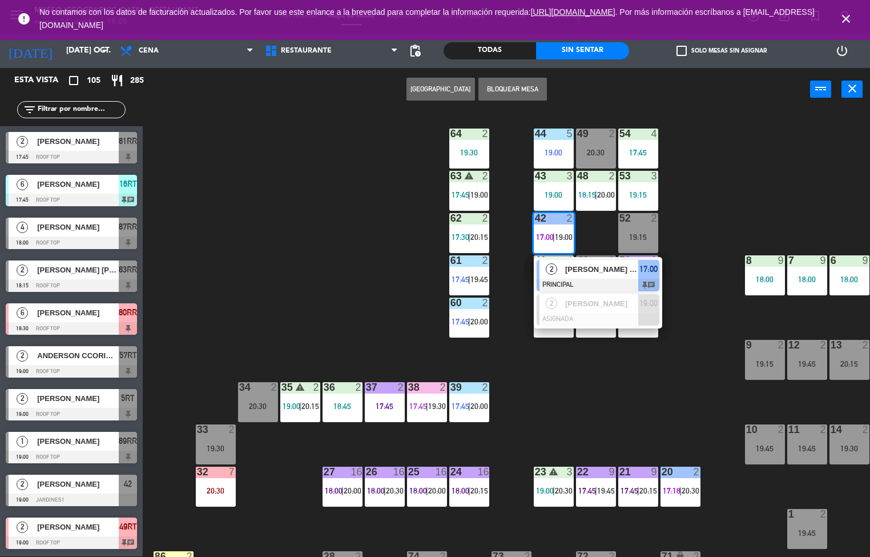
click at [569, 262] on div "[PERSON_NAME] [PERSON_NAME]" at bounding box center [601, 269] width 74 height 19
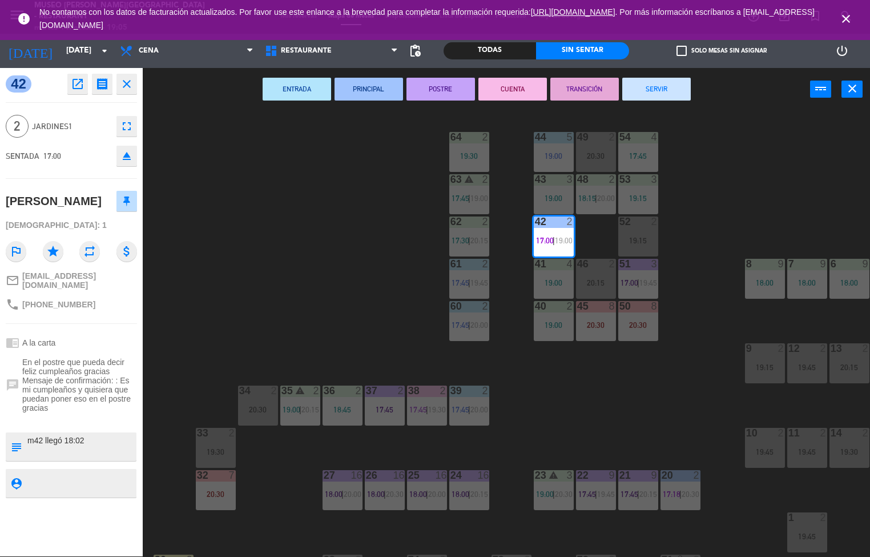
scroll to position [3, 0]
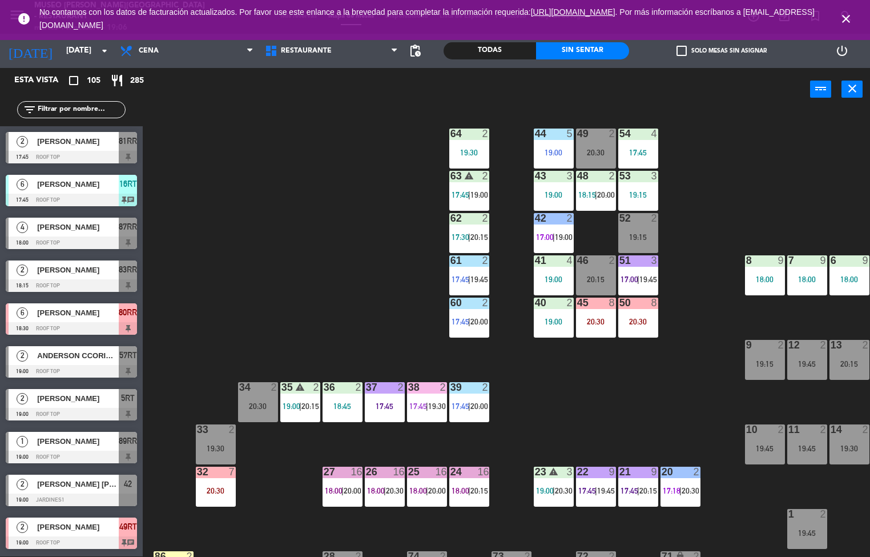
click at [324, 240] on div "44 5 19:00 49 2 20:30 54 4 17:45 64 2 19:30 48 2 18:15 | 20:00 53 3 19:15 63 wa…" at bounding box center [510, 333] width 719 height 445
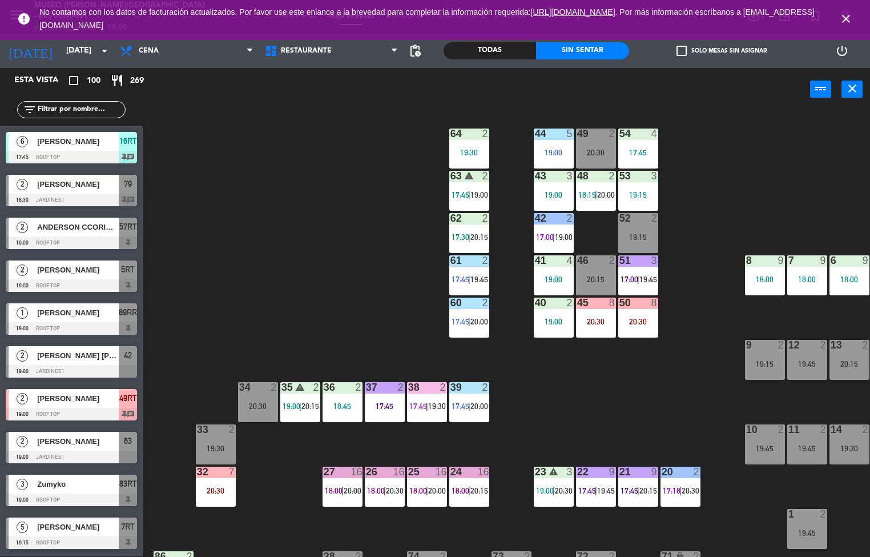
click at [367, 336] on div "44 5 19:00 49 2 20:30 54 4 17:45 64 2 19:30 48 2 18:15 | 20:00 53 3 19:15 63 wa…" at bounding box center [510, 333] width 719 height 445
click at [471, 156] on div "64 2 19:30" at bounding box center [469, 148] width 40 height 40
click at [330, 281] on div "44 5 19:00 49 2 20:30 54 4 17:45 64 2 19:30 48 2 18:15 | 20:00 53 3 19:15 63 wa…" at bounding box center [510, 333] width 719 height 445
click at [649, 132] on div "4" at bounding box center [657, 133] width 19 height 10
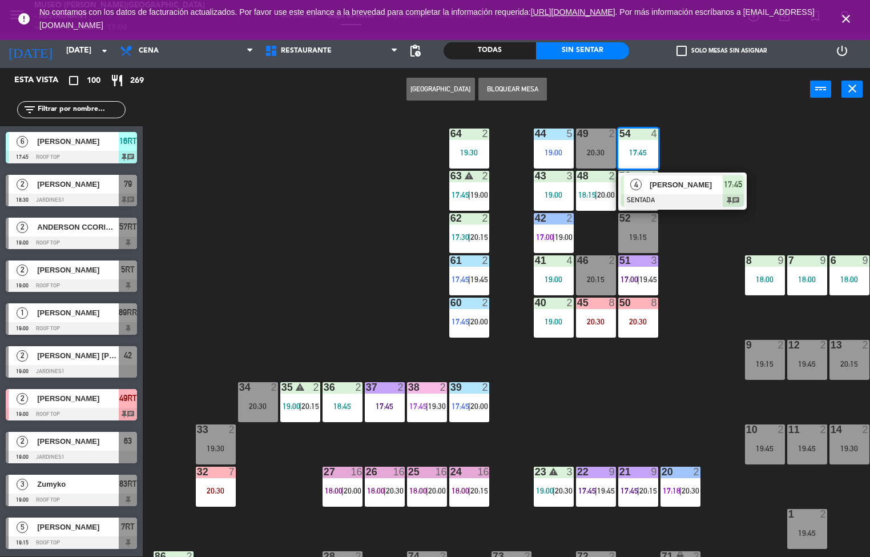
click at [696, 189] on span "[PERSON_NAME]" at bounding box center [686, 185] width 73 height 12
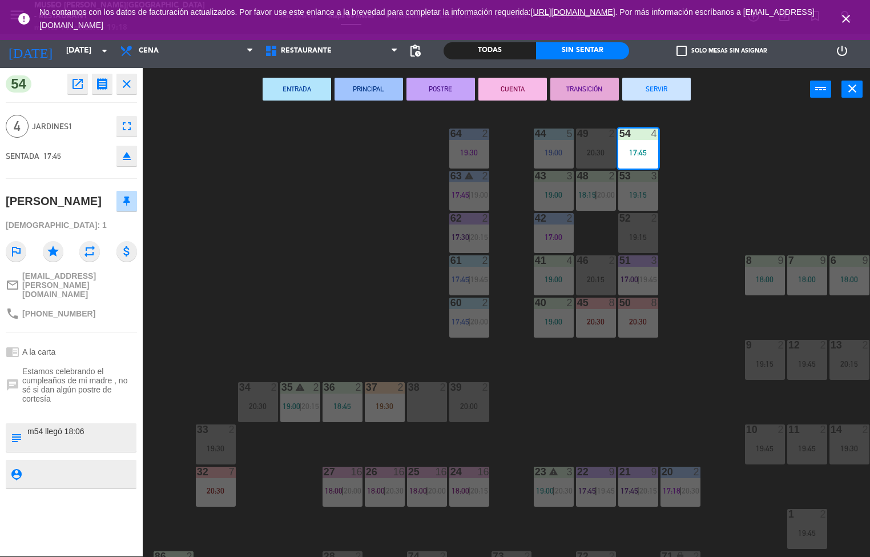
click at [285, 491] on div "44 5 19:00 49 2 20:30 54 4 17:45 64 2 19:30 48 2 18:15 | 20:00 53 3 19:15 63 wa…" at bounding box center [510, 333] width 719 height 445
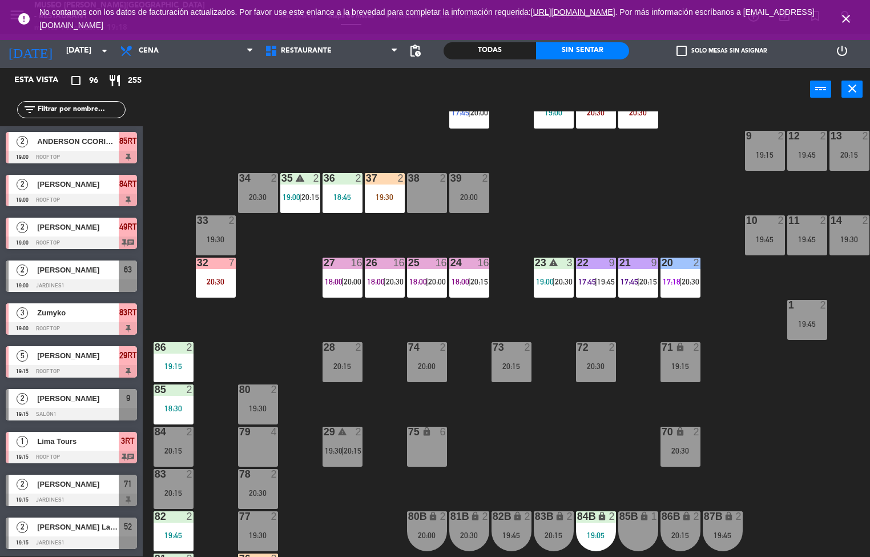
scroll to position [321, 0]
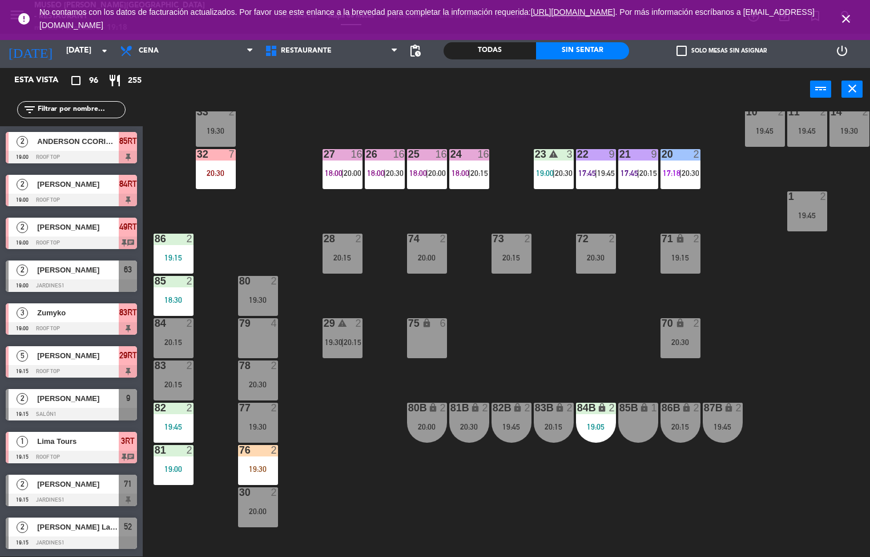
click at [179, 466] on div "19:00" at bounding box center [174, 469] width 40 height 8
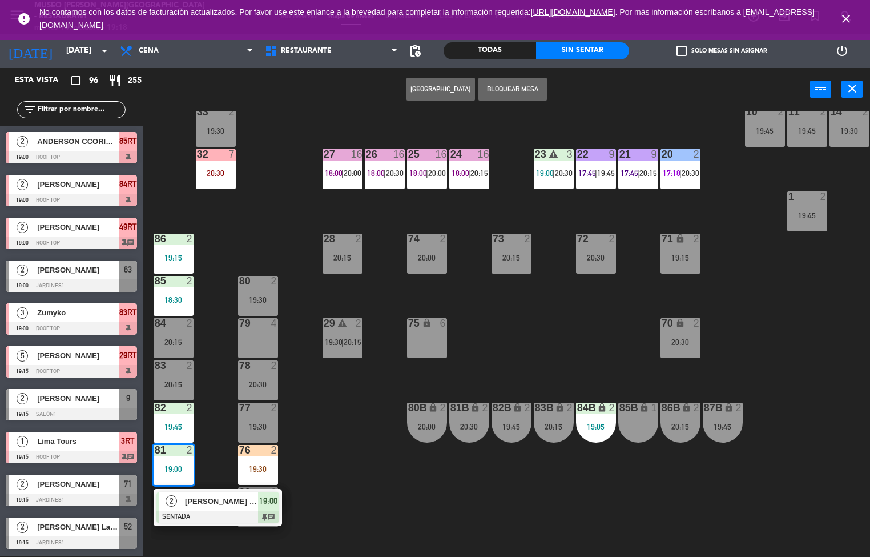
click at [199, 506] on span "[PERSON_NAME]" at bounding box center [221, 501] width 73 height 12
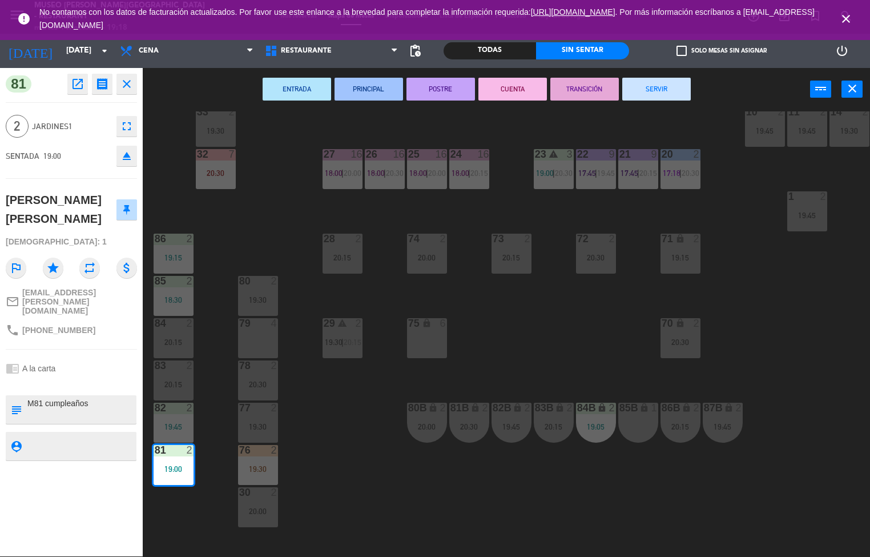
click at [259, 415] on div "77 2 19:30" at bounding box center [258, 423] width 40 height 40
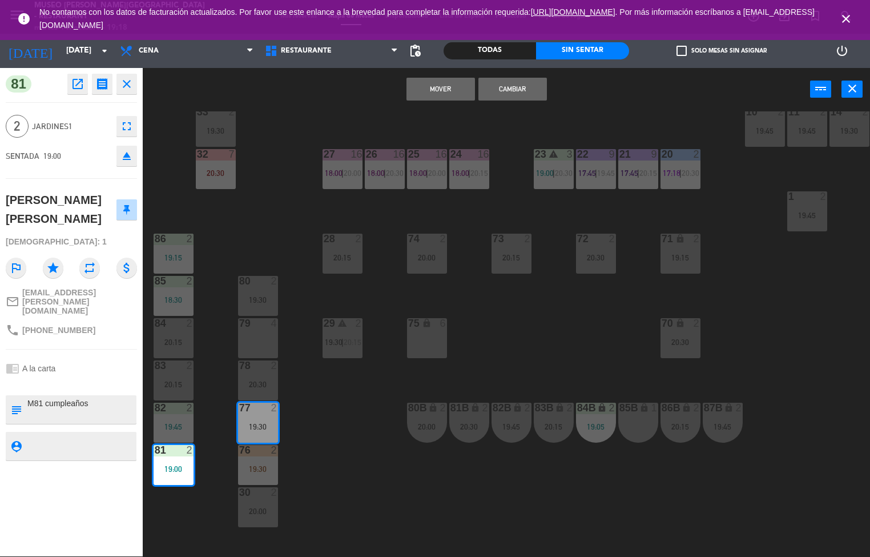
click at [505, 90] on button "Cambiar" at bounding box center [513, 89] width 69 height 23
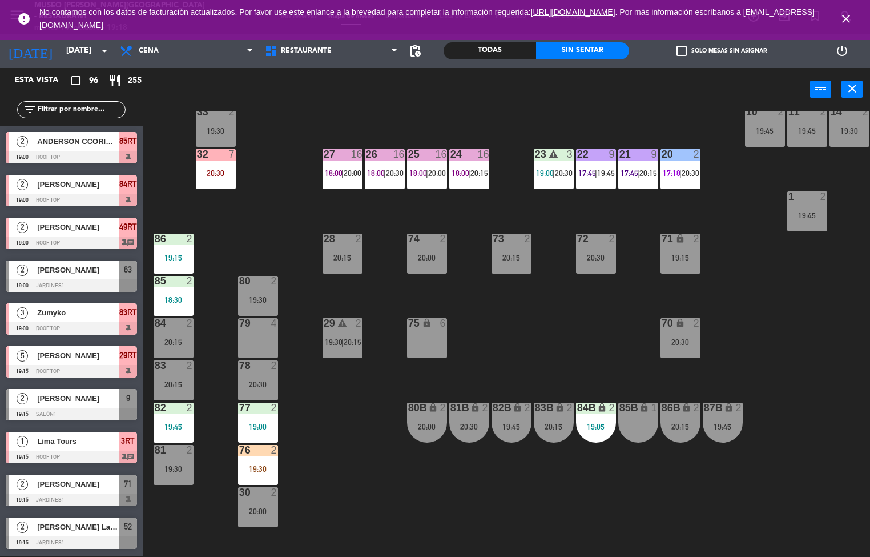
click at [351, 492] on div "44 5 19:00 49 2 20:30 54 4 17:45 64 2 19:30 48 2 18:15 | 20:00 53 3 19:15 63 wa…" at bounding box center [510, 333] width 719 height 445
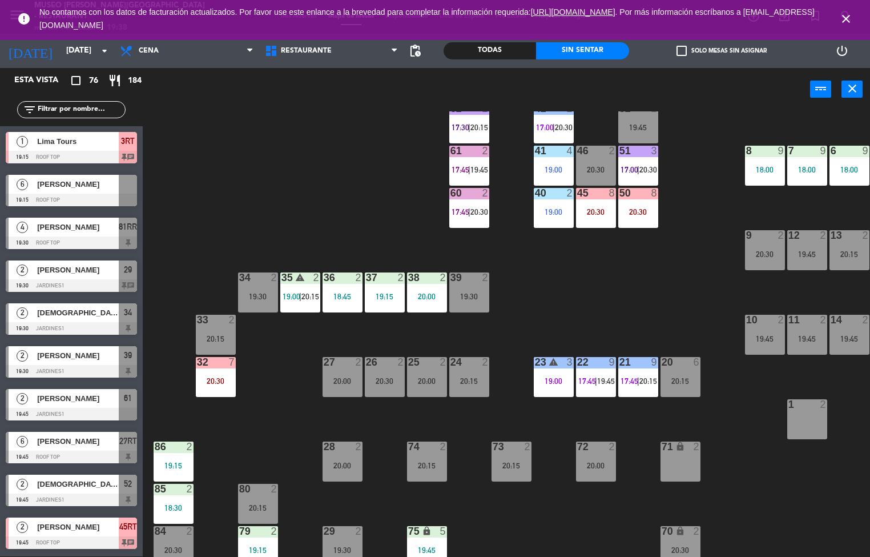
scroll to position [0, 0]
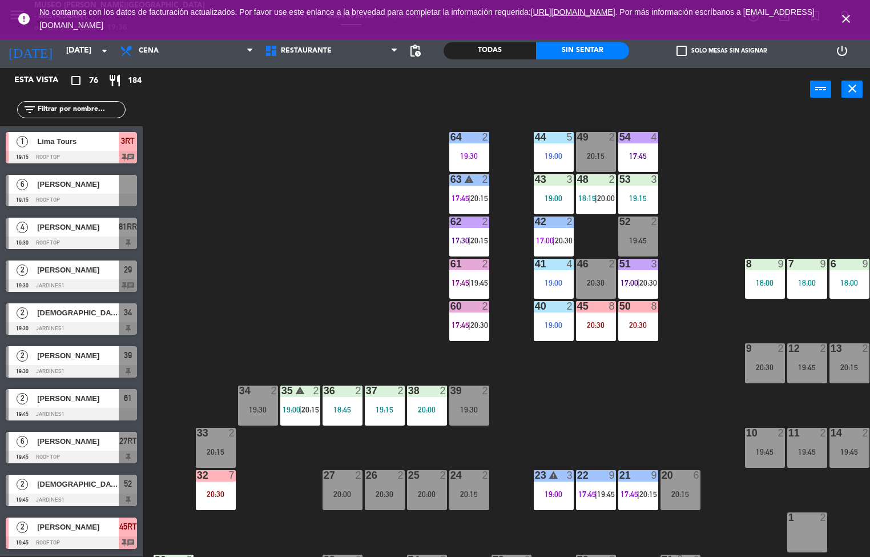
click at [550, 276] on div "41 4 19:00" at bounding box center [554, 279] width 40 height 40
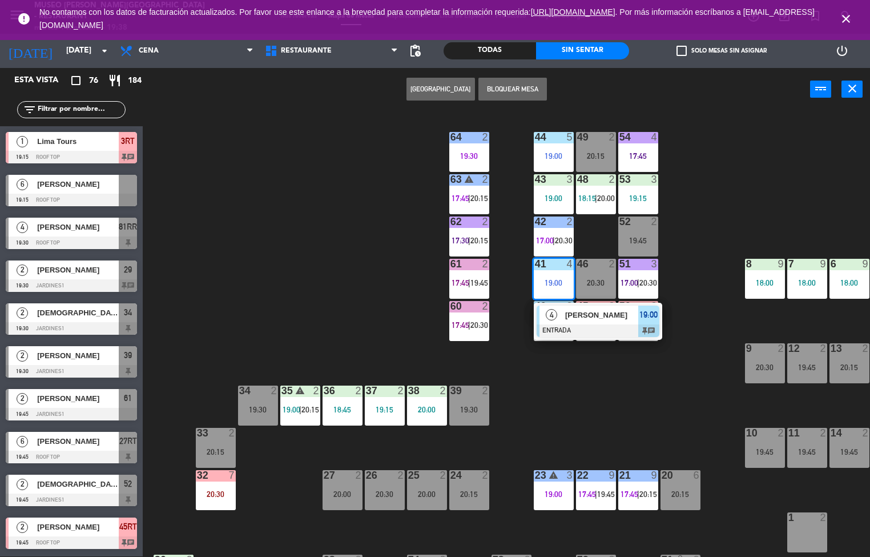
click at [593, 316] on span "[PERSON_NAME] [PERSON_NAME]" at bounding box center [601, 315] width 73 height 12
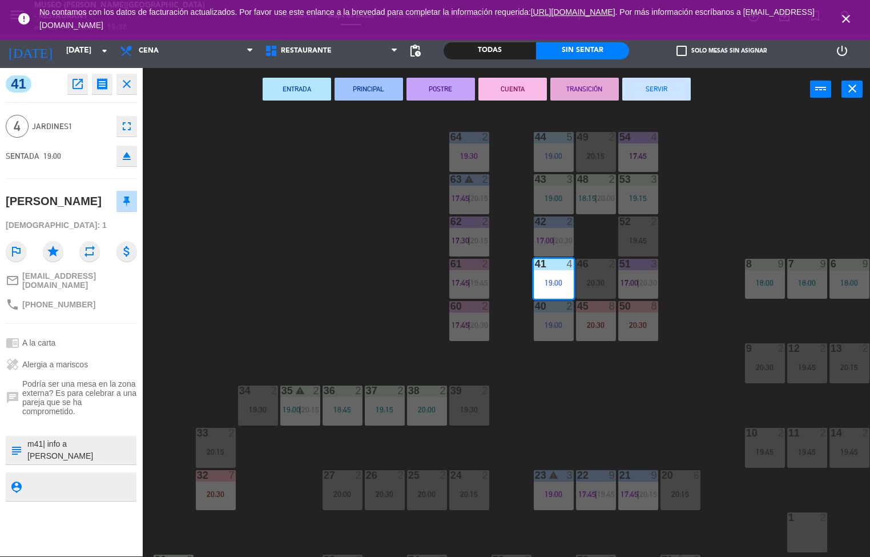
click at [372, 97] on button "PRINCIPAL" at bounding box center [369, 89] width 69 height 23
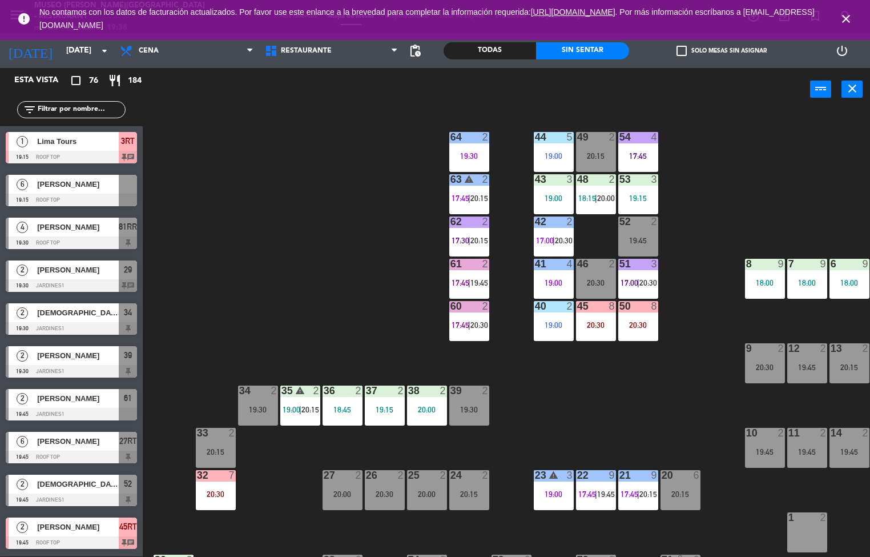
click at [372, 89] on div "power_input close" at bounding box center [477, 89] width 668 height 43
click at [547, 318] on div "40 2 19:00" at bounding box center [554, 321] width 40 height 40
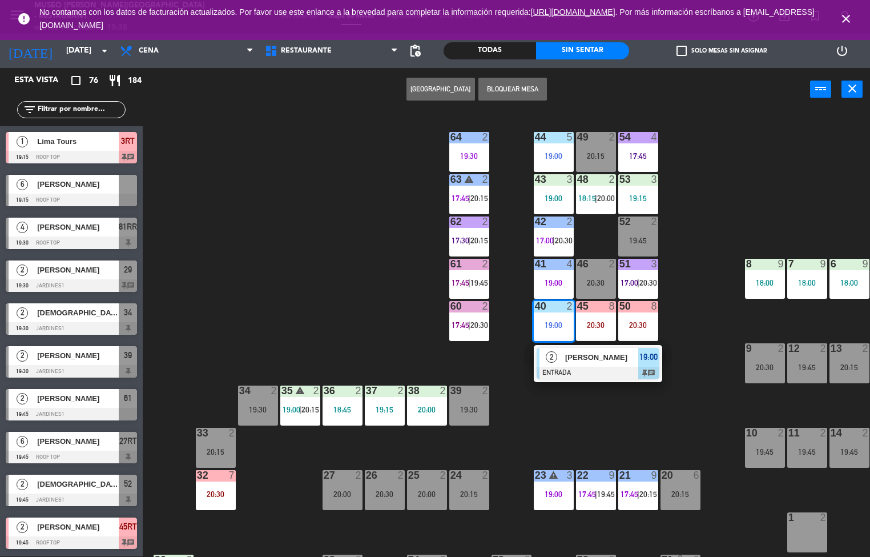
click at [563, 351] on div "2" at bounding box center [552, 357] width 25 height 19
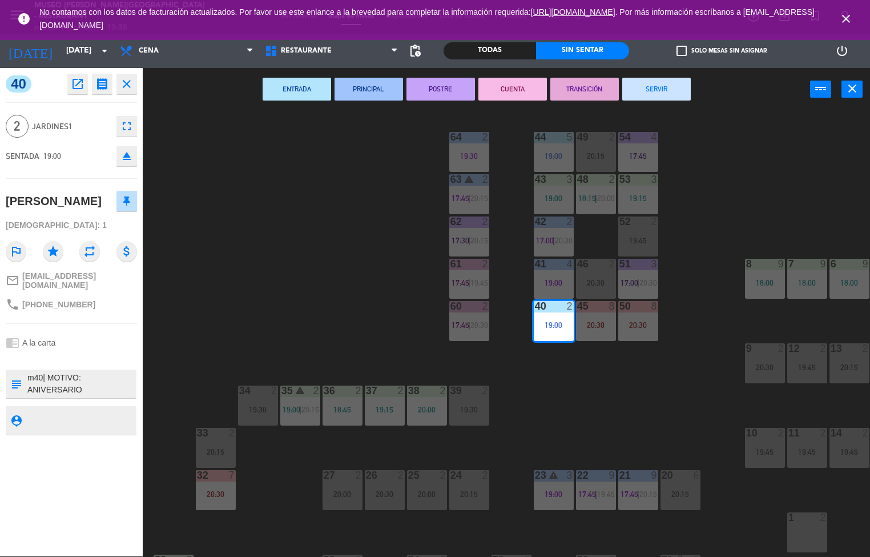
click at [375, 89] on button "PRINCIPAL" at bounding box center [369, 89] width 69 height 23
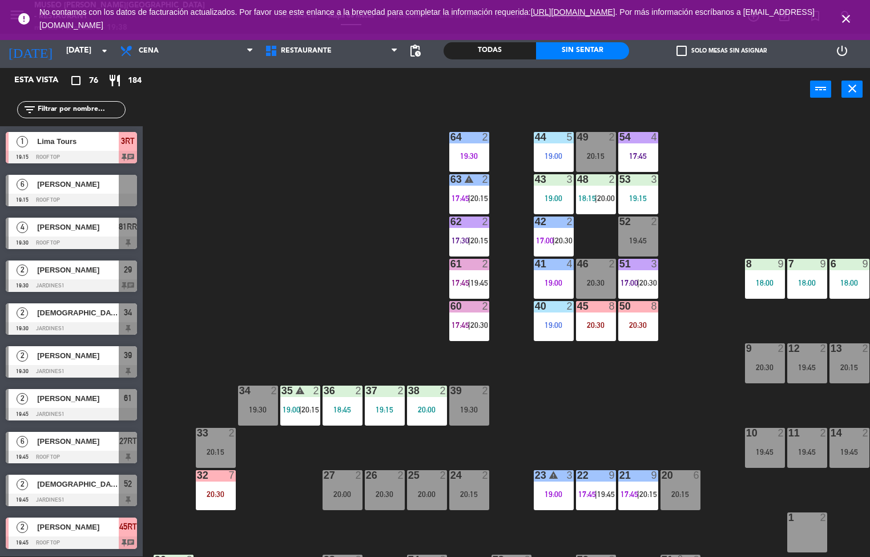
scroll to position [0, 93]
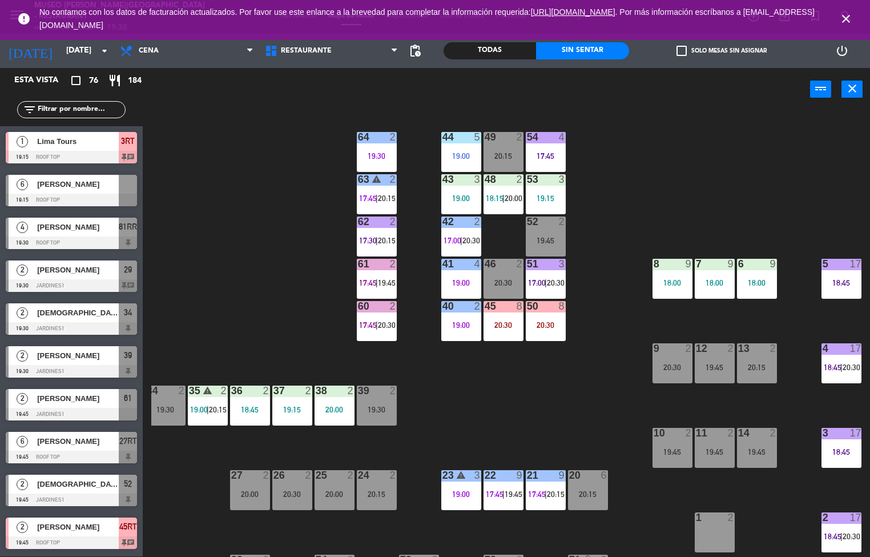
click at [562, 180] on div "3" at bounding box center [562, 179] width 7 height 10
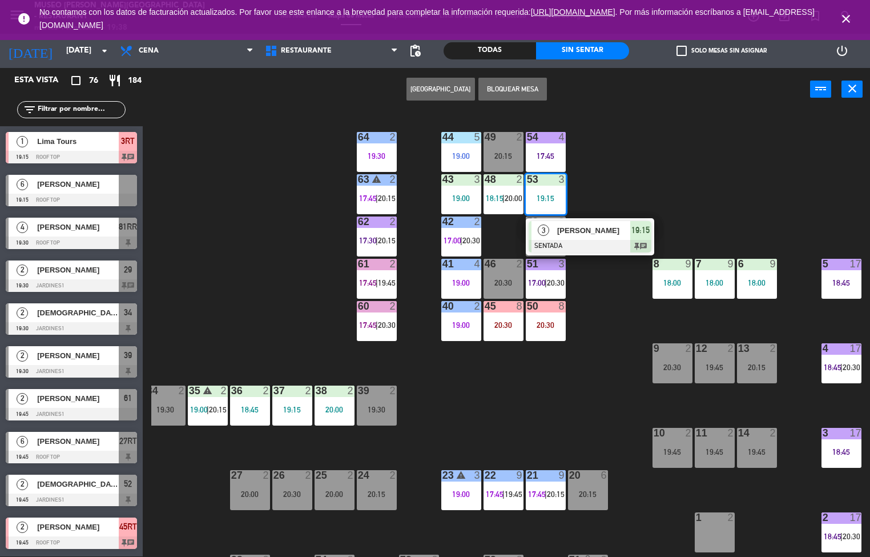
click at [571, 231] on span "[PERSON_NAME]" at bounding box center [593, 230] width 73 height 12
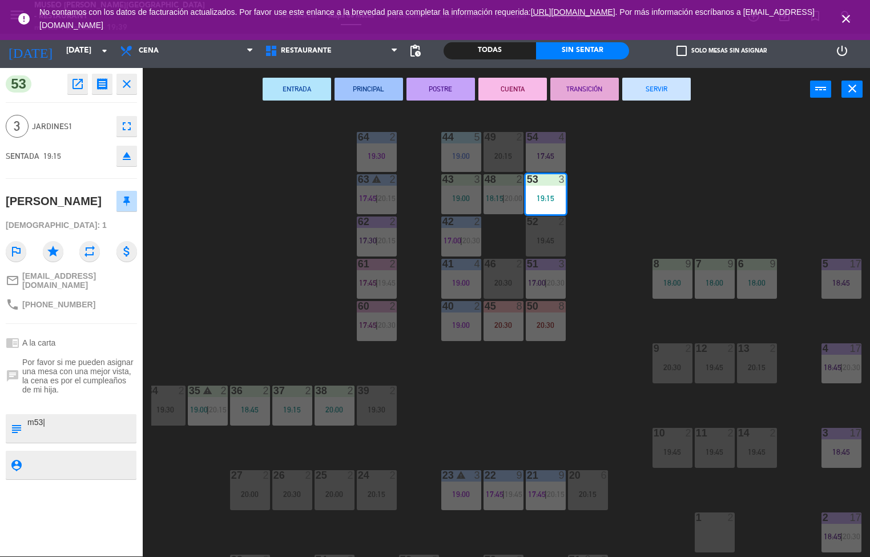
click at [298, 91] on button "ENTRADA" at bounding box center [297, 89] width 69 height 23
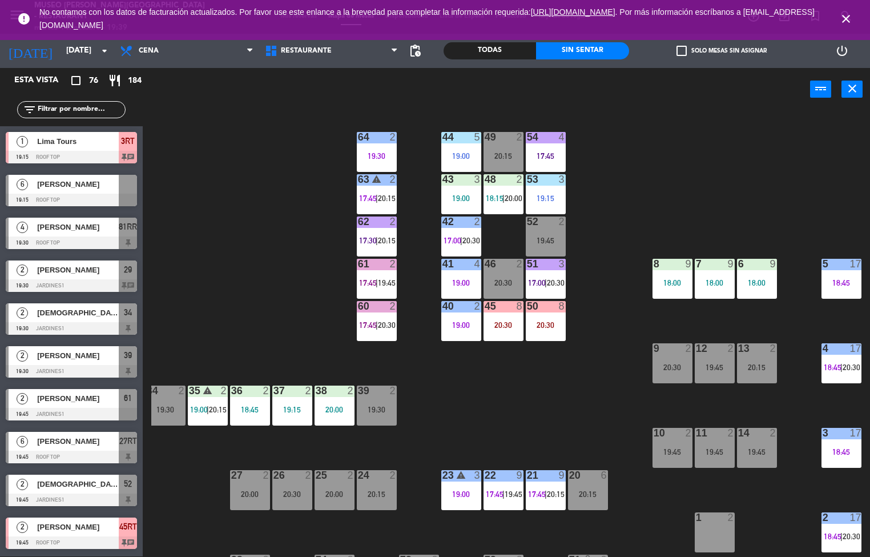
click at [494, 179] on div at bounding box center [503, 179] width 19 height 10
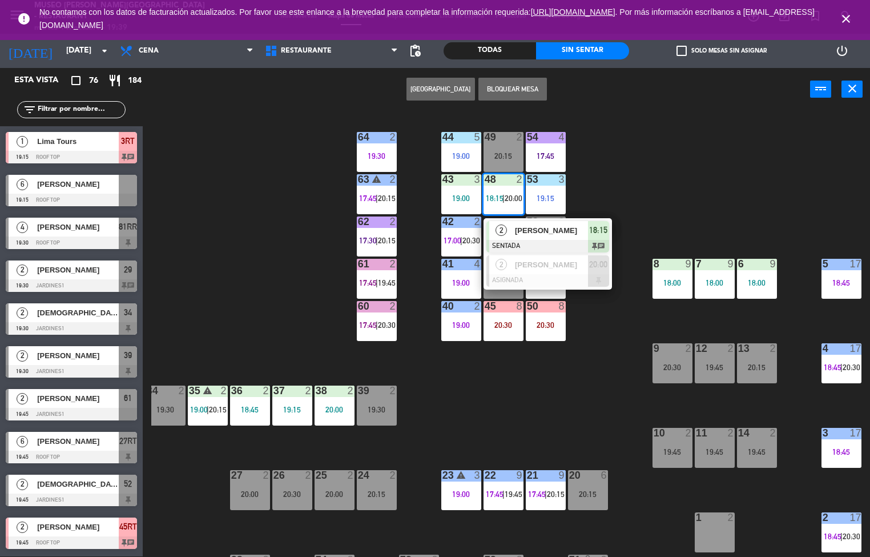
click at [518, 236] on div "[PERSON_NAME] loja" at bounding box center [551, 230] width 74 height 19
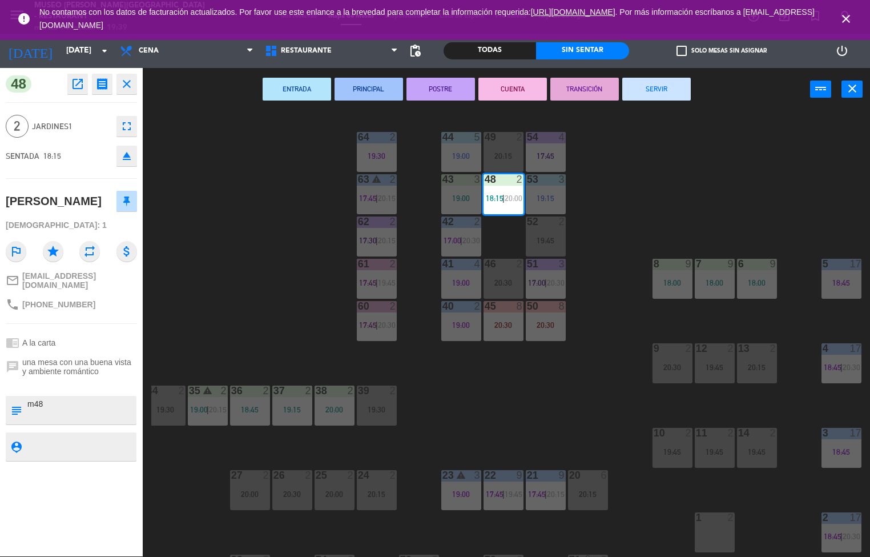
click at [365, 88] on button "PRINCIPAL" at bounding box center [369, 89] width 69 height 23
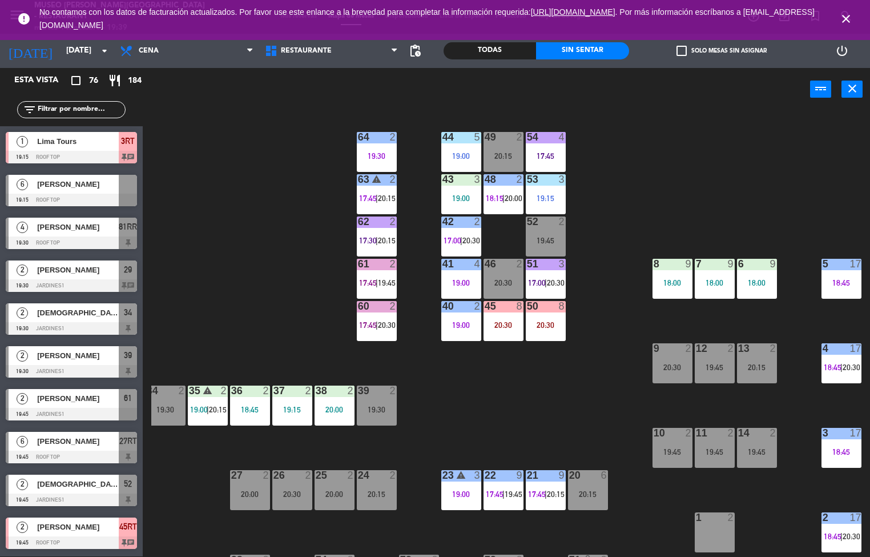
click at [452, 198] on div "19:00" at bounding box center [461, 198] width 40 height 8
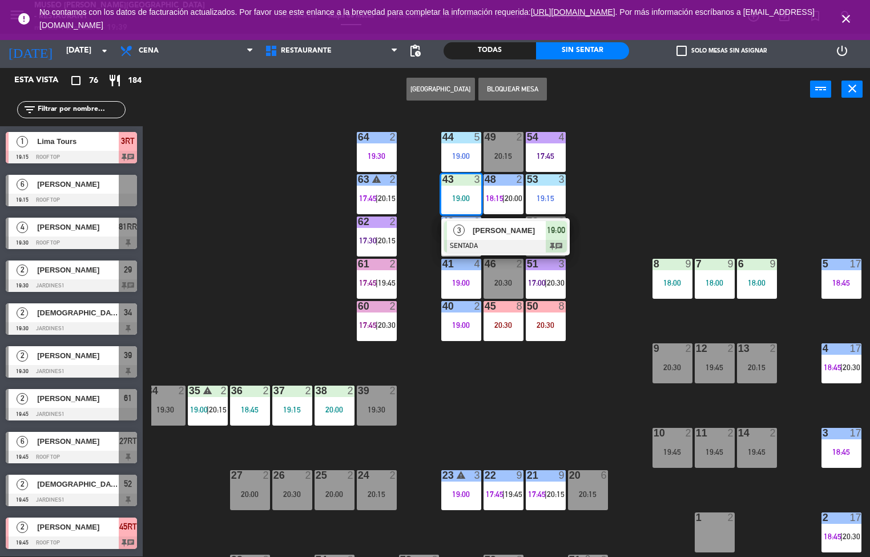
click at [496, 230] on span "[PERSON_NAME]" at bounding box center [509, 230] width 73 height 12
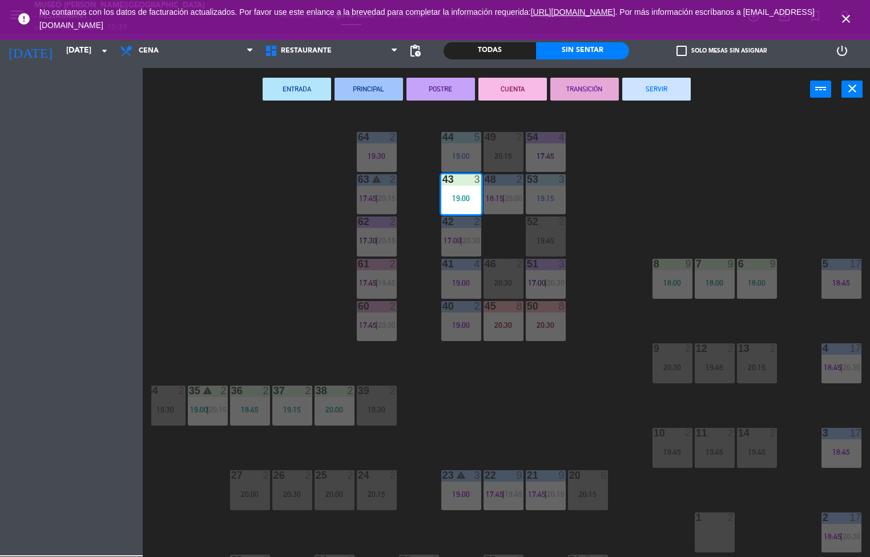
click at [353, 85] on button "PRINCIPAL" at bounding box center [369, 89] width 69 height 23
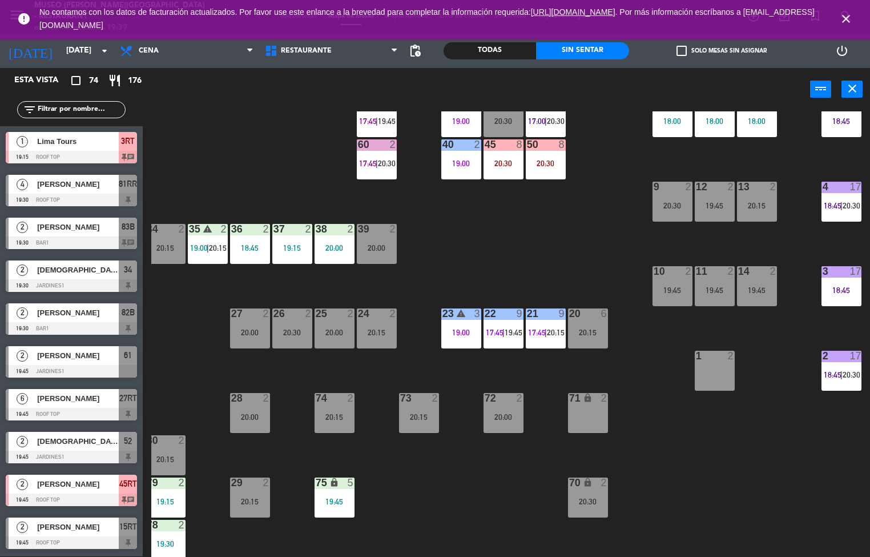
scroll to position [58, 93]
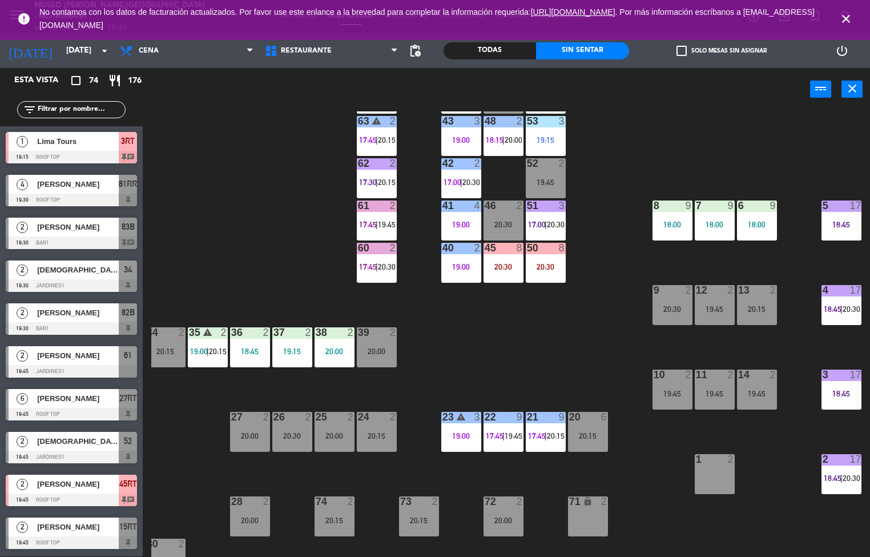
click at [550, 436] on span "20:15" at bounding box center [556, 435] width 18 height 9
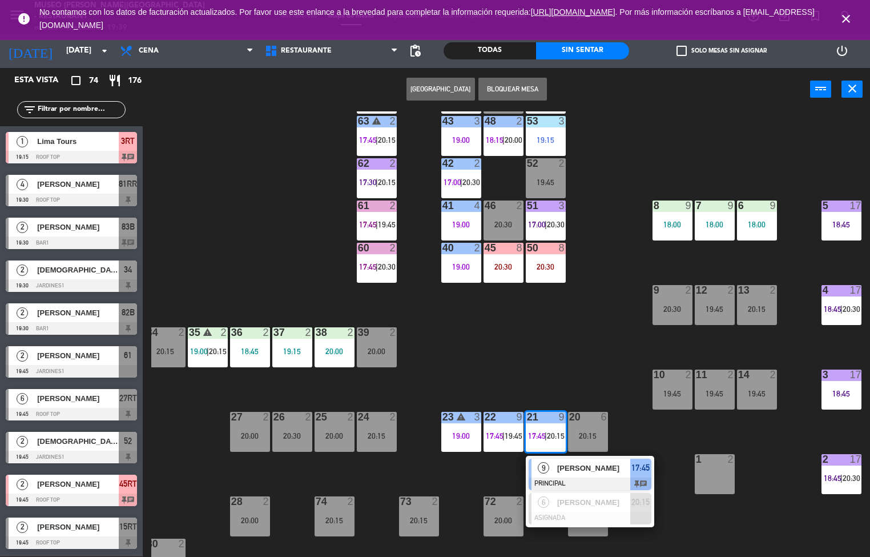
click at [573, 470] on span "[PERSON_NAME]" at bounding box center [593, 468] width 73 height 12
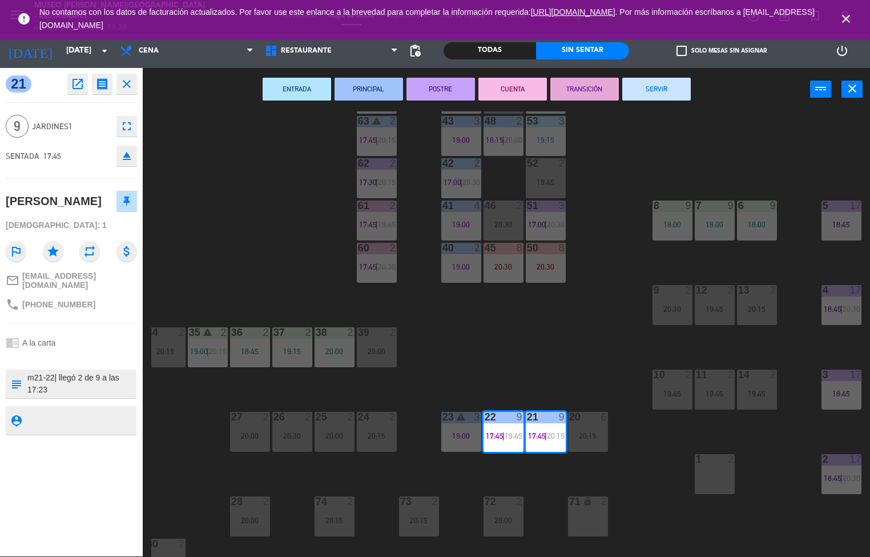
click at [519, 341] on div "44 5 19:00 49 2 20:15 54 4 17:45 64 2 19:30 48 2 18:15 | 20:00 53 3 19:15 63 wa…" at bounding box center [510, 333] width 719 height 445
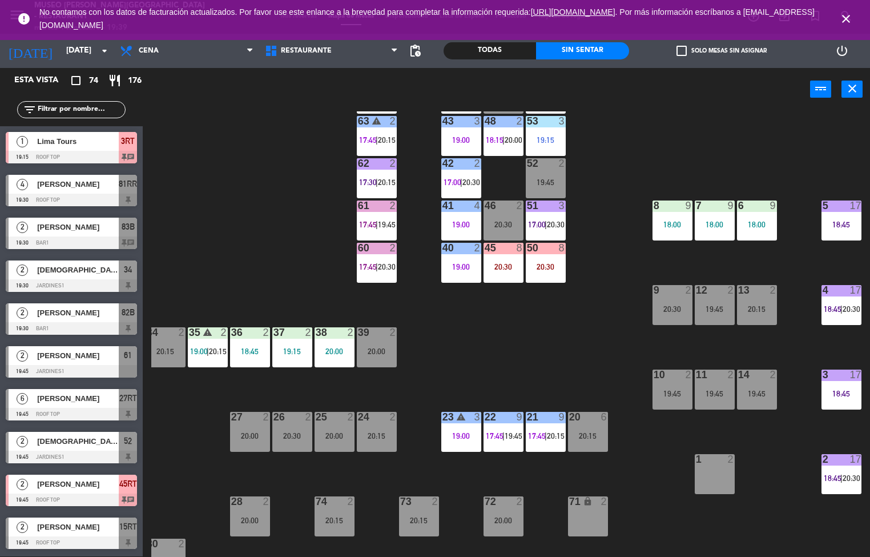
click at [468, 356] on div "44 5 19:00 49 2 20:15 54 4 17:45 64 2 19:30 48 2 18:15 | 20:00 53 3 19:15 63 wa…" at bounding box center [510, 333] width 719 height 445
click at [451, 321] on div "44 5 19:00 49 2 20:15 54 4 17:45 64 2 19:30 48 2 18:15 | 20:00 53 3 19:15 63 wa…" at bounding box center [510, 333] width 719 height 445
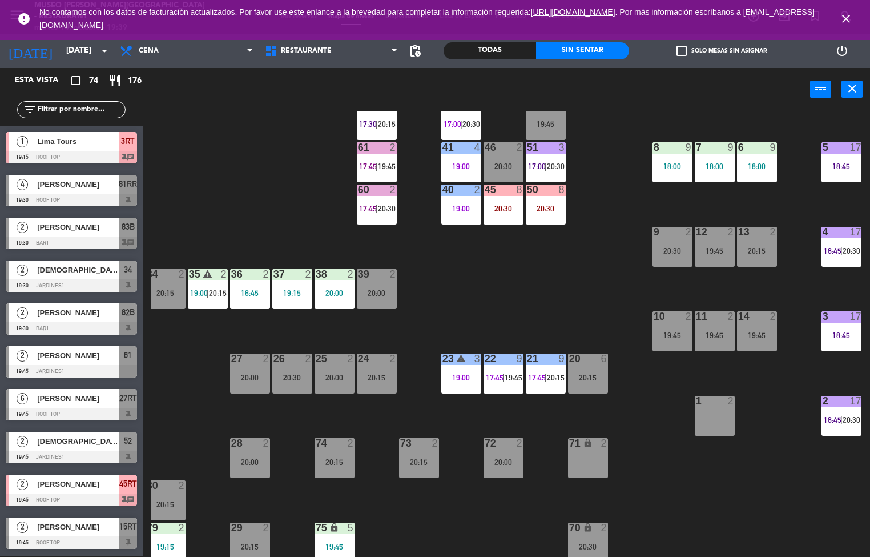
click at [218, 335] on div "44 5 19:00 49 2 20:15 54 4 17:45 64 2 19:30 48 2 18:15 | 20:00 53 3 19:15 63 wa…" at bounding box center [510, 333] width 719 height 445
click at [273, 336] on div "44 5 19:00 49 2 20:15 54 4 17:45 64 2 19:30 48 2 18:15 | 20:00 53 3 19:15 63 wa…" at bounding box center [510, 333] width 719 height 445
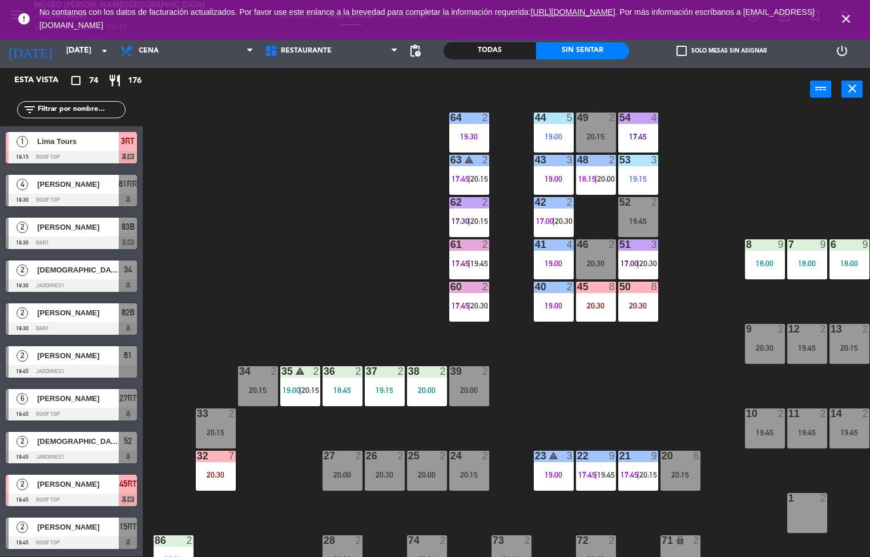
scroll to position [0, 0]
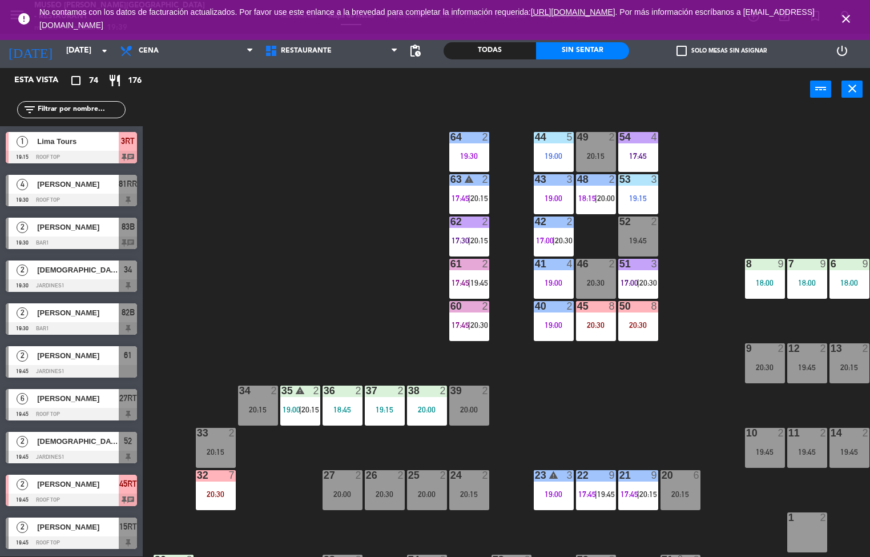
click at [371, 332] on div "44 5 19:00 49 2 20:15 54 4 17:45 64 2 19:30 48 2 18:15 | 20:00 53 3 19:15 63 wa…" at bounding box center [510, 333] width 719 height 445
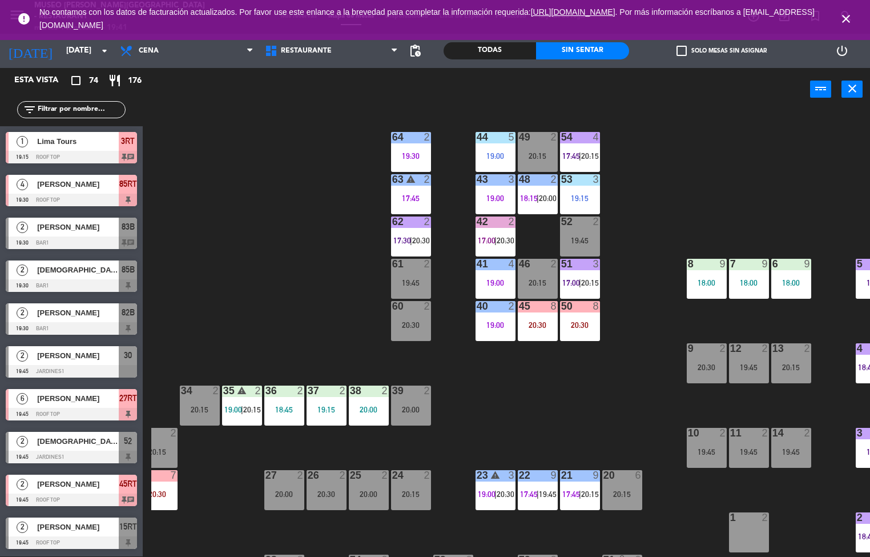
scroll to position [0, 93]
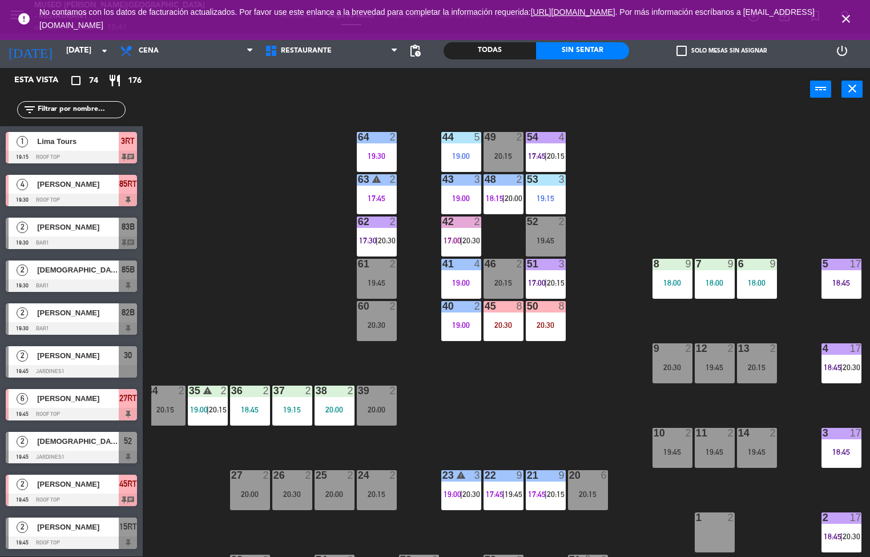
click at [672, 263] on div at bounding box center [672, 264] width 19 height 10
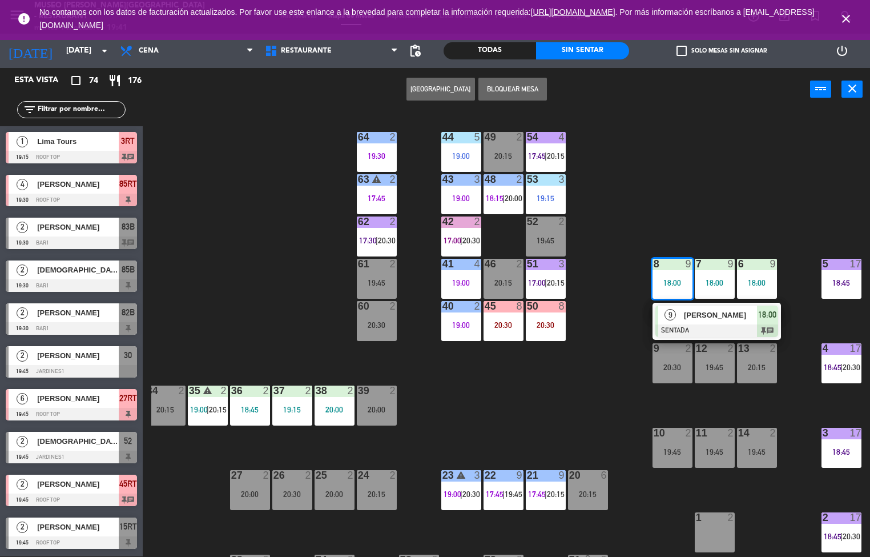
click at [689, 307] on div "[PERSON_NAME]" at bounding box center [720, 315] width 74 height 19
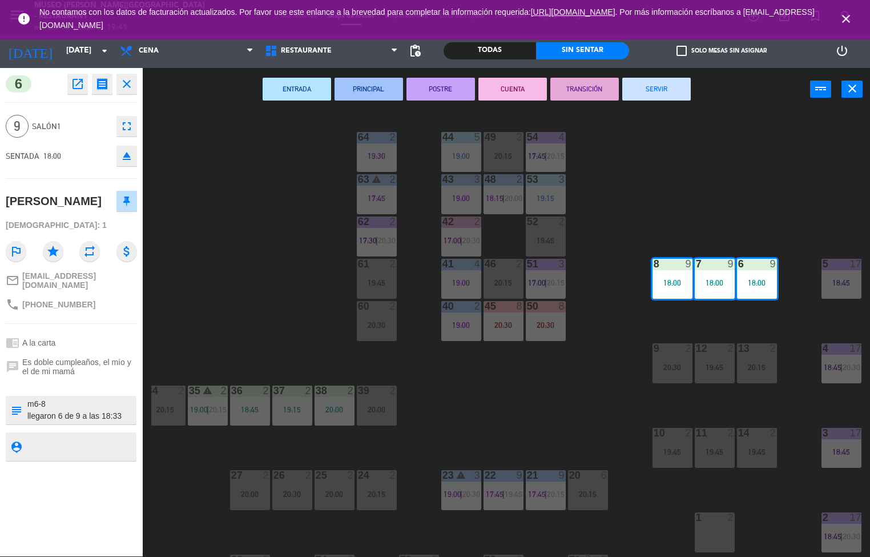
click at [368, 89] on button "PRINCIPAL" at bounding box center [369, 89] width 69 height 23
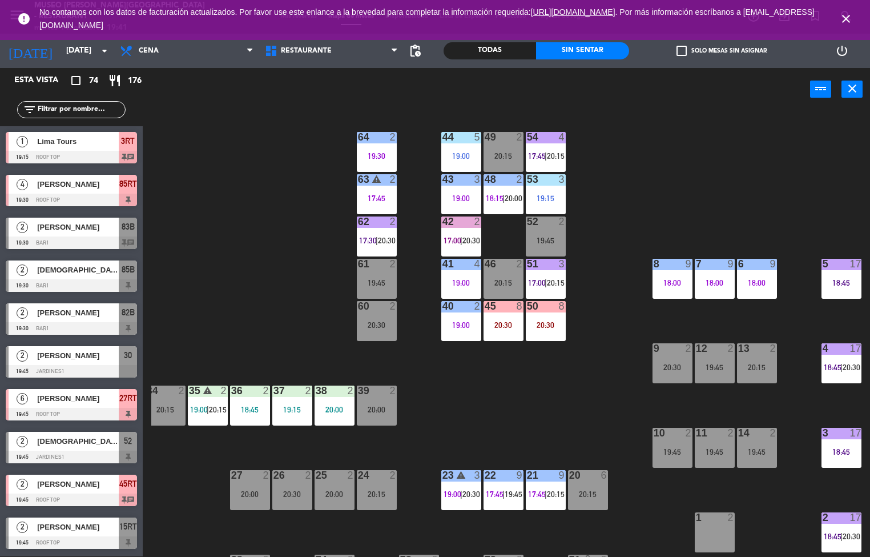
click at [268, 223] on div "44 5 19:00 49 2 20:15 54 4 17:45 | 20:15 64 2 19:30 48 2 18:15 | 20:00 53 3 19:…" at bounding box center [510, 333] width 719 height 445
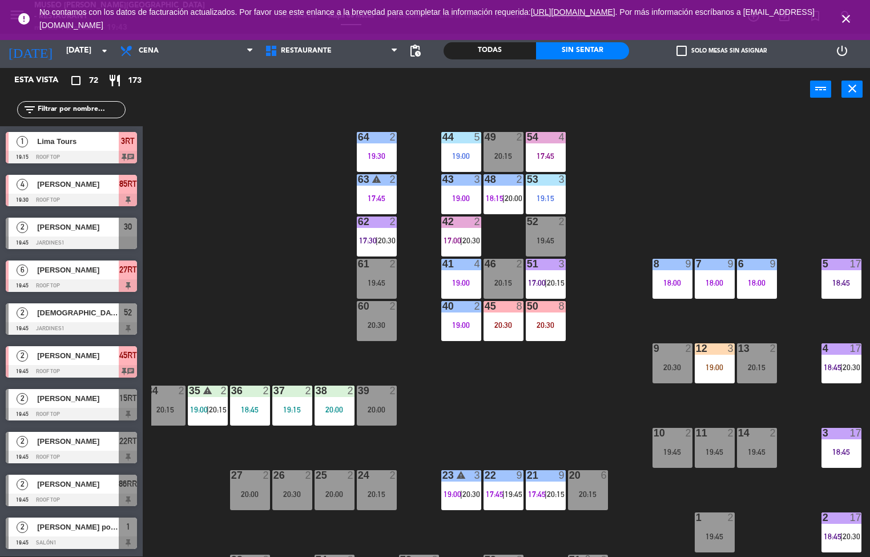
click at [475, 412] on div "44 5 19:00 49 2 20:15 54 4 17:45 64 2 19:30 48 2 18:15 | 20:00 53 3 19:15 63 wa…" at bounding box center [510, 333] width 719 height 445
click at [469, 182] on div at bounding box center [461, 179] width 19 height 10
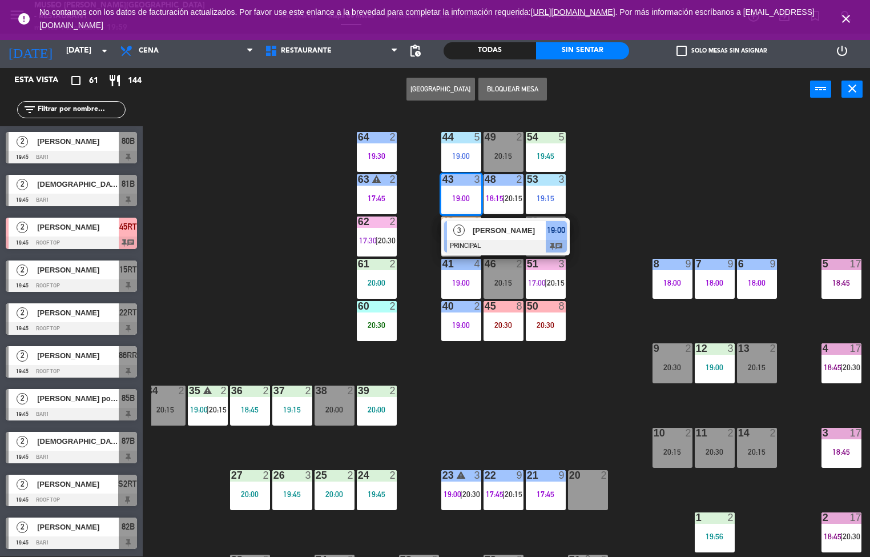
click at [314, 279] on div "44 5 19:00 49 2 20:15 54 5 19:45 64 2 19:30 48 2 18:15 | 20:15 53 3 19:15 63 wa…" at bounding box center [510, 333] width 719 height 445
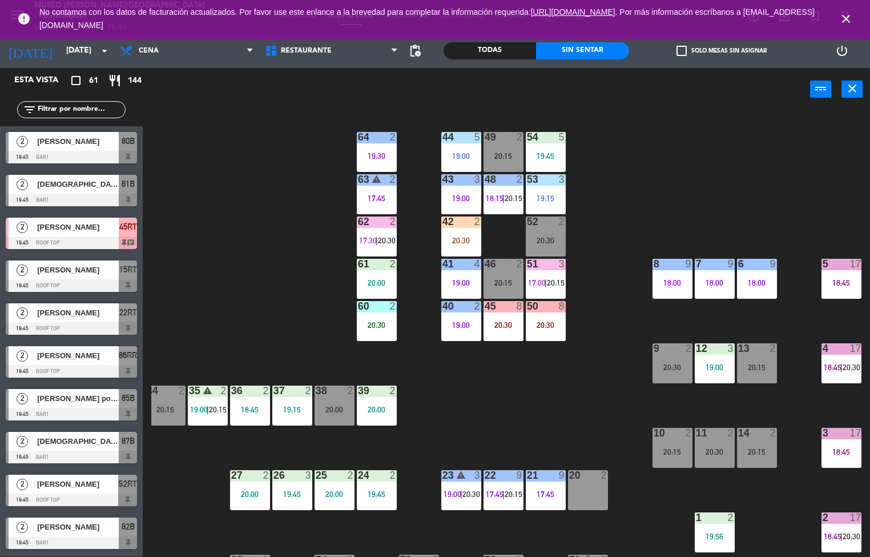
click at [376, 222] on div at bounding box center [376, 221] width 19 height 10
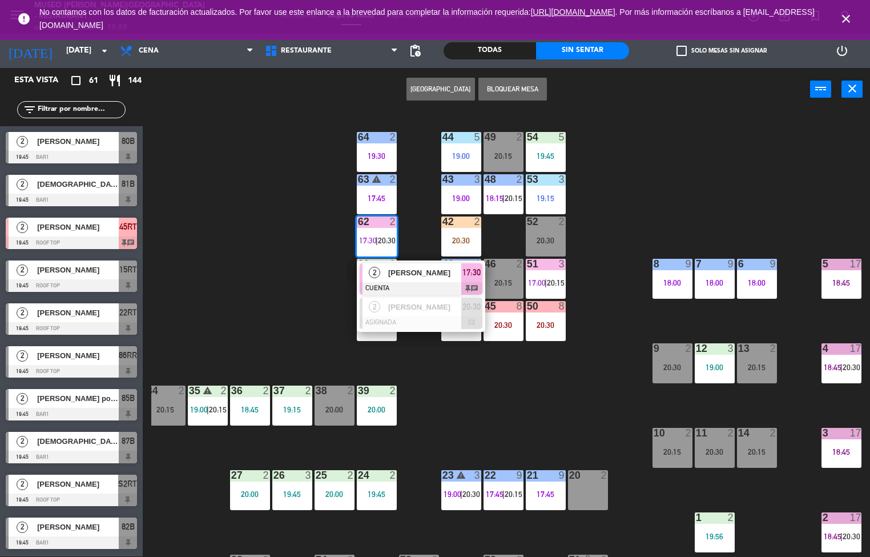
click at [389, 274] on span "[PERSON_NAME] [PERSON_NAME]" at bounding box center [424, 273] width 73 height 12
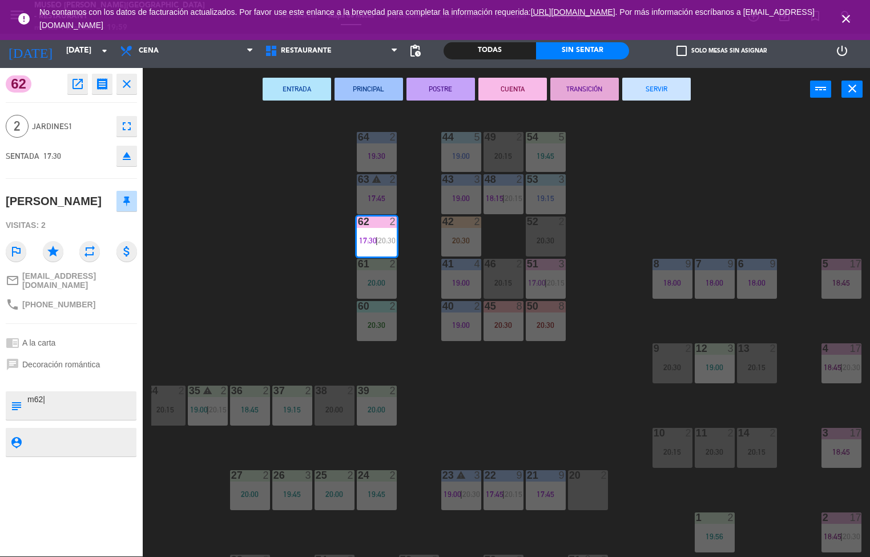
click at [579, 86] on button "TRANSICIÓN" at bounding box center [585, 89] width 69 height 23
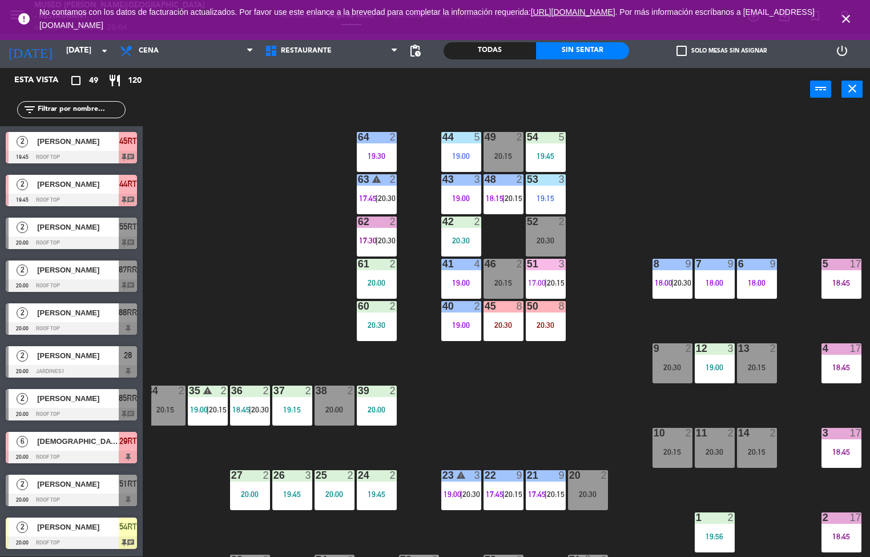
click at [300, 492] on div "19:45" at bounding box center [292, 494] width 40 height 8
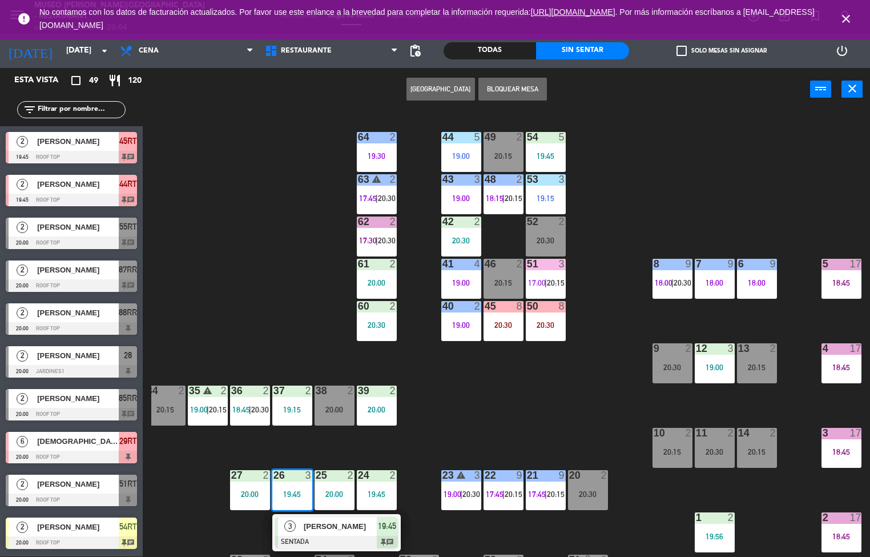
click at [393, 422] on div "39 2 20:00" at bounding box center [377, 405] width 40 height 40
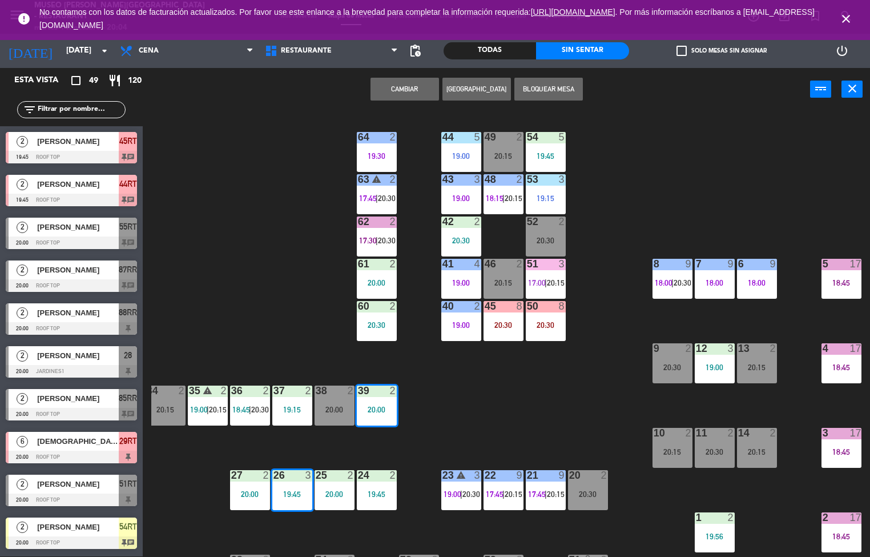
click at [443, 223] on div "42" at bounding box center [443, 221] width 1 height 10
click at [451, 244] on div "20:30" at bounding box center [461, 240] width 40 height 8
click at [444, 239] on div "20:30" at bounding box center [461, 240] width 40 height 8
click at [480, 235] on div "42 2 20:30" at bounding box center [461, 236] width 40 height 40
click at [469, 231] on div "42 2 20:30" at bounding box center [461, 236] width 40 height 40
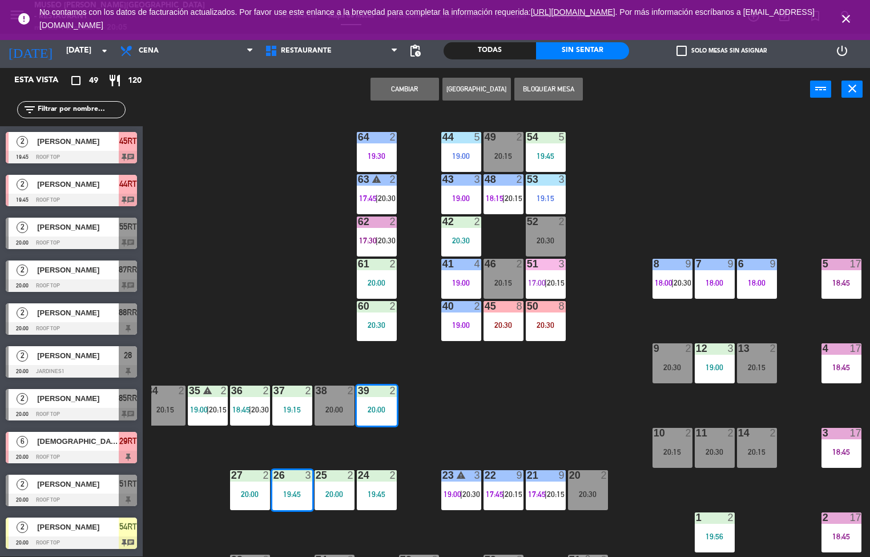
click at [461, 222] on div at bounding box center [461, 221] width 19 height 10
click at [446, 235] on div "42 2 20:30" at bounding box center [461, 236] width 40 height 40
click at [459, 238] on div "20:30" at bounding box center [461, 240] width 40 height 8
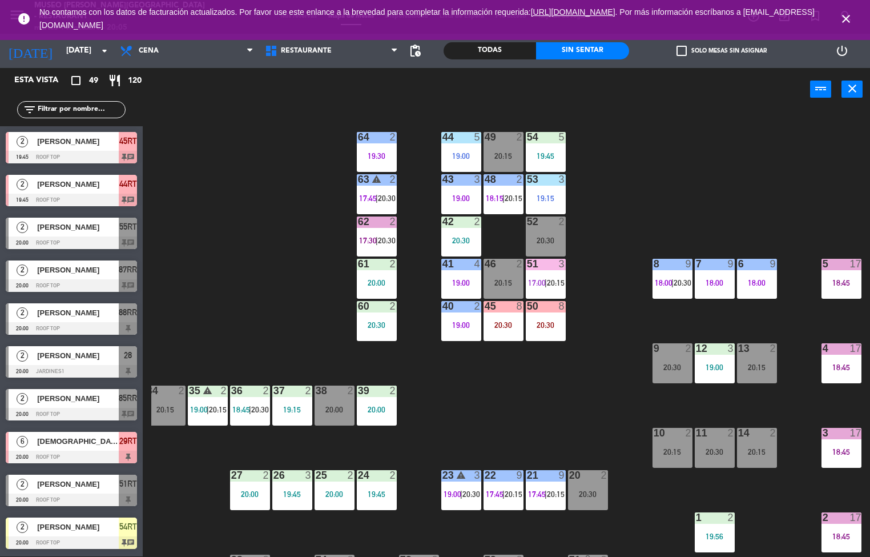
click at [493, 368] on div "44 5 19:00 49 2 20:15 54 5 19:45 64 2 19:30 48 2 18:15 | 20:15 53 3 19:15 63 wa…" at bounding box center [510, 333] width 719 height 445
click at [492, 356] on div "44 5 19:00 49 2 20:15 54 5 19:45 64 2 19:30 48 2 18:15 | 20:15 53 3 19:15 63 wa…" at bounding box center [510, 333] width 719 height 445
click at [485, 358] on div "44 5 19:00 49 2 20:15 54 5 19:45 64 2 19:30 48 2 18:15 | 20:15 53 3 19:15 63 wa…" at bounding box center [510, 333] width 719 height 445
click at [456, 231] on div "42 2 20:30" at bounding box center [461, 236] width 40 height 40
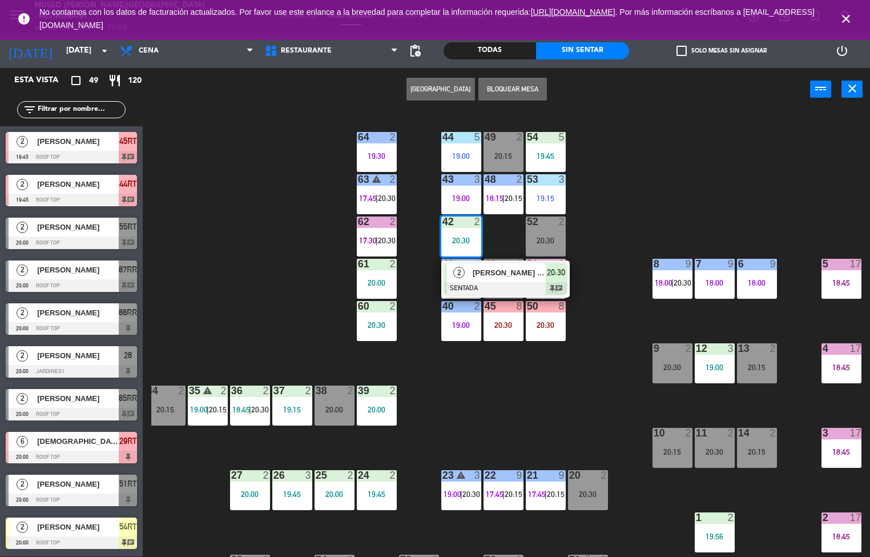
click at [513, 275] on span "[PERSON_NAME] Call*" at bounding box center [509, 273] width 73 height 12
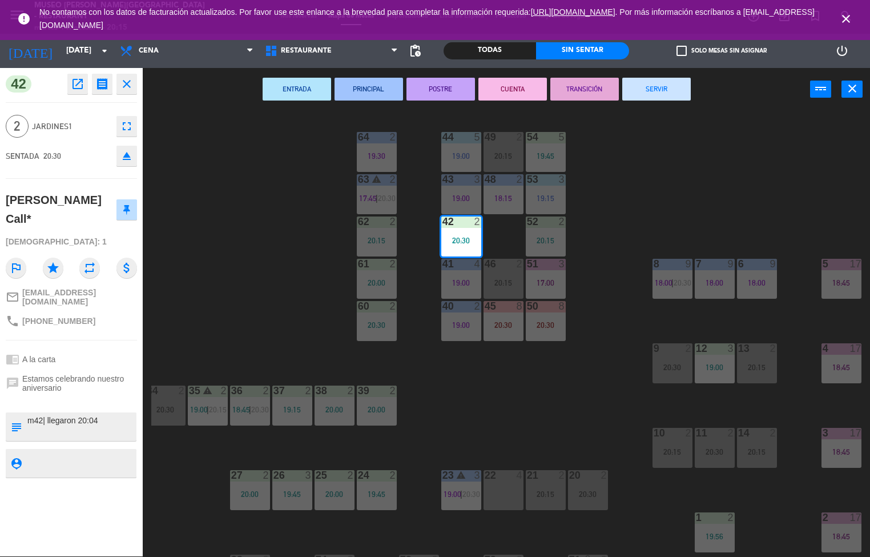
click at [493, 392] on div "44 5 19:00 49 2 20:15 54 5 19:45 64 2 19:30 48 2 18:15 53 3 19:15 63 warning 2 …" at bounding box center [510, 333] width 719 height 445
click at [497, 399] on div "44 5 19:00 49 2 20:15 54 5 19:45 64 2 19:30 48 2 18:15 53 3 19:15 63 warning 2 …" at bounding box center [510, 333] width 719 height 445
click at [503, 407] on div "44 5 19:00 49 2 20:15 54 5 19:45 64 2 19:30 48 2 18:15 53 3 19:15 63 warning 2 …" at bounding box center [510, 333] width 719 height 445
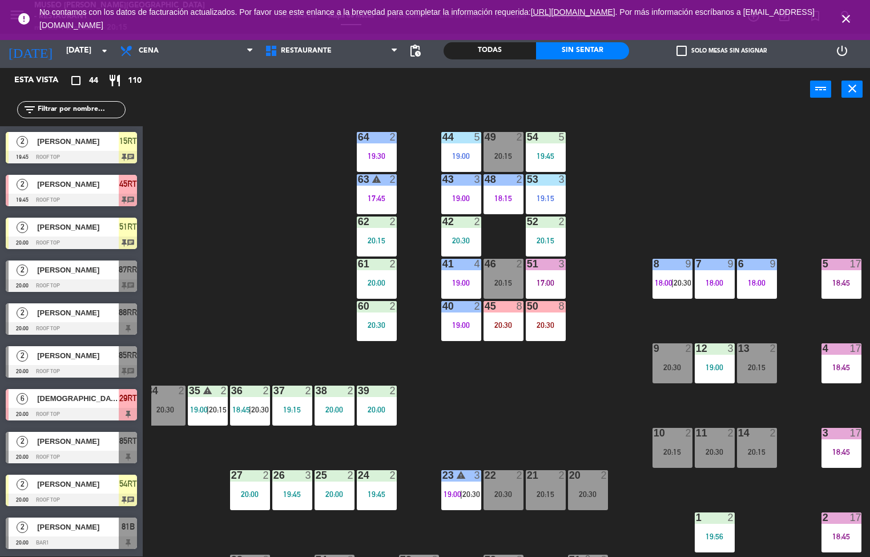
click at [547, 222] on div at bounding box center [545, 221] width 19 height 10
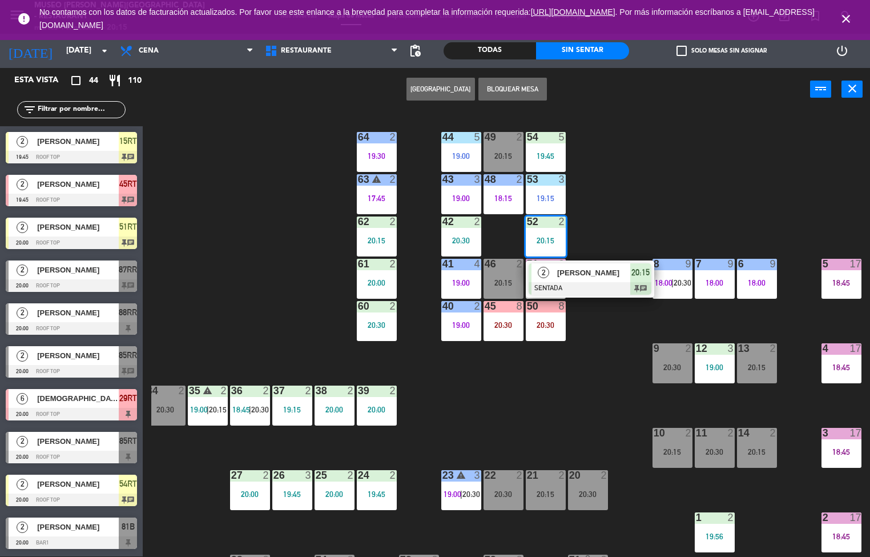
click at [586, 275] on span "[PERSON_NAME]" at bounding box center [593, 273] width 73 height 12
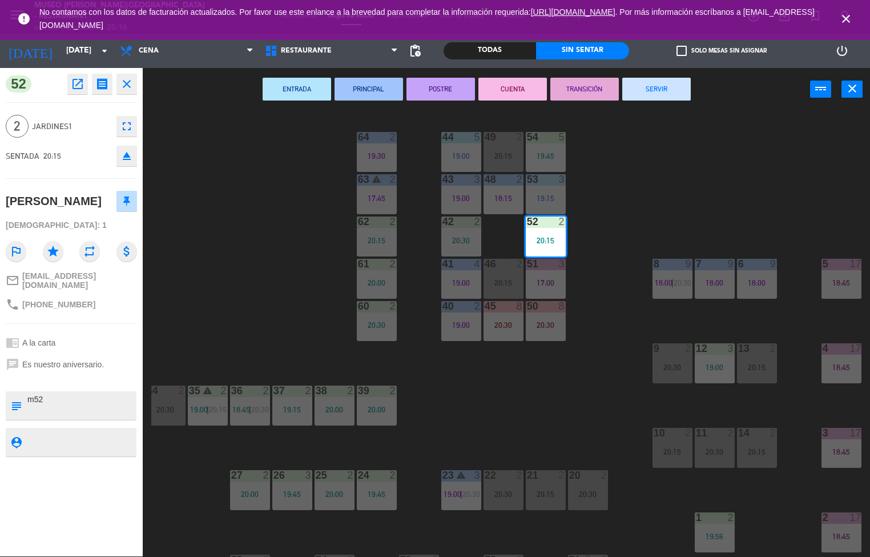
click at [675, 199] on div "44 5 19:00 49 2 20:15 54 5 19:45 64 2 19:30 48 2 18:15 53 3 19:15 63 warning 2 …" at bounding box center [510, 333] width 719 height 445
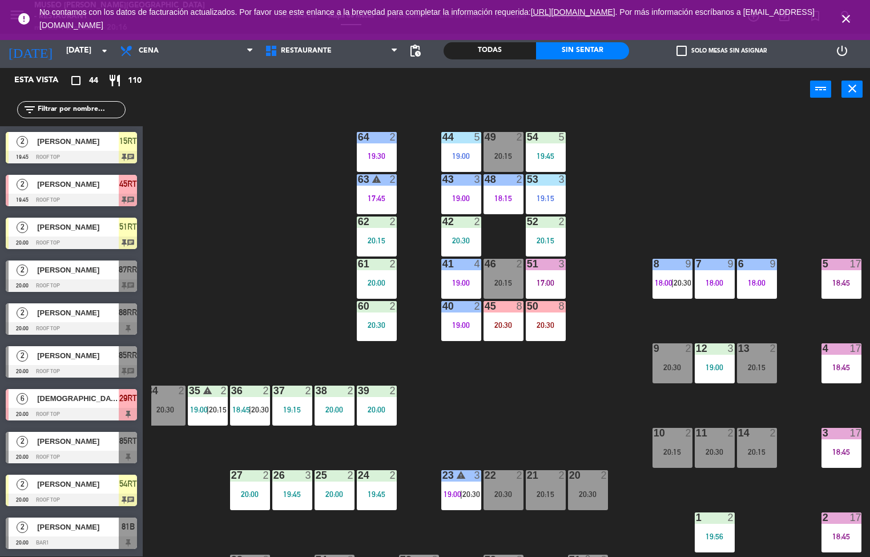
click at [542, 182] on div at bounding box center [545, 179] width 19 height 10
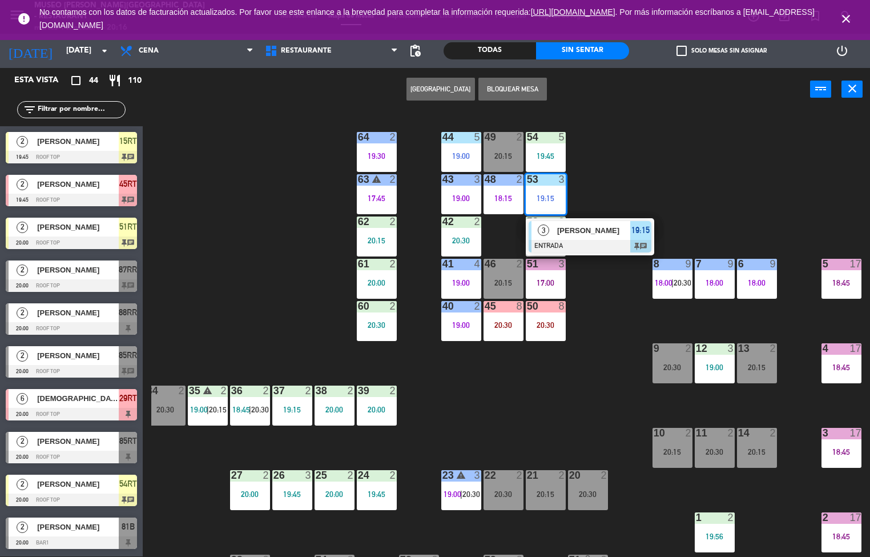
click at [680, 182] on div "44 5 19:00 49 2 20:15 54 5 19:45 64 2 19:30 48 2 18:15 53 3 19:15 3 Gilmer Quis…" at bounding box center [510, 333] width 719 height 445
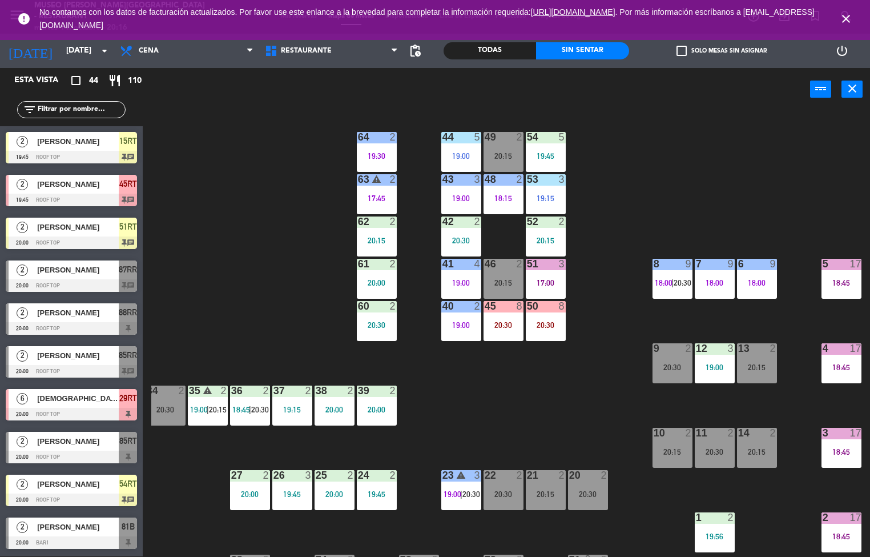
click at [552, 188] on div "53 3 19:15" at bounding box center [546, 194] width 40 height 40
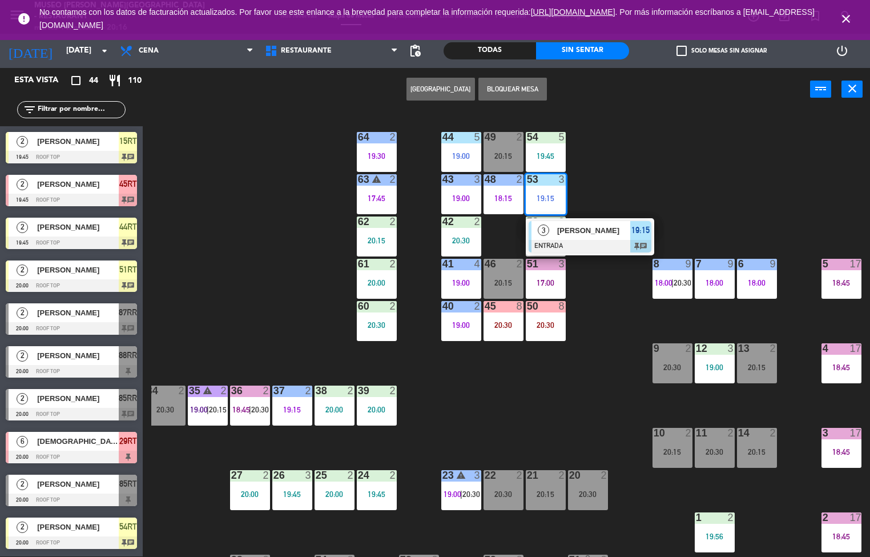
click at [458, 416] on div "44 5 19:00 49 2 20:15 54 5 19:45 64 2 19:30 48 2 18:15 53 3 19:15 3 Gilmer Quis…" at bounding box center [510, 333] width 719 height 445
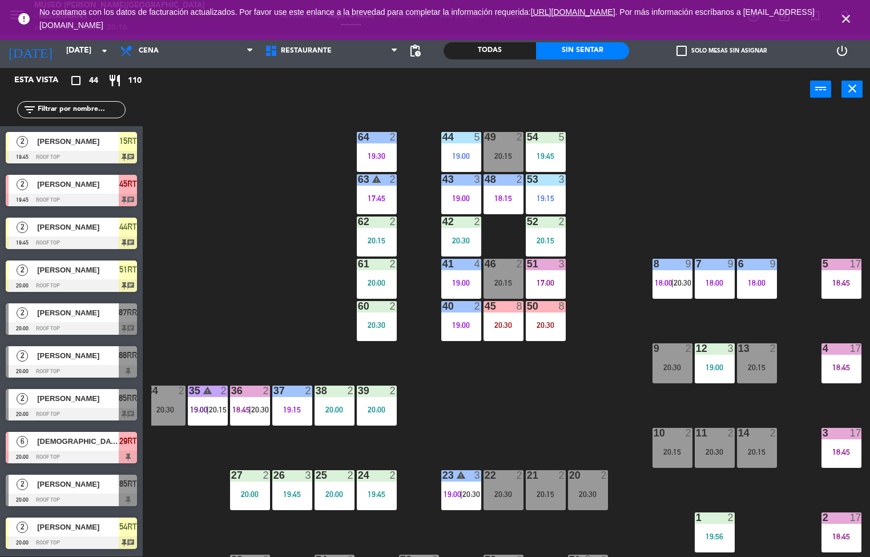
click at [372, 236] on div "20:15" at bounding box center [377, 240] width 40 height 8
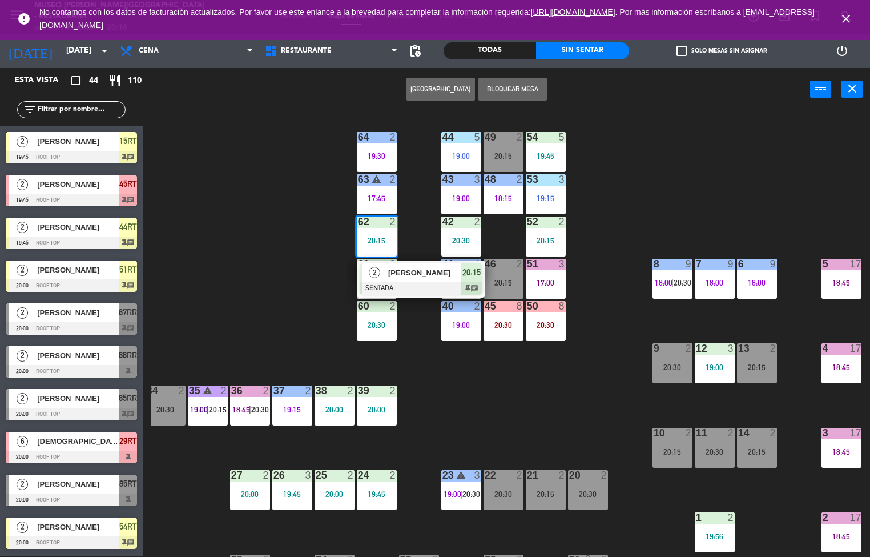
click at [425, 272] on span "[PERSON_NAME]" at bounding box center [424, 273] width 73 height 12
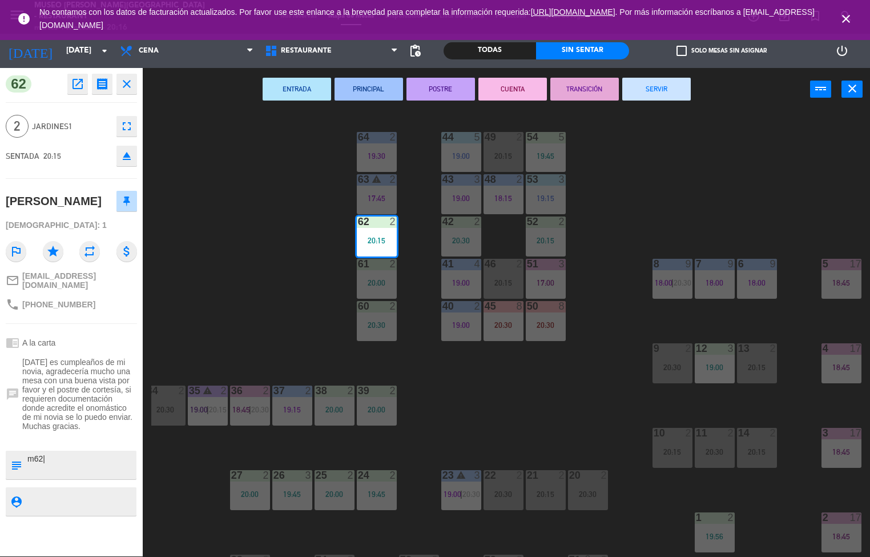
click at [258, 314] on div "44 5 19:00 49 2 20:15 54 5 19:45 64 2 19:30 48 2 18:15 53 3 19:15 63 warning 2 …" at bounding box center [510, 333] width 719 height 445
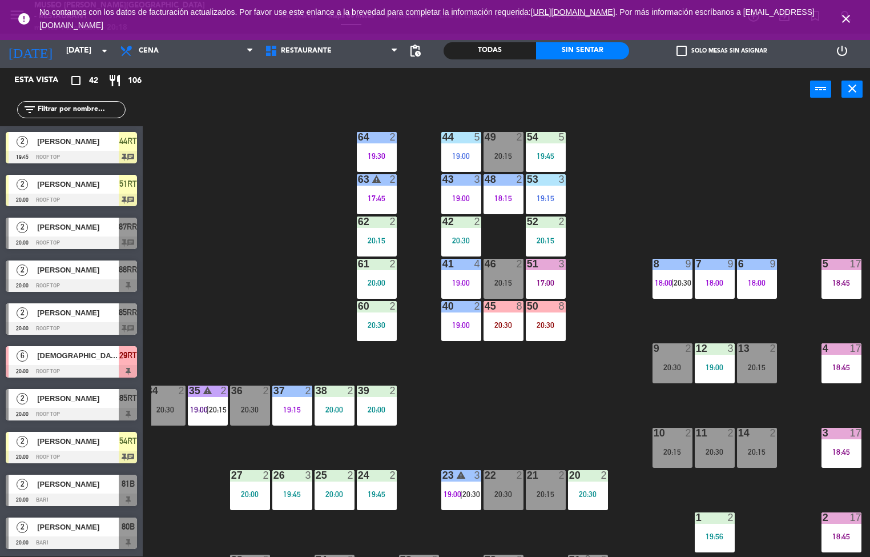
click at [476, 432] on div "44 5 19:00 49 2 20:15 54 5 19:45 64 2 19:30 48 2 18:15 53 3 19:15 63 warning 2 …" at bounding box center [510, 333] width 719 height 445
click at [490, 425] on div "44 5 19:00 49 2 20:15 54 5 19:45 64 2 19:30 48 2 18:15 53 3 19:15 63 warning 2 …" at bounding box center [510, 333] width 719 height 445
click at [482, 404] on div "44 5 19:00 49 2 20:15 54 5 19:45 64 2 19:30 48 2 18:15 53 3 19:15 63 warning 2 …" at bounding box center [510, 333] width 719 height 445
click at [480, 415] on div "44 5 19:00 49 2 20:15 54 5 19:45 64 2 19:30 48 2 18:15 53 3 19:15 63 warning 2 …" at bounding box center [510, 333] width 719 height 445
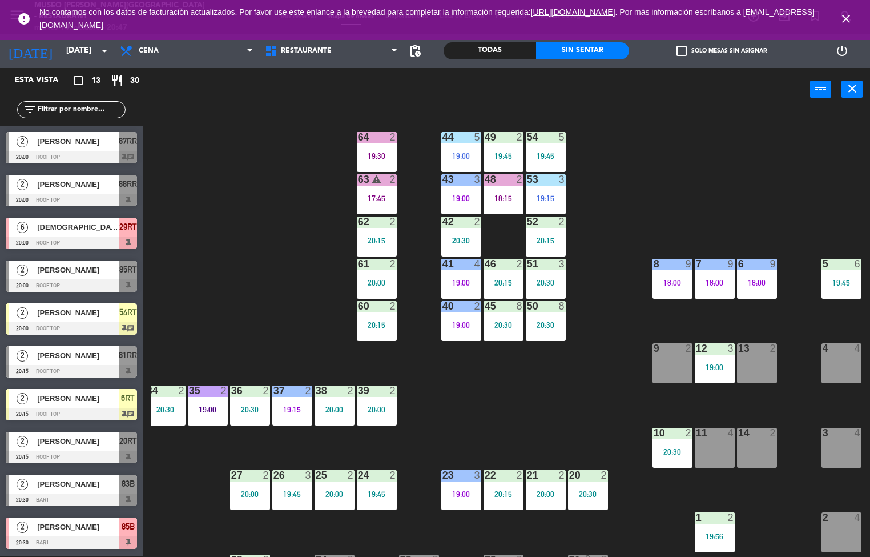
click at [497, 141] on div at bounding box center [503, 137] width 19 height 10
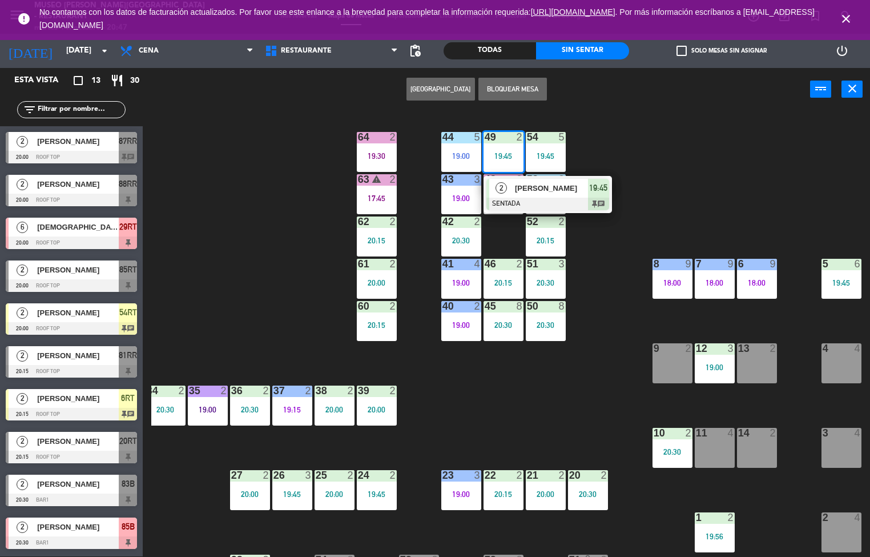
click at [555, 191] on span "[PERSON_NAME] Mechato Elera" at bounding box center [551, 188] width 73 height 12
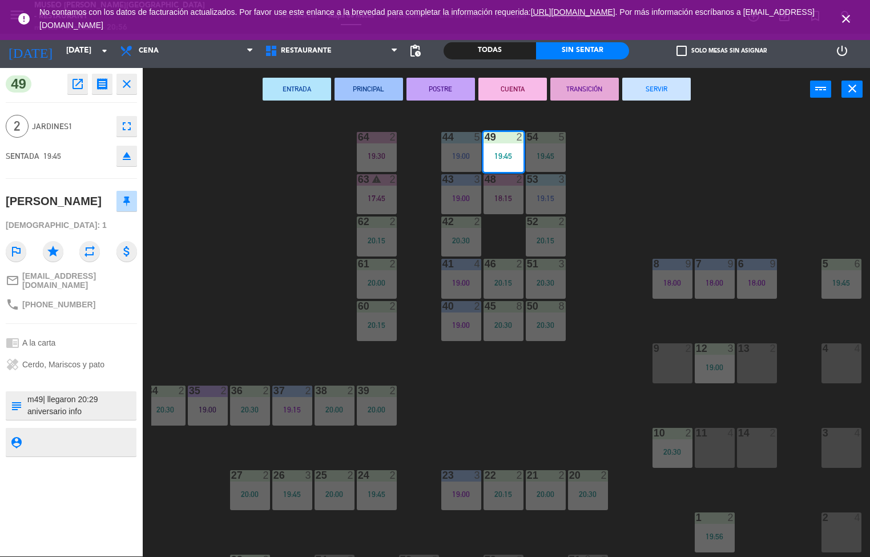
click at [254, 296] on div "44 5 19:00 49 2 19:45 54 5 19:45 64 2 19:30 48 2 18:15 53 3 19:15 63 warning 2 …" at bounding box center [510, 333] width 719 height 445
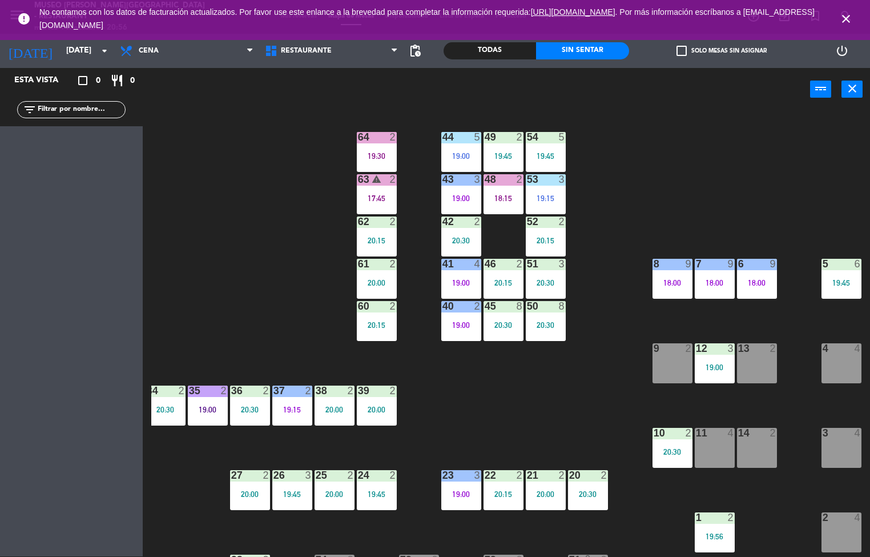
click at [468, 156] on div "19:00" at bounding box center [461, 156] width 40 height 8
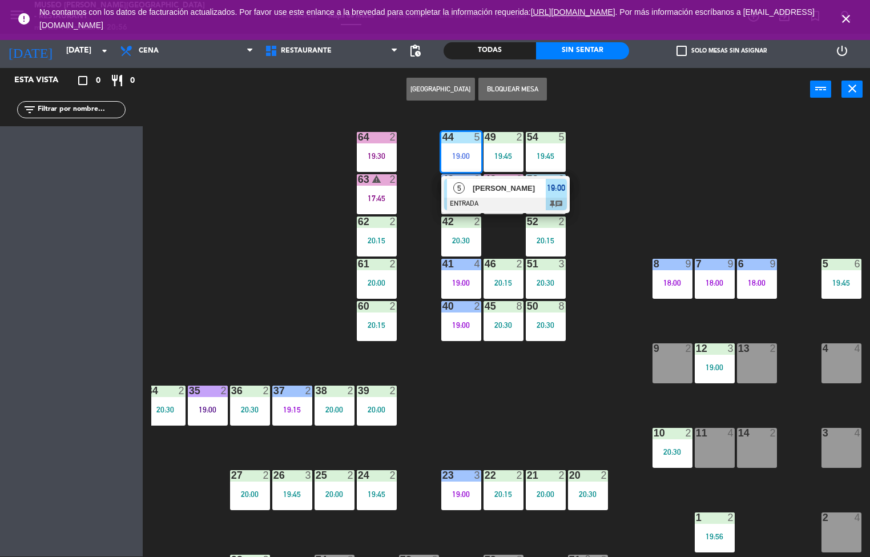
click at [500, 420] on div "44 5 19:00 5 Patricia Landi ENTRADA 19:00 chat 49 2 19:45 54 5 19:45 64 2 19:30…" at bounding box center [510, 333] width 719 height 445
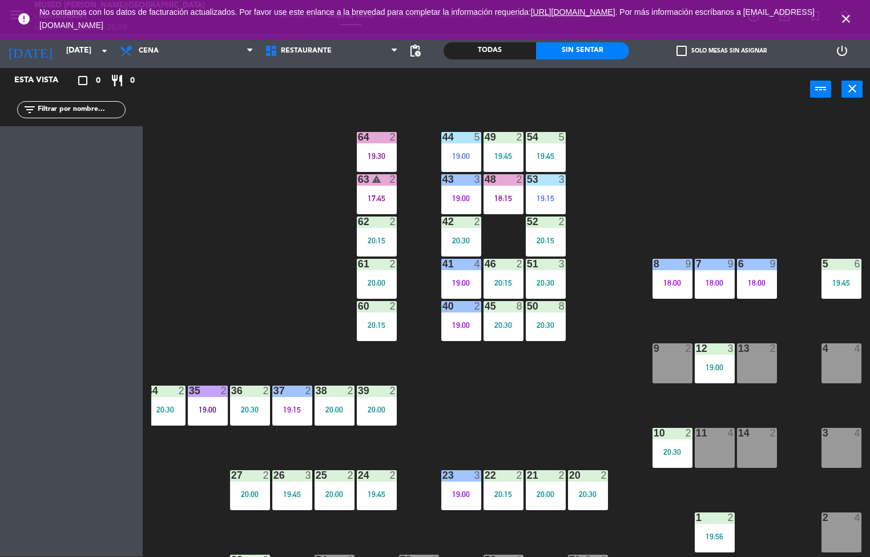
click at [530, 399] on div "44 5 19:00 49 2 19:45 54 5 19:45 64 2 19:30 48 2 18:15 53 3 19:15 63 warning 2 …" at bounding box center [510, 333] width 719 height 445
click at [508, 416] on div "44 5 19:00 49 2 19:45 54 5 19:45 64 2 19:30 48 2 18:15 53 3 19:15 63 warning 2 …" at bounding box center [510, 333] width 719 height 445
click at [451, 283] on div "19:00" at bounding box center [461, 283] width 40 height 8
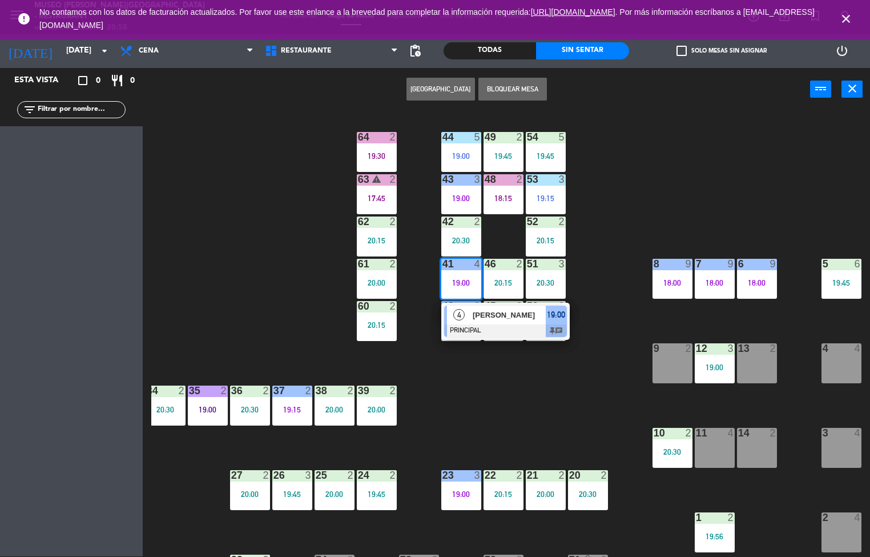
click at [490, 285] on div "20:15" at bounding box center [504, 283] width 40 height 8
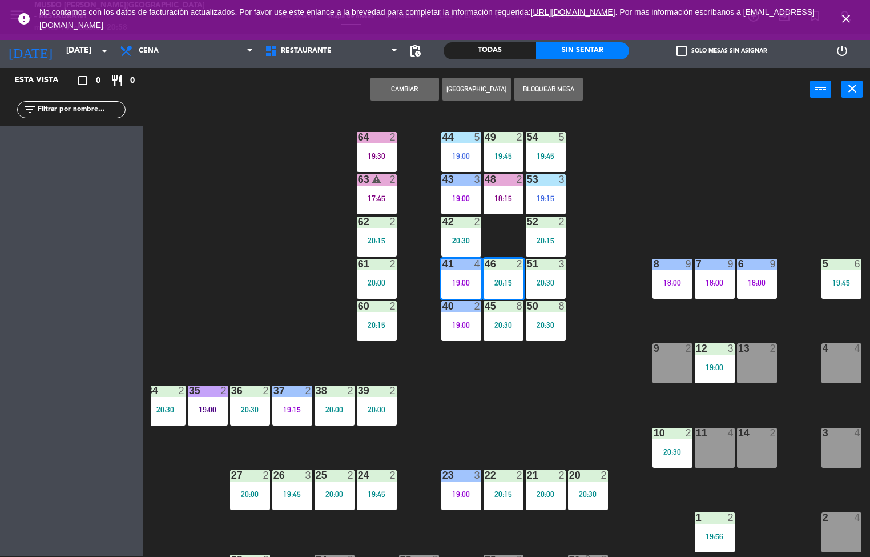
click at [493, 401] on div "44 5 19:00 49 2 19:45 54 5 19:45 64 2 19:30 48 2 18:15 53 3 19:15 63 warning 2 …" at bounding box center [510, 333] width 719 height 445
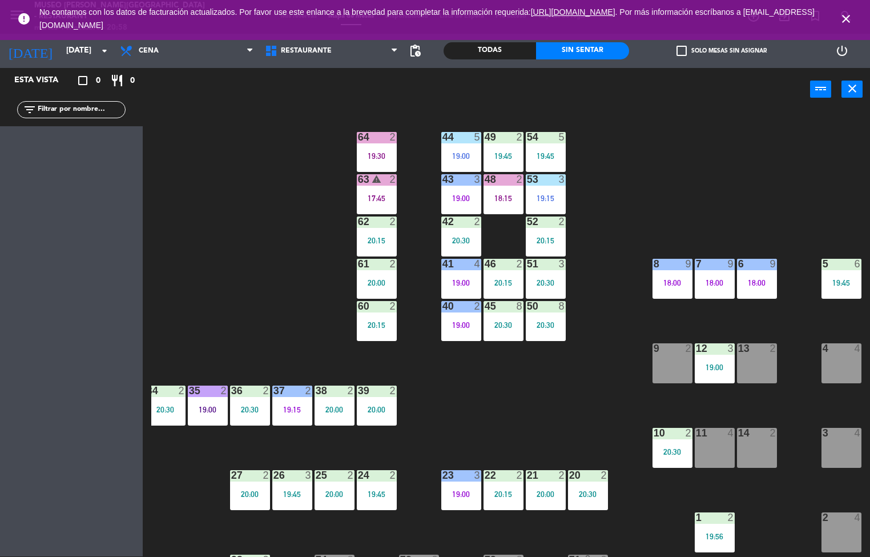
click at [502, 275] on div "46 2 20:15" at bounding box center [504, 279] width 40 height 40
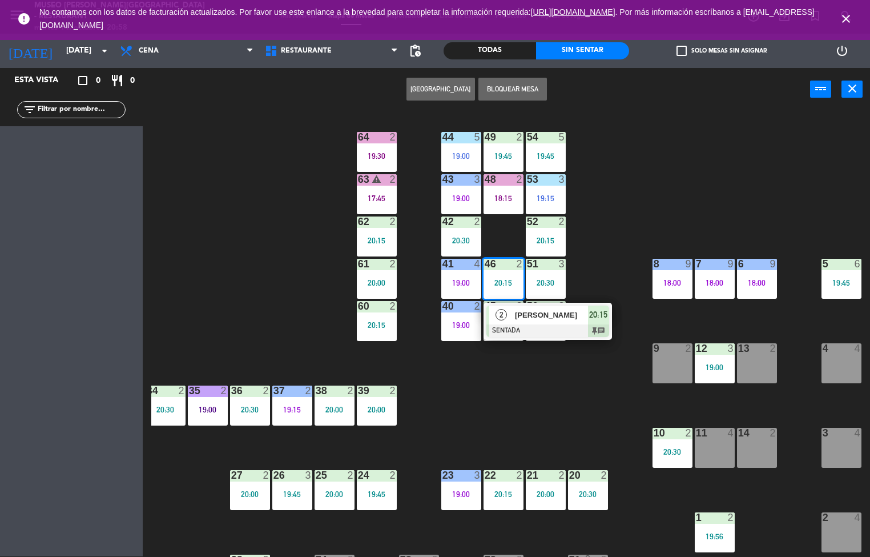
click at [547, 322] on div "[PERSON_NAME] [PERSON_NAME]" at bounding box center [551, 315] width 74 height 19
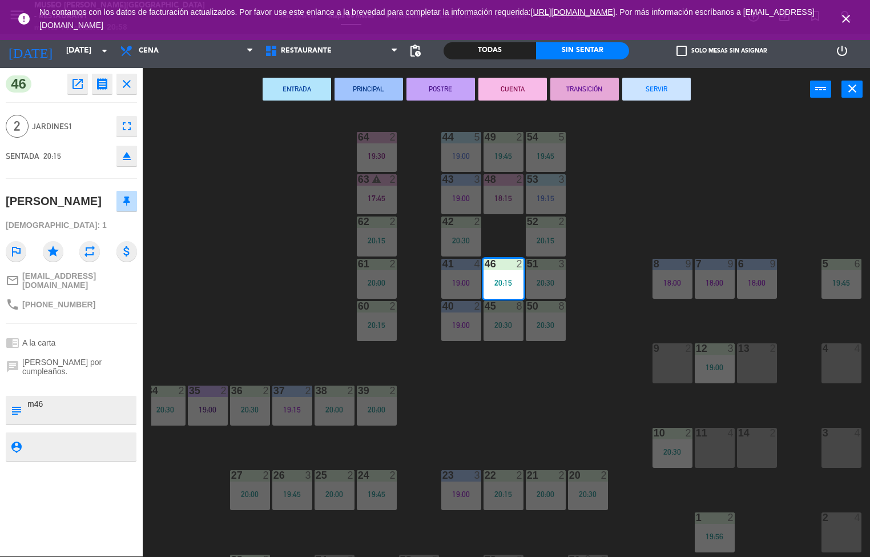
click at [273, 281] on div "44 5 19:00 49 2 19:45 54 5 19:45 64 2 19:30 48 2 18:15 53 3 19:15 63 warning 2 …" at bounding box center [510, 333] width 719 height 445
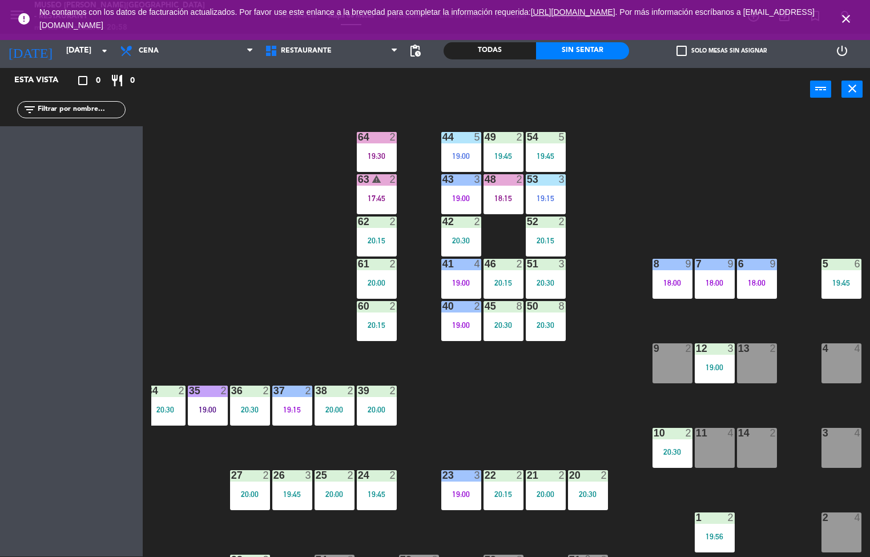
click at [485, 262] on div "46" at bounding box center [485, 264] width 1 height 10
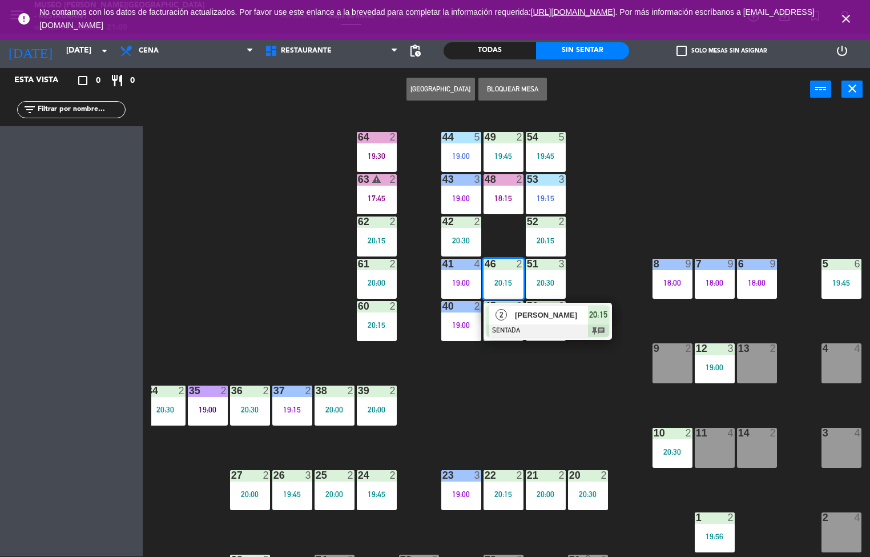
click at [204, 240] on div "44 5 19:00 49 2 19:45 54 5 19:45 64 2 19:30 48 2 18:15 53 3 19:15 63 warning 2 …" at bounding box center [510, 333] width 719 height 445
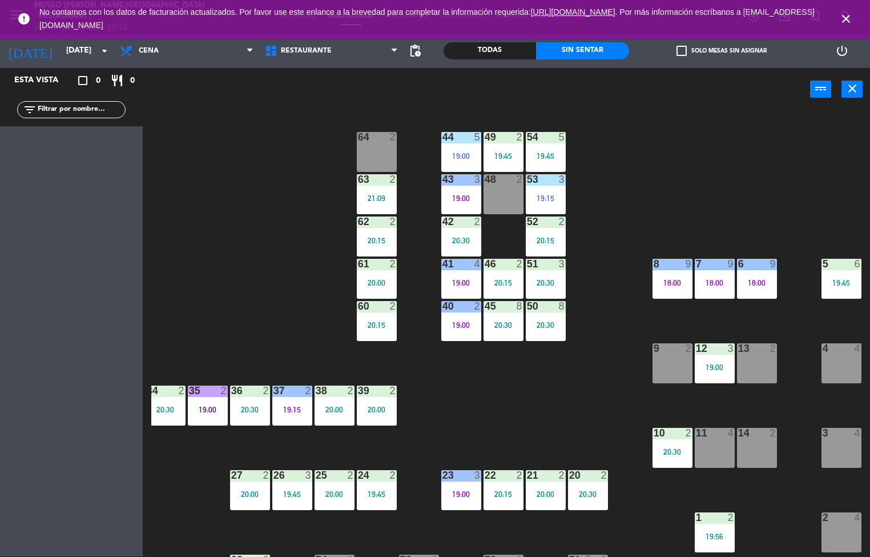
click at [504, 424] on div "44 5 19:00 49 2 19:45 54 5 19:45 64 2 48 2 53 3 19:15 63 2 21:09 43 3 19:00 62 …" at bounding box center [510, 333] width 719 height 445
click at [490, 429] on div "44 5 19:00 49 2 19:45 54 5 19:45 64 2 48 2 53 3 19:15 63 2 21:09 43 3 19:00 62 …" at bounding box center [510, 333] width 719 height 445
click at [443, 222] on div "42" at bounding box center [443, 221] width 1 height 10
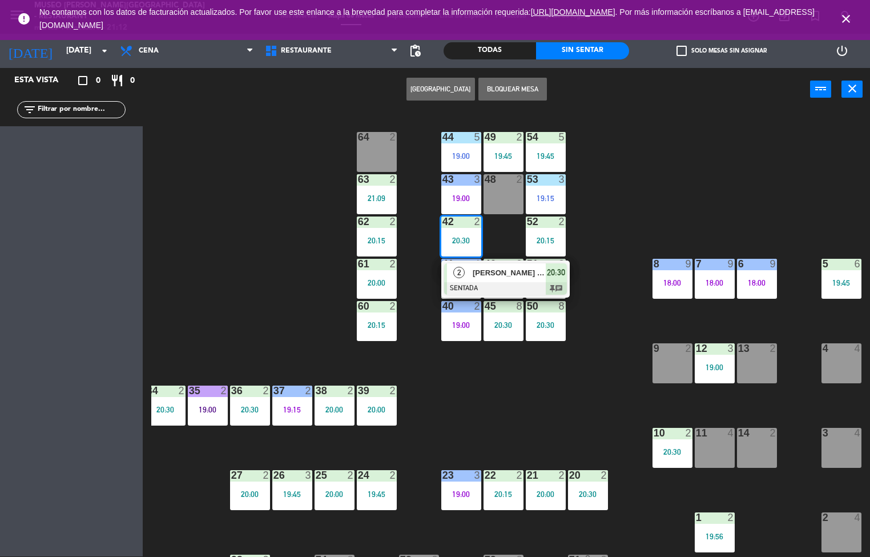
click at [497, 284] on div at bounding box center [505, 288] width 123 height 13
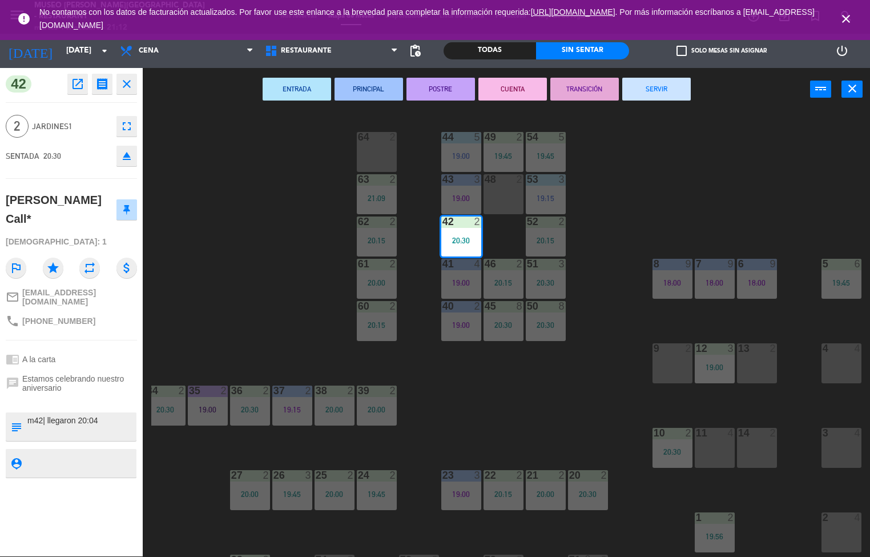
click at [314, 300] on div "44 5 19:00 49 2 19:45 54 5 19:45 64 2 48 2 53 3 19:15 63 2 21:09 43 3 19:00 62 …" at bounding box center [510, 333] width 719 height 445
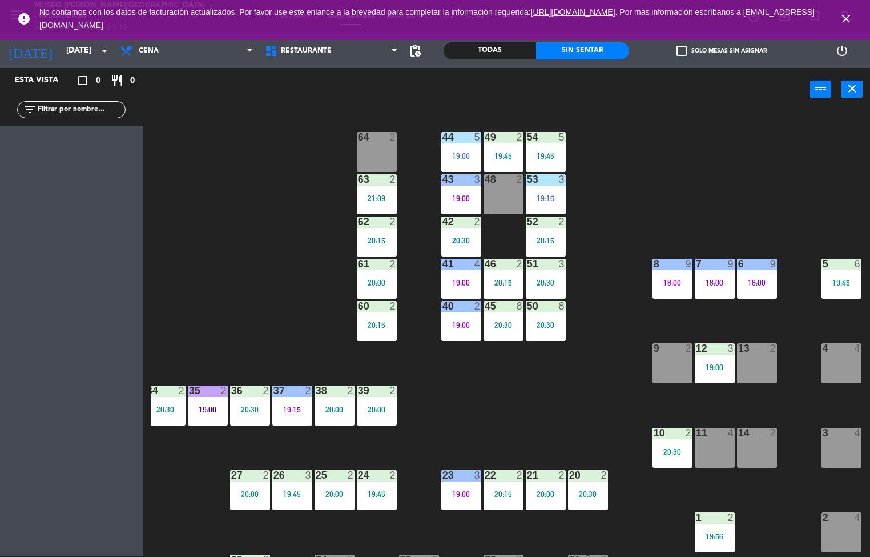
click at [230, 274] on div "44 5 19:00 49 2 19:45 54 5 19:45 64 2 48 2 53 3 19:15 63 2 21:09 43 3 19:00 62 …" at bounding box center [510, 333] width 719 height 445
click at [846, 19] on icon "close" at bounding box center [846, 19] width 14 height 14
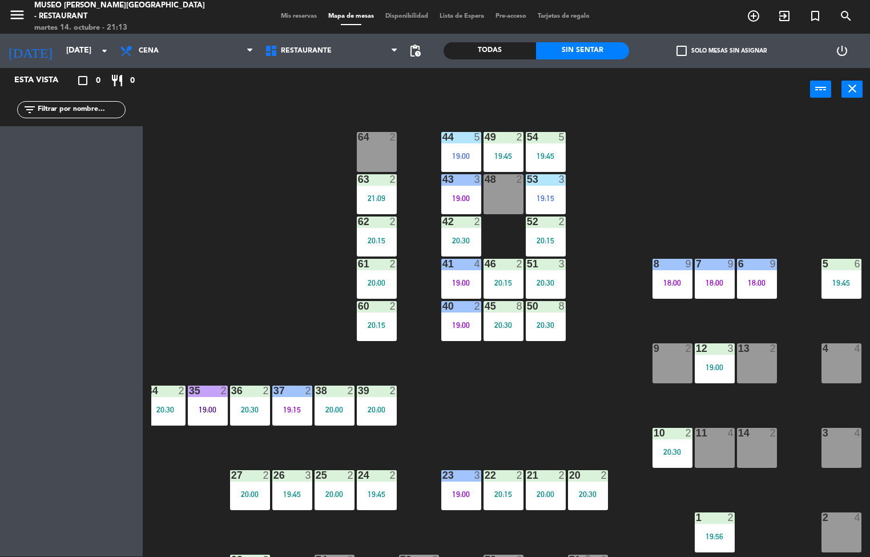
click at [266, 321] on div "44 5 19:00 49 2 19:45 54 5 19:45 64 2 48 2 53 3 19:15 63 2 21:09 43 3 19:00 62 …" at bounding box center [510, 333] width 719 height 445
click at [271, 180] on div "44 5 19:00 49 2 19:45 54 5 19:45 64 2 48 2 53 3 19:15 63 2 21:09 43 3 19:00 62 …" at bounding box center [510, 333] width 719 height 445
click at [263, 170] on div "44 5 19:00 49 2 19:45 54 5 19:45 64 2 48 2 53 3 19:15 63 2 21:09 43 3 19:00 62 …" at bounding box center [510, 333] width 719 height 445
click at [276, 152] on div "44 5 19:00 49 2 19:45 54 5 19:45 64 2 48 2 53 3 19:15 63 2 21:09 43 3 19:00 62 …" at bounding box center [510, 333] width 719 height 445
click at [267, 139] on div "44 5 19:00 49 2 19:45 54 5 19:45 64 2 48 2 53 3 19:15 63 2 21:09 43 3 19:00 62 …" at bounding box center [510, 333] width 719 height 445
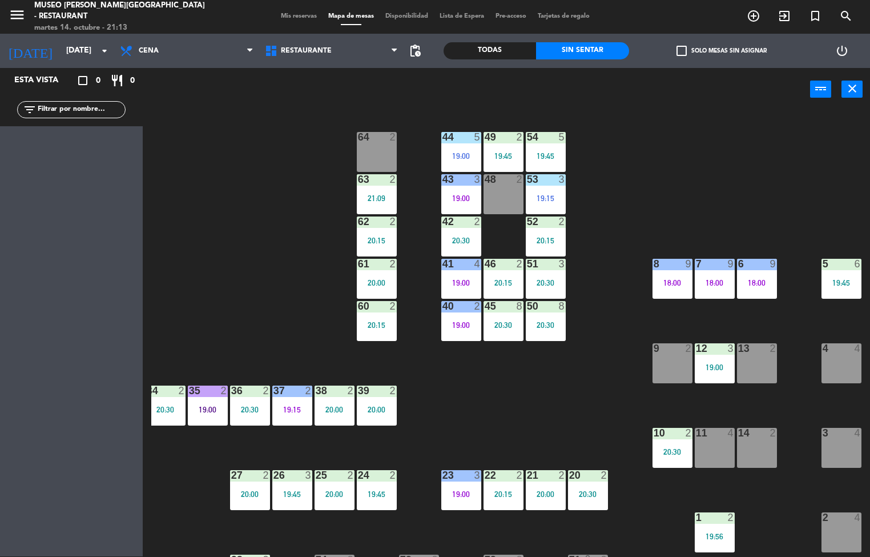
click at [497, 403] on div "44 5 19:00 49 2 19:45 54 5 19:45 64 2 48 2 53 3 19:15 63 2 21:09 43 3 19:00 62 …" at bounding box center [510, 333] width 719 height 445
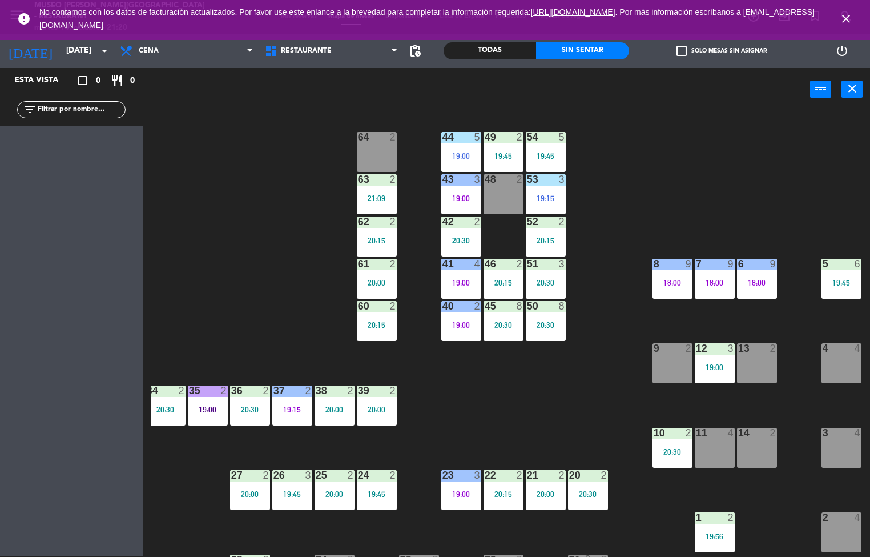
click at [471, 396] on div "44 5 19:00 49 2 19:45 54 5 19:45 64 2 48 2 53 3 19:15 63 2 21:09 43 3 19:00 62 …" at bounding box center [510, 333] width 719 height 445
click at [472, 389] on div "44 5 19:00 49 2 19:45 54 5 19:45 64 2 48 2 53 3 19:15 63 2 21:09 43 3 19:00 62 …" at bounding box center [510, 333] width 719 height 445
click at [497, 282] on div "20:15" at bounding box center [504, 283] width 40 height 8
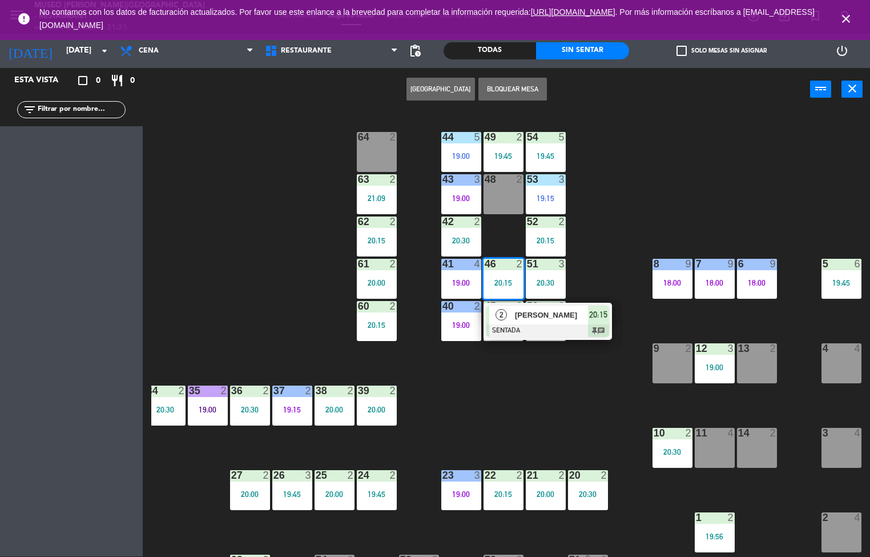
click at [521, 372] on div "44 5 19:00 49 2 19:45 54 5 19:45 64 2 48 2 53 3 19:15 63 2 21:09 43 3 19:00 62 …" at bounding box center [510, 333] width 719 height 445
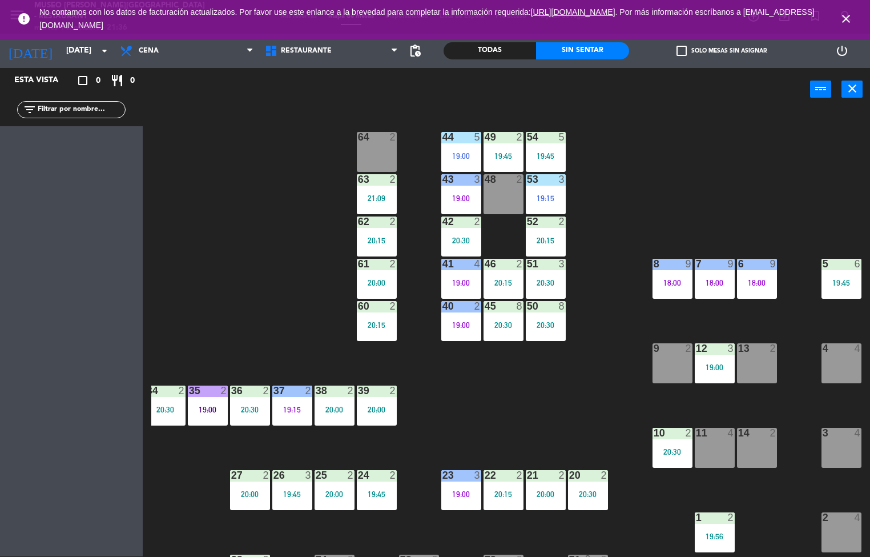
click at [548, 411] on div "44 5 19:00 49 2 19:45 54 5 19:45 64 2 48 2 53 3 19:15 63 2 21:09 43 3 19:00 62 …" at bounding box center [510, 333] width 719 height 445
click at [545, 413] on div "44 5 19:00 49 2 19:45 54 5 19:45 64 2 48 2 53 3 19:15 63 2 21:09 43 3 19:00 62 …" at bounding box center [510, 333] width 719 height 445
click at [367, 195] on div "21:09" at bounding box center [377, 198] width 40 height 8
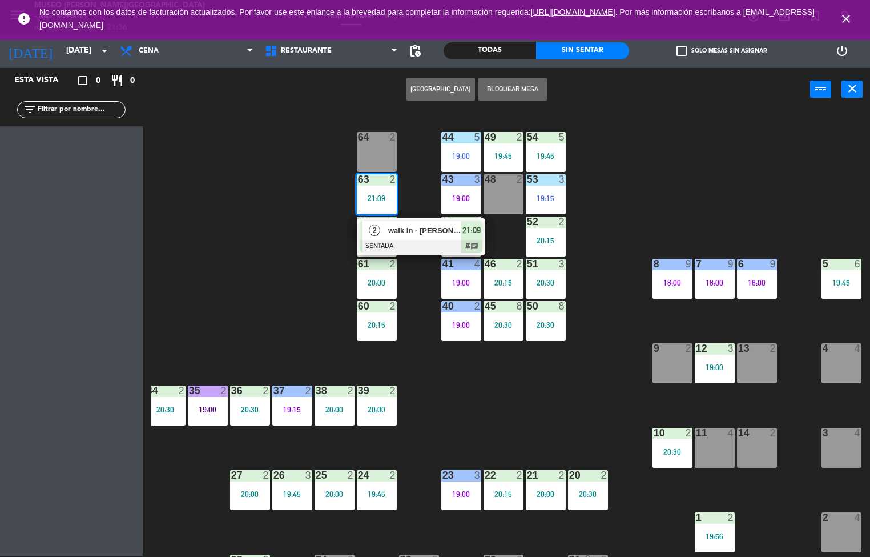
click at [419, 230] on span "walk in - miguel" at bounding box center [424, 230] width 73 height 12
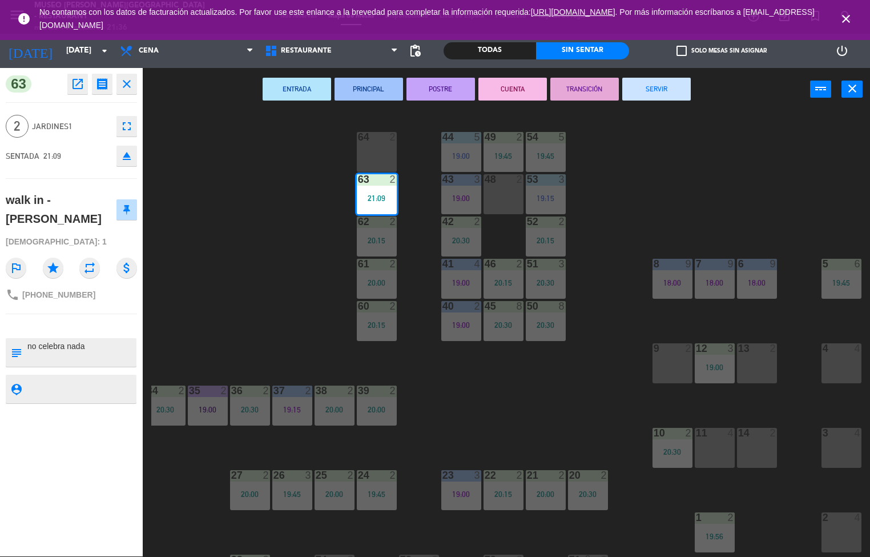
click at [496, 394] on div "44 5 19:00 49 2 19:45 54 5 19:45 64 2 48 2 53 3 19:15 63 2 21:09 43 3 19:00 62 …" at bounding box center [510, 333] width 719 height 445
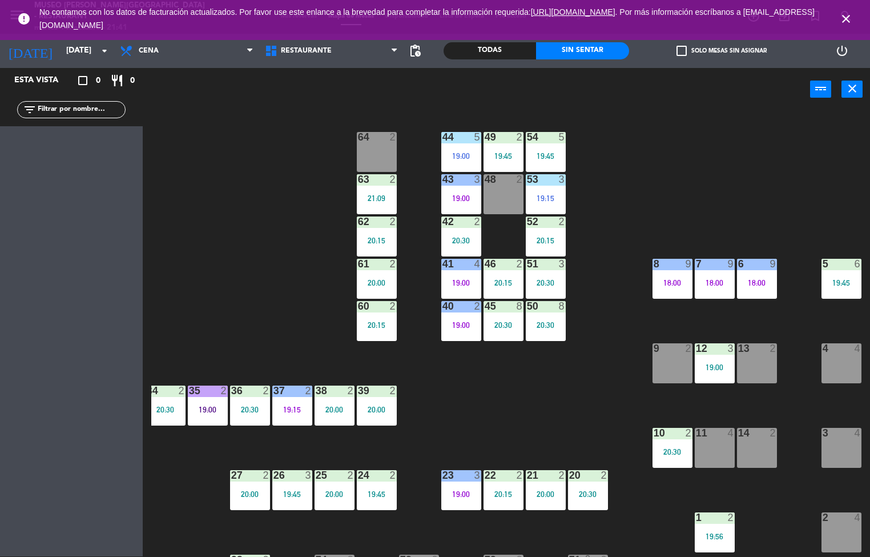
click at [839, 12] on icon "close" at bounding box center [846, 19] width 14 height 14
